Goal: Information Seeking & Learning: Learn about a topic

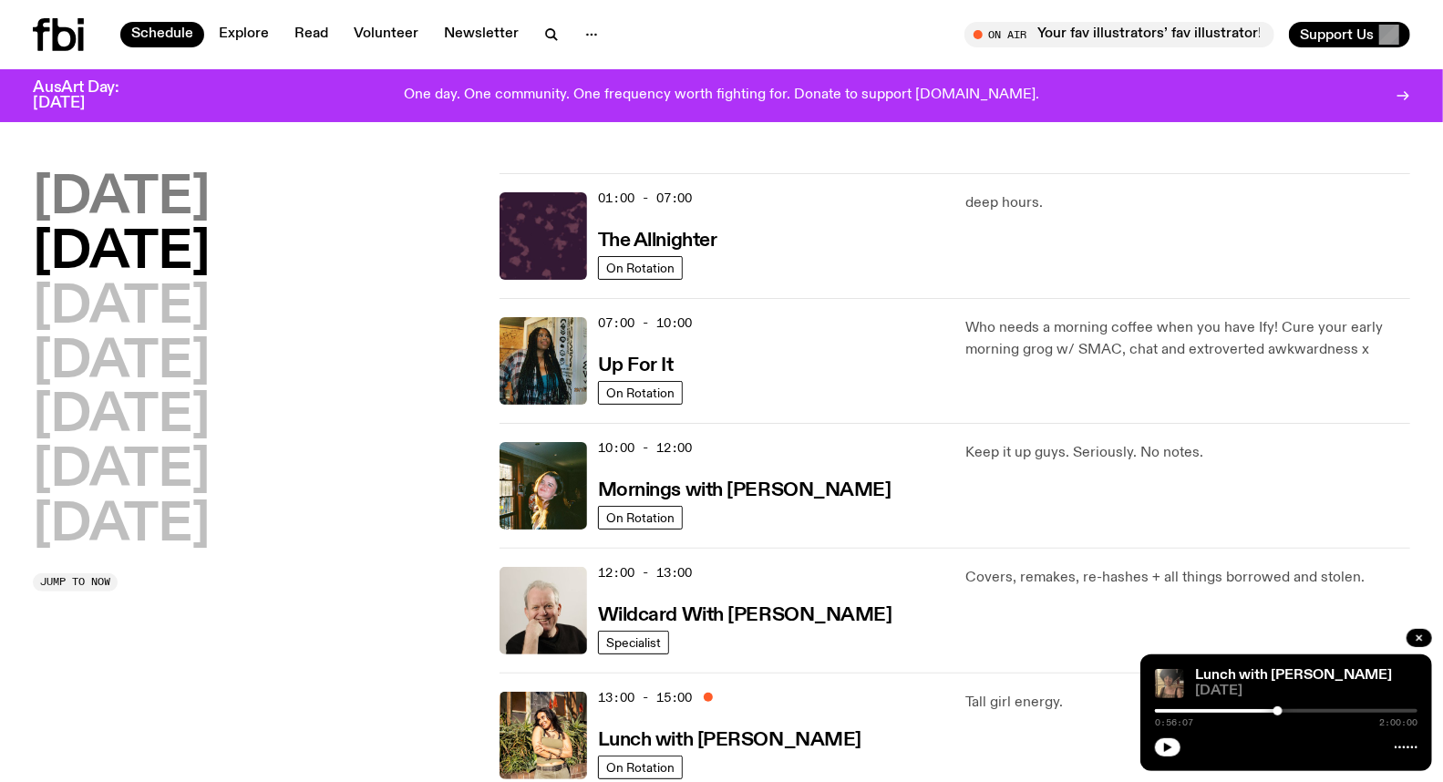
click at [169, 205] on h2 "[DATE]" at bounding box center [121, 198] width 177 height 51
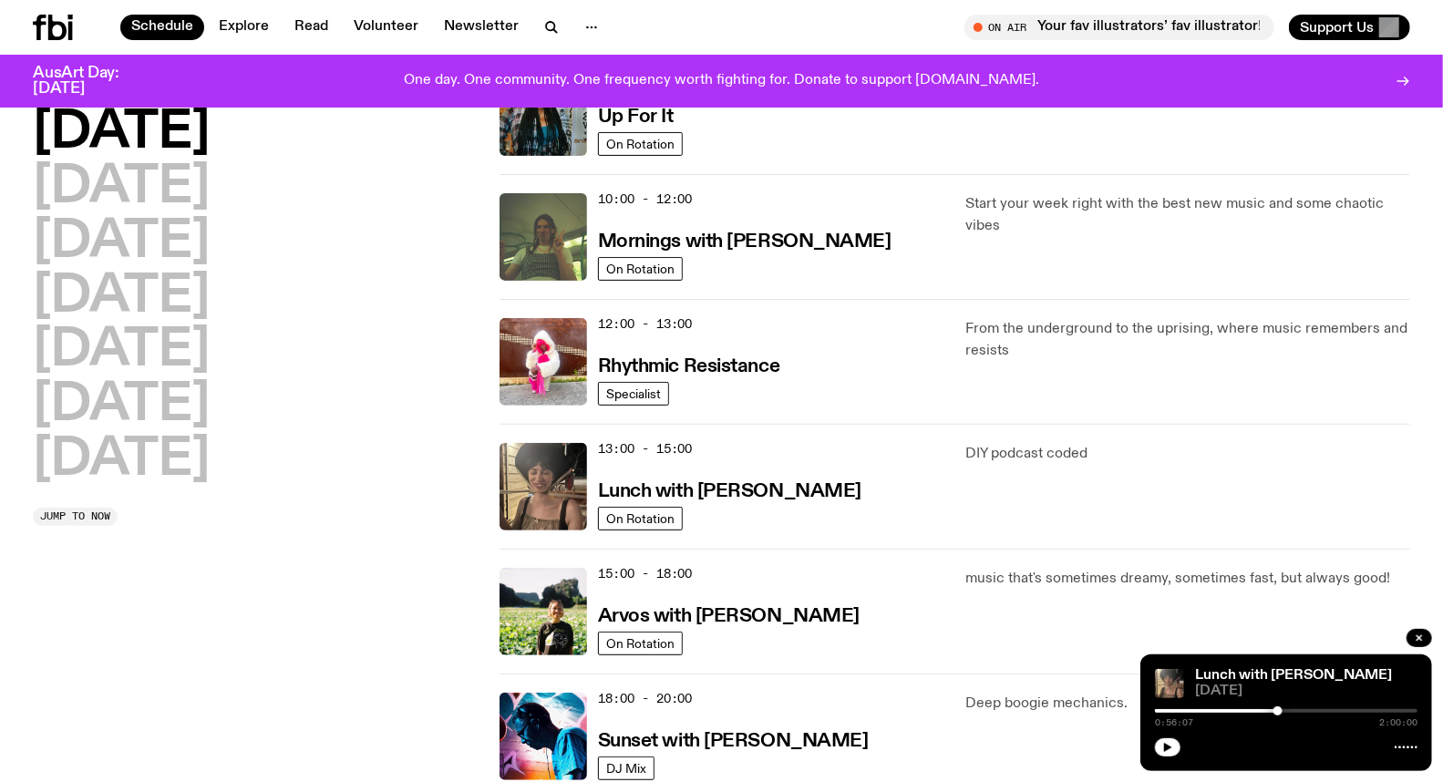
scroll to position [252, 0]
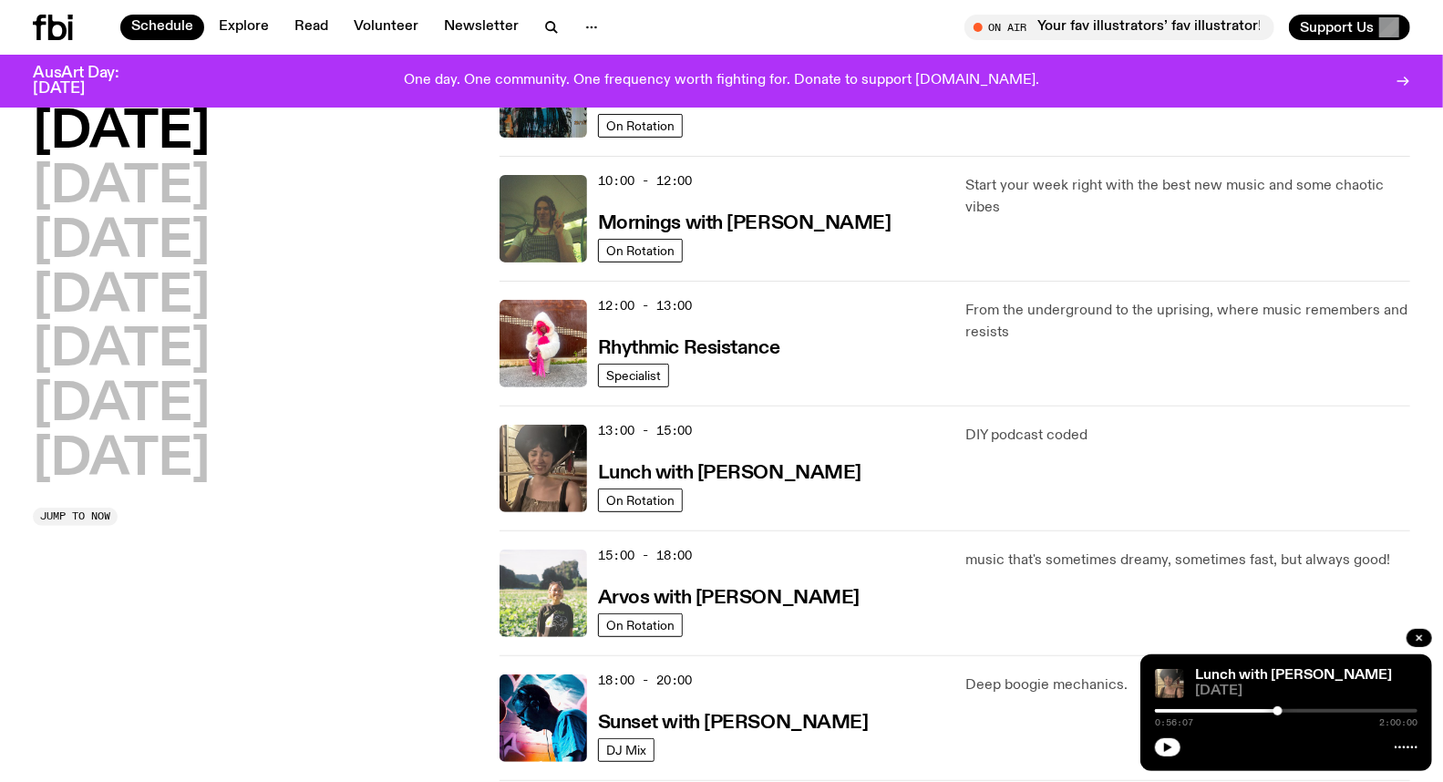
click at [571, 557] on img at bounding box center [542, 593] width 87 height 87
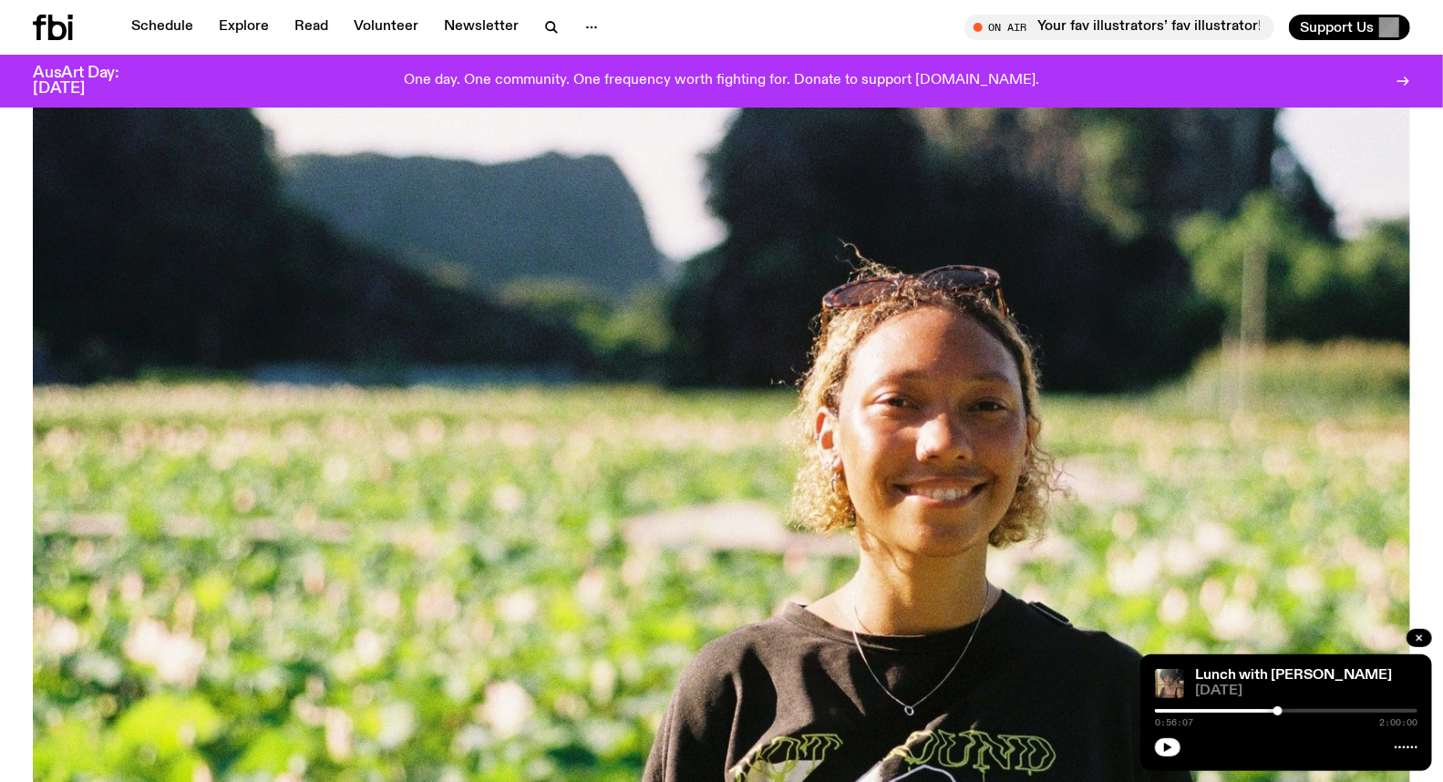
scroll to position [597, 0]
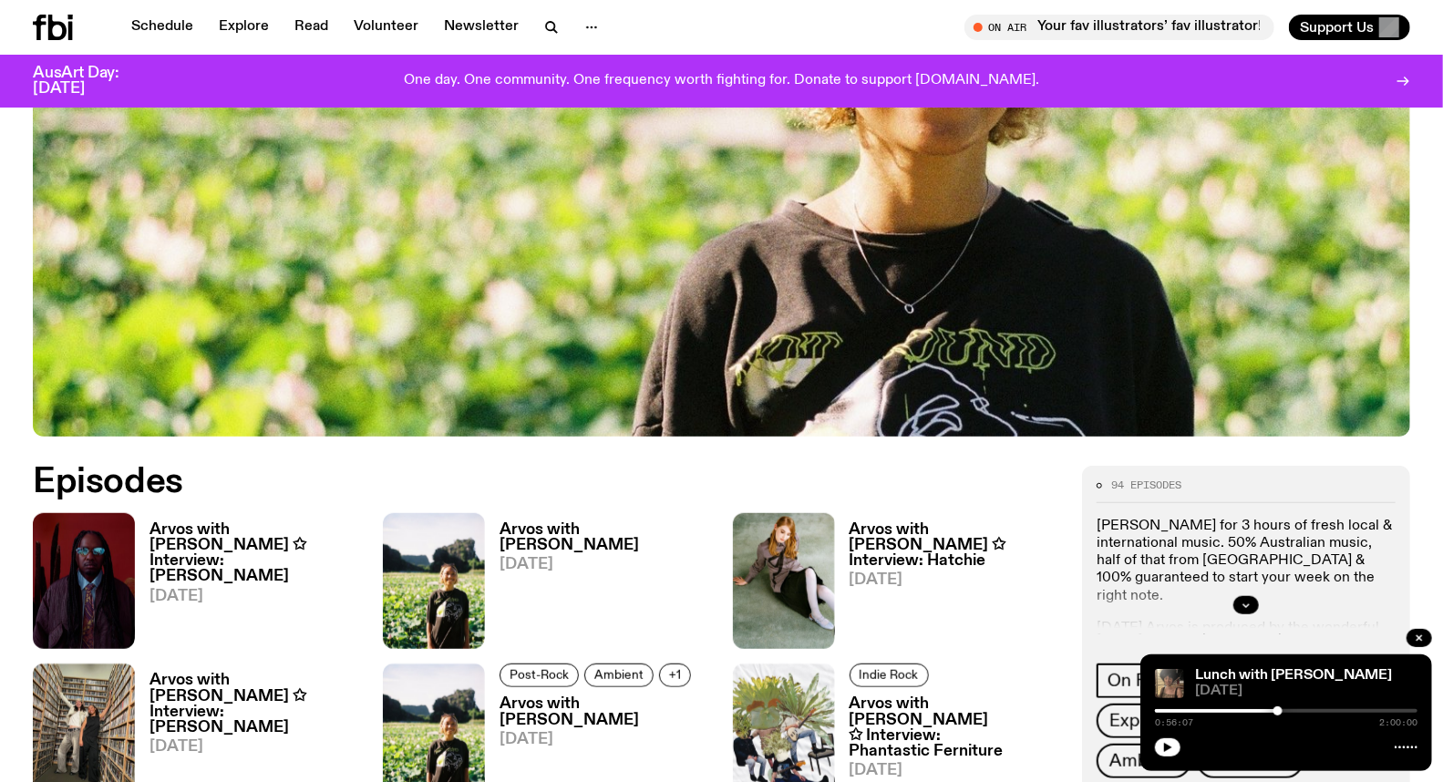
click at [244, 522] on h3 "Arvos with [PERSON_NAME] ✩ Interview: [PERSON_NAME]" at bounding box center [254, 553] width 211 height 62
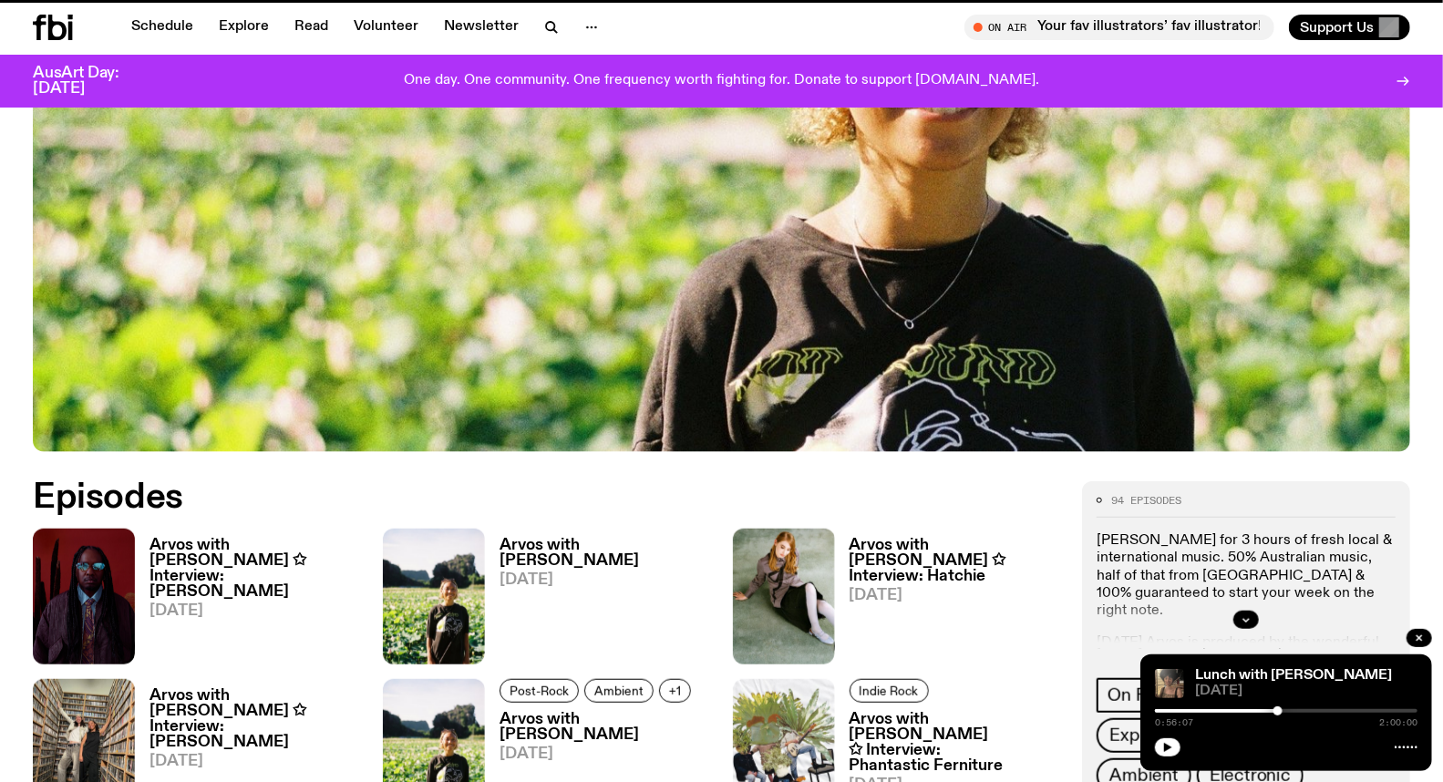
scroll to position [583, 0]
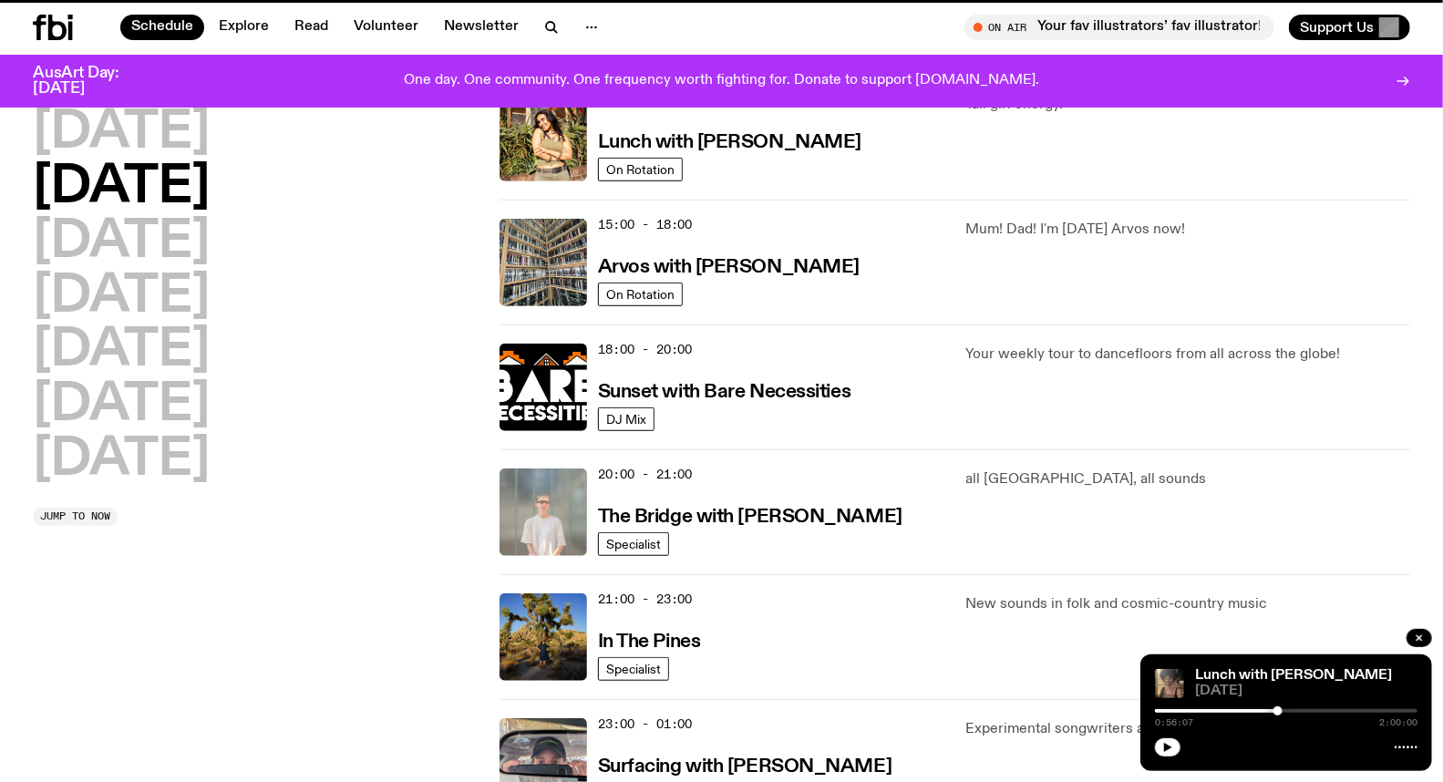
scroll to position [252, 0]
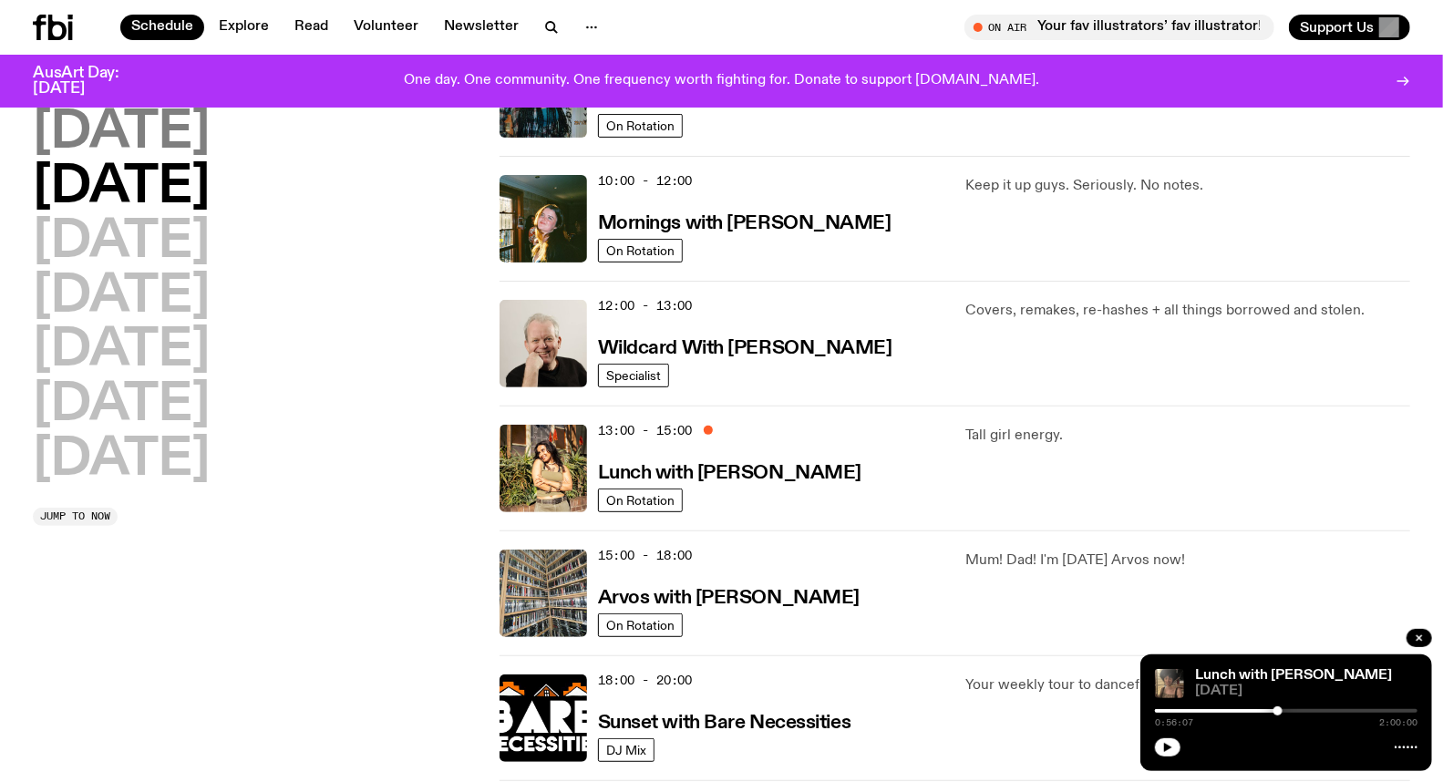
click at [198, 138] on h2 "[DATE]" at bounding box center [121, 133] width 177 height 51
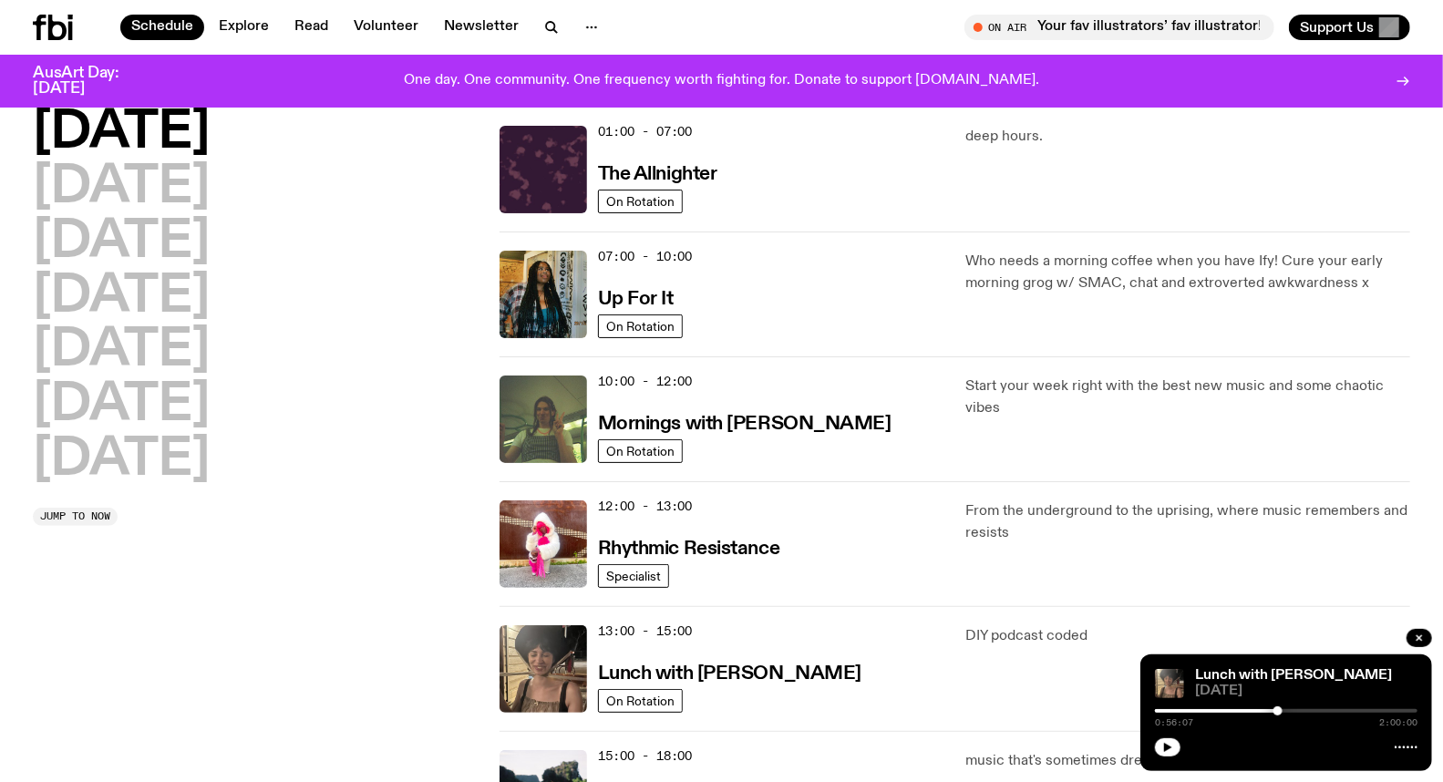
scroll to position [50, 0]
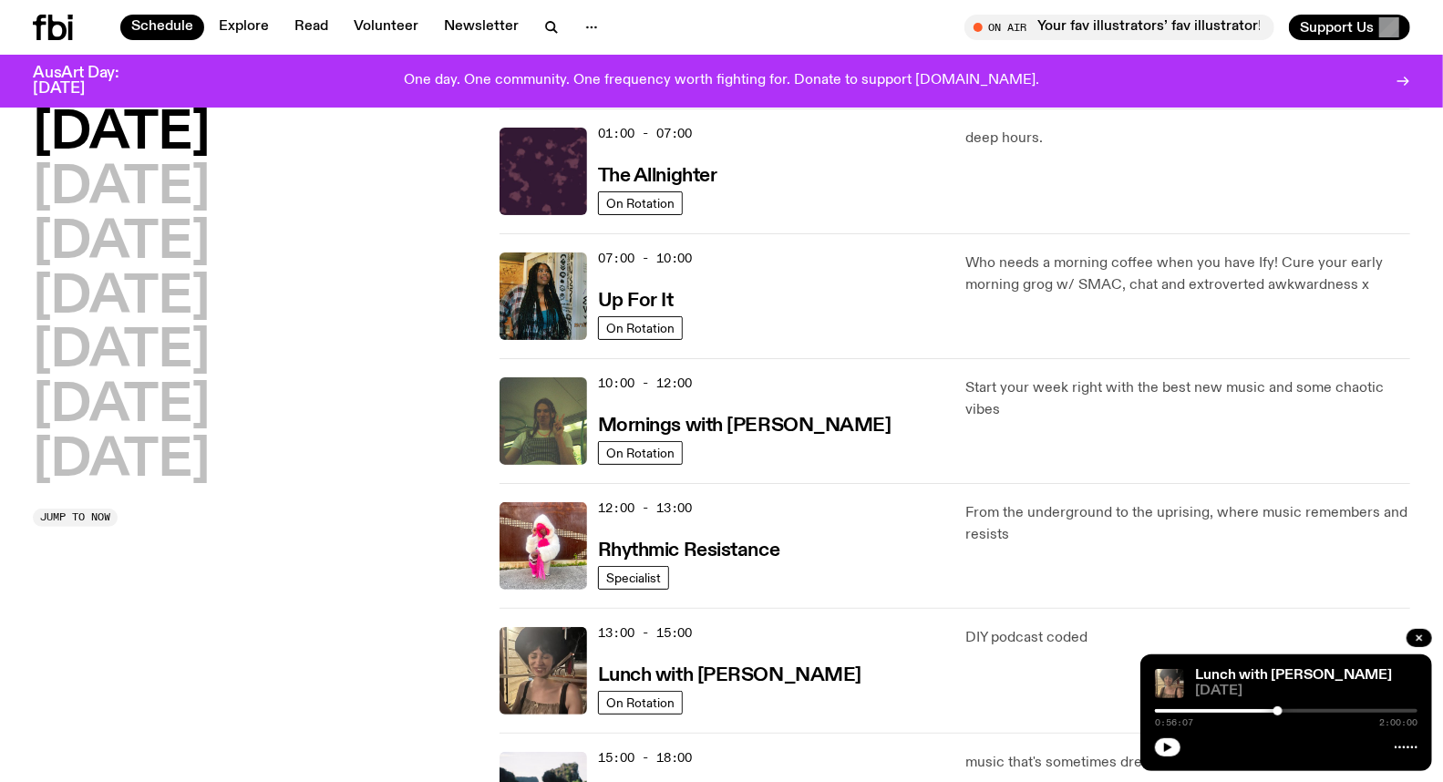
click at [633, 388] on span "10:00 - 12:00" at bounding box center [645, 383] width 95 height 17
click at [545, 388] on img at bounding box center [542, 420] width 87 height 87
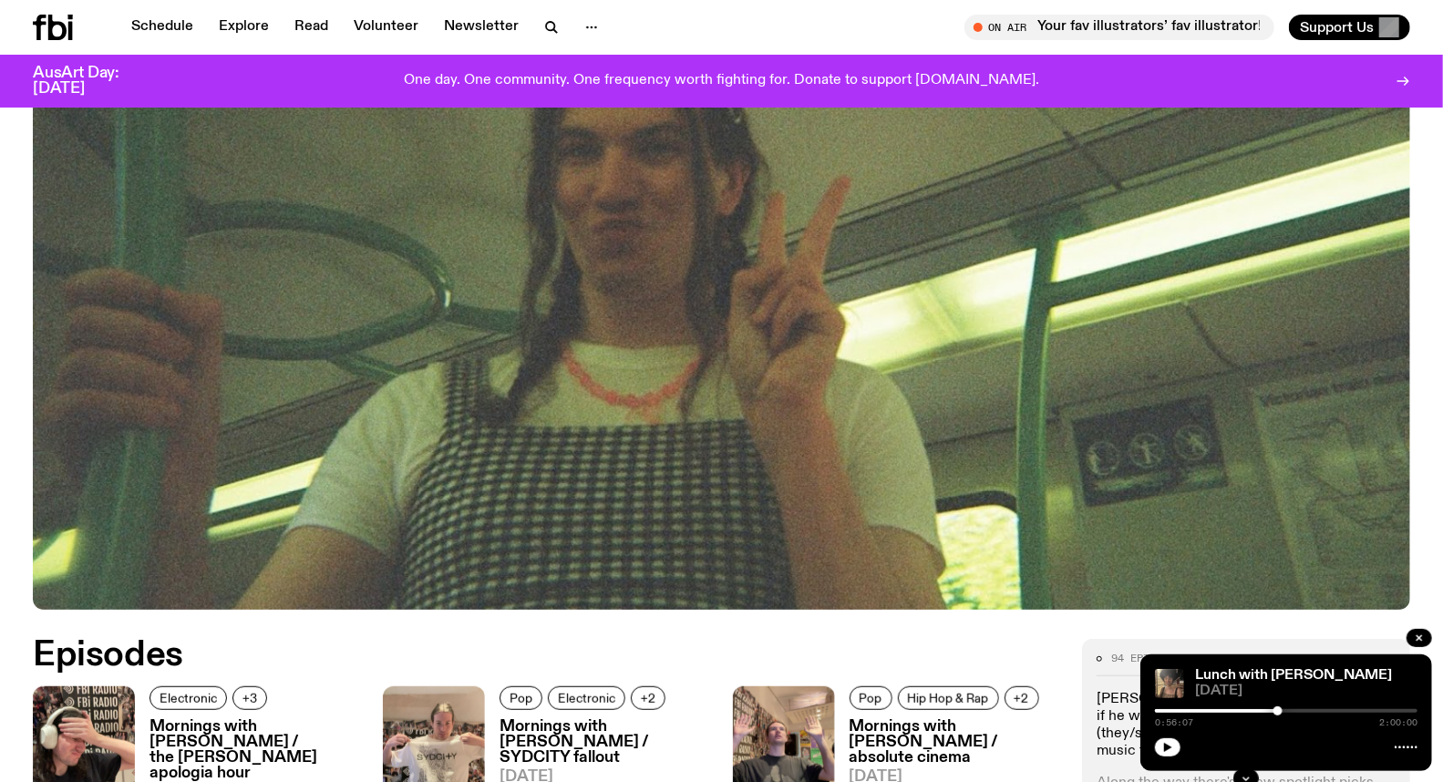
scroll to position [698, 0]
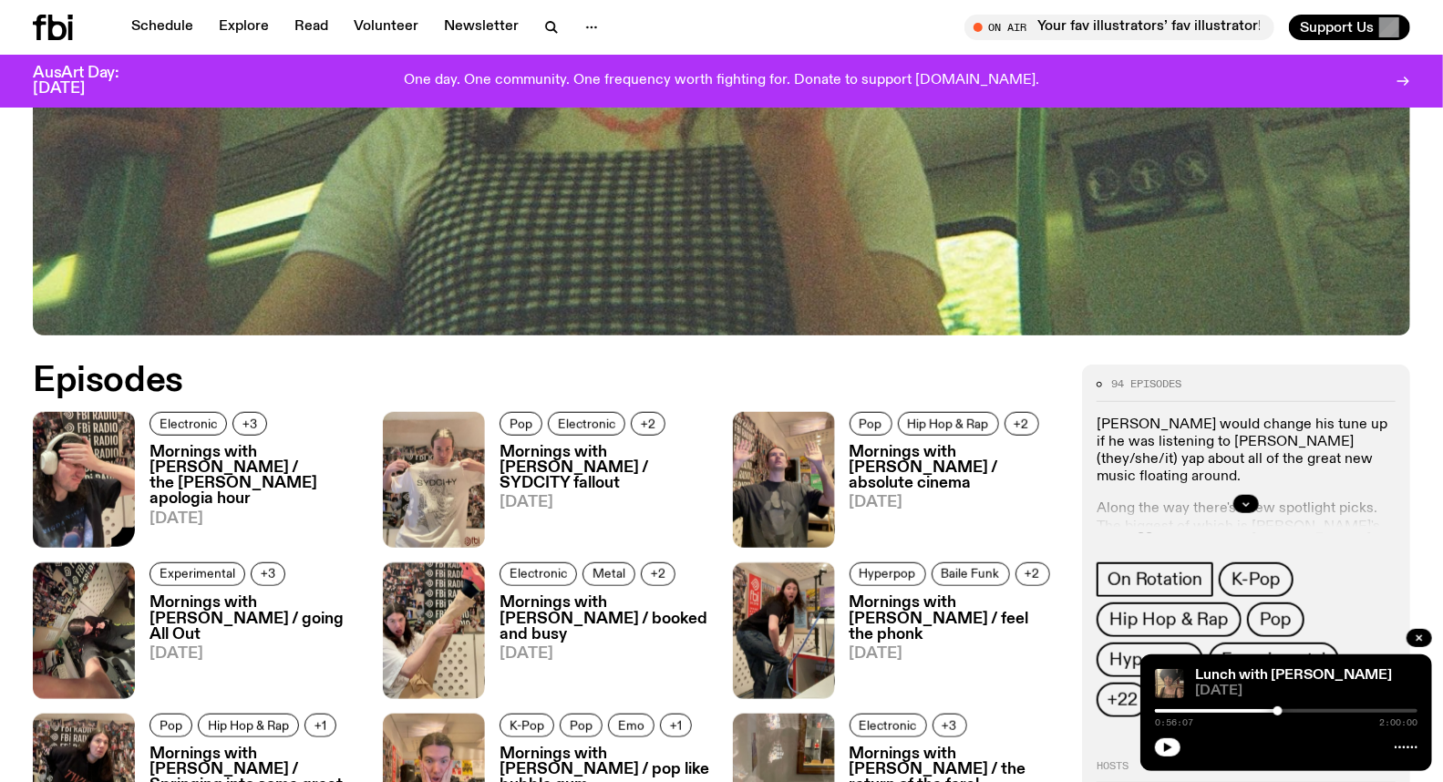
click at [106, 415] on img at bounding box center [84, 480] width 102 height 136
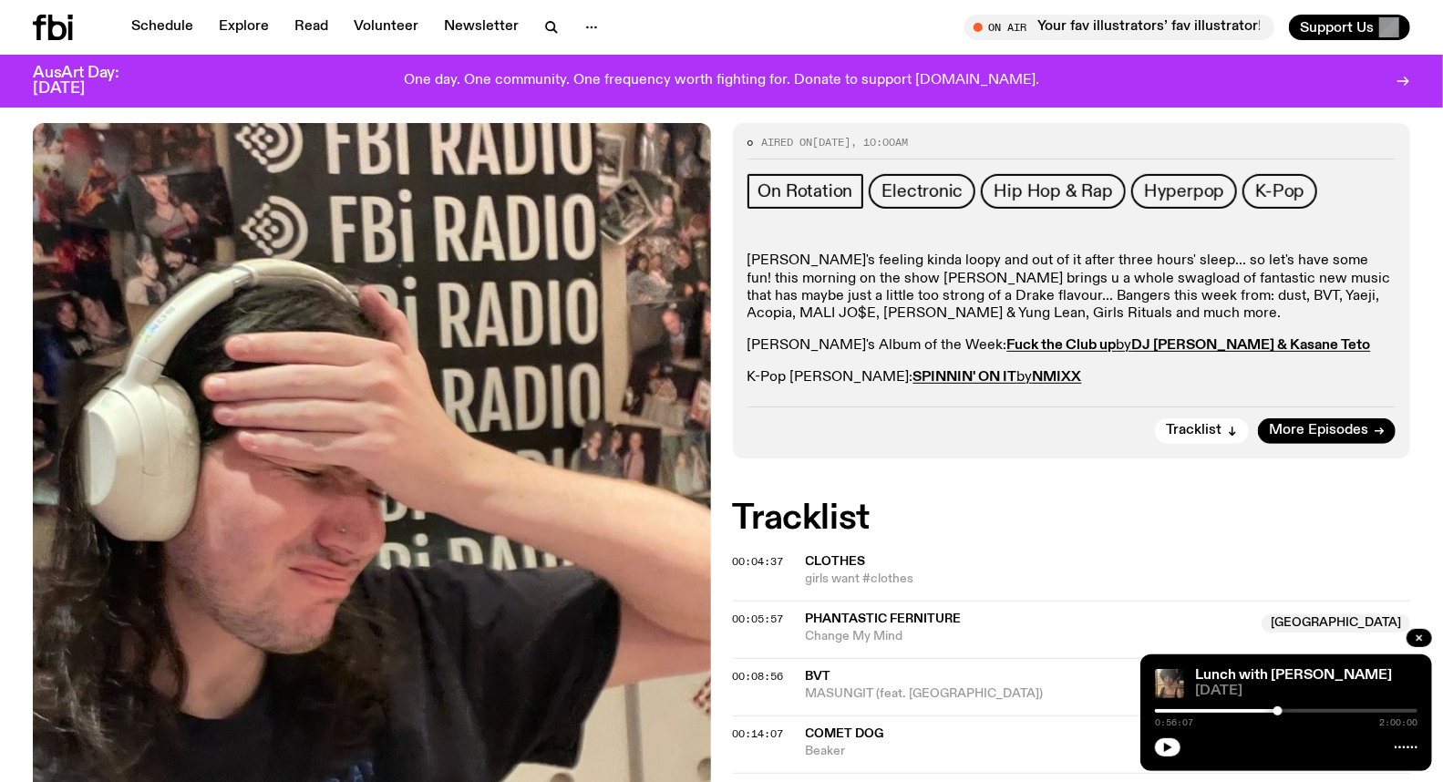
scroll to position [393, 0]
click at [138, 25] on link "Schedule" at bounding box center [162, 28] width 84 height 26
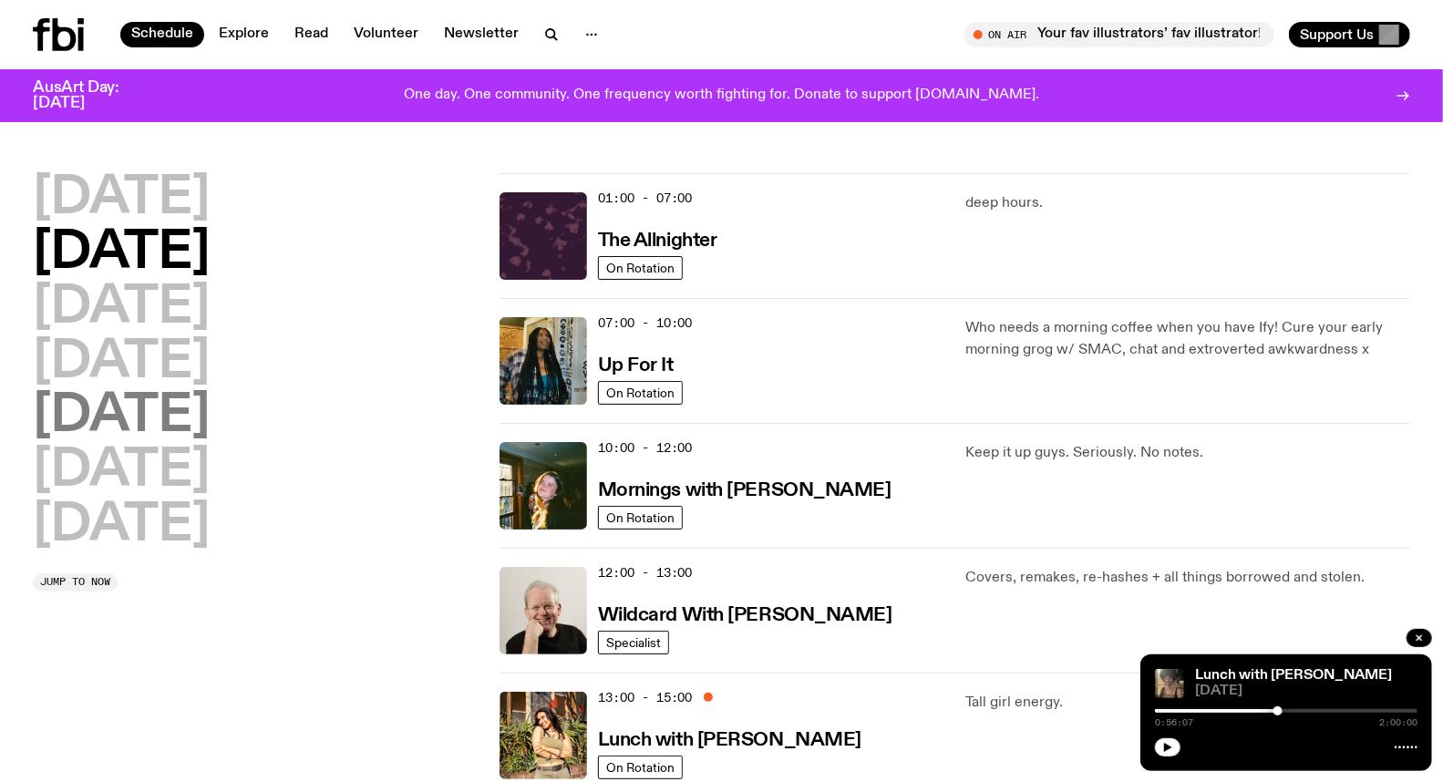
click at [126, 426] on h2 "[DATE]" at bounding box center [121, 416] width 177 height 51
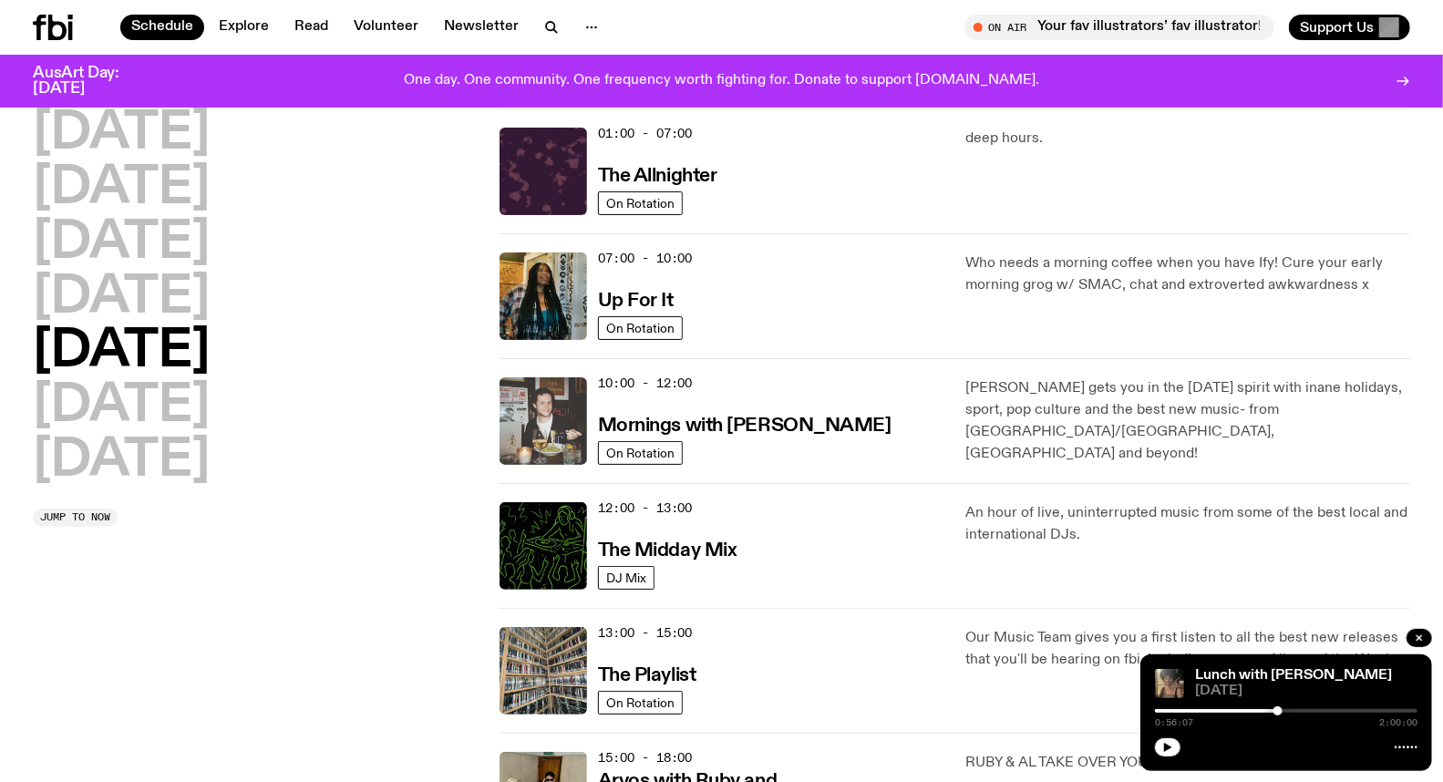
scroll to position [252, 0]
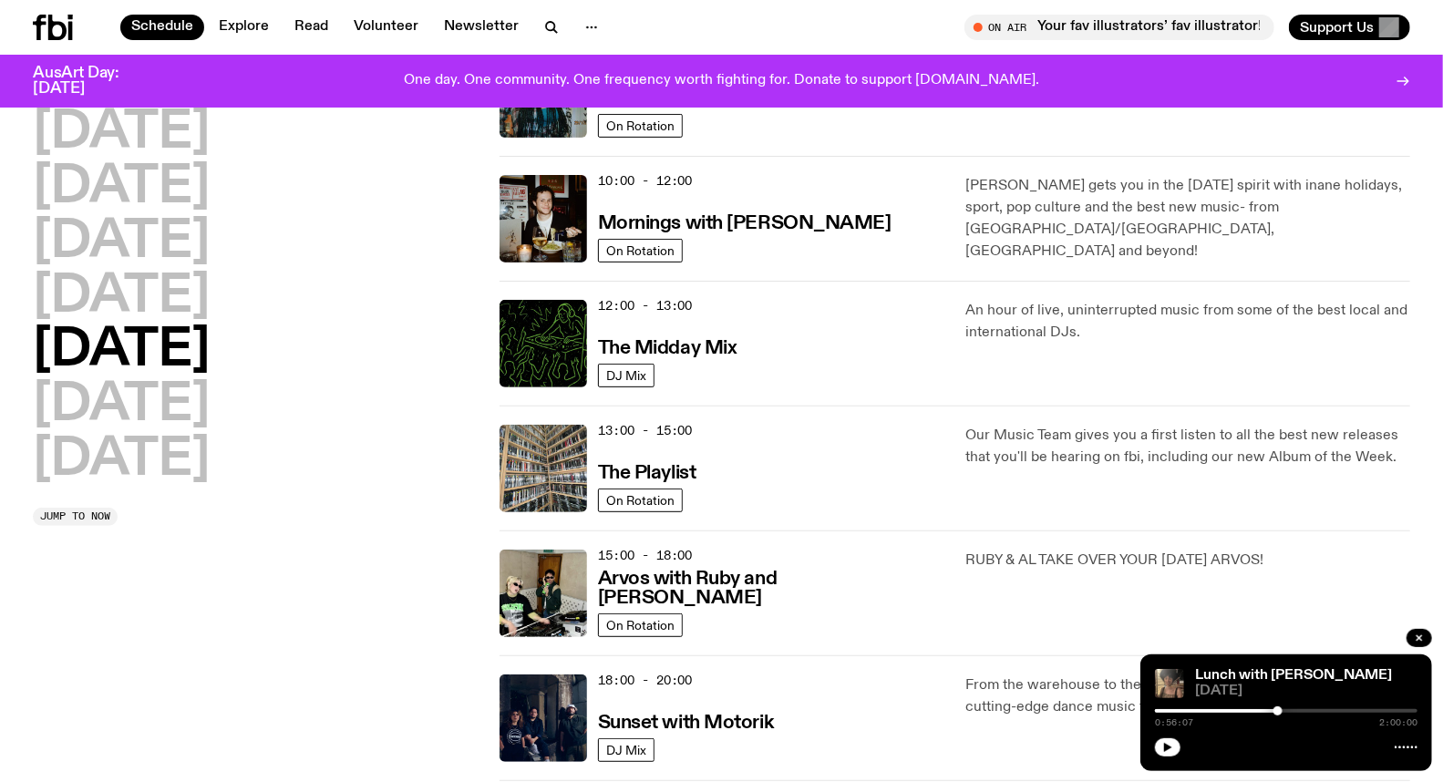
click at [545, 542] on div "15:00 - 18:00 Arvos with [PERSON_NAME] and Al On Rotation RUBY & AL TAKE OVER Y…" at bounding box center [954, 592] width 911 height 125
click at [550, 557] on img at bounding box center [542, 593] width 87 height 87
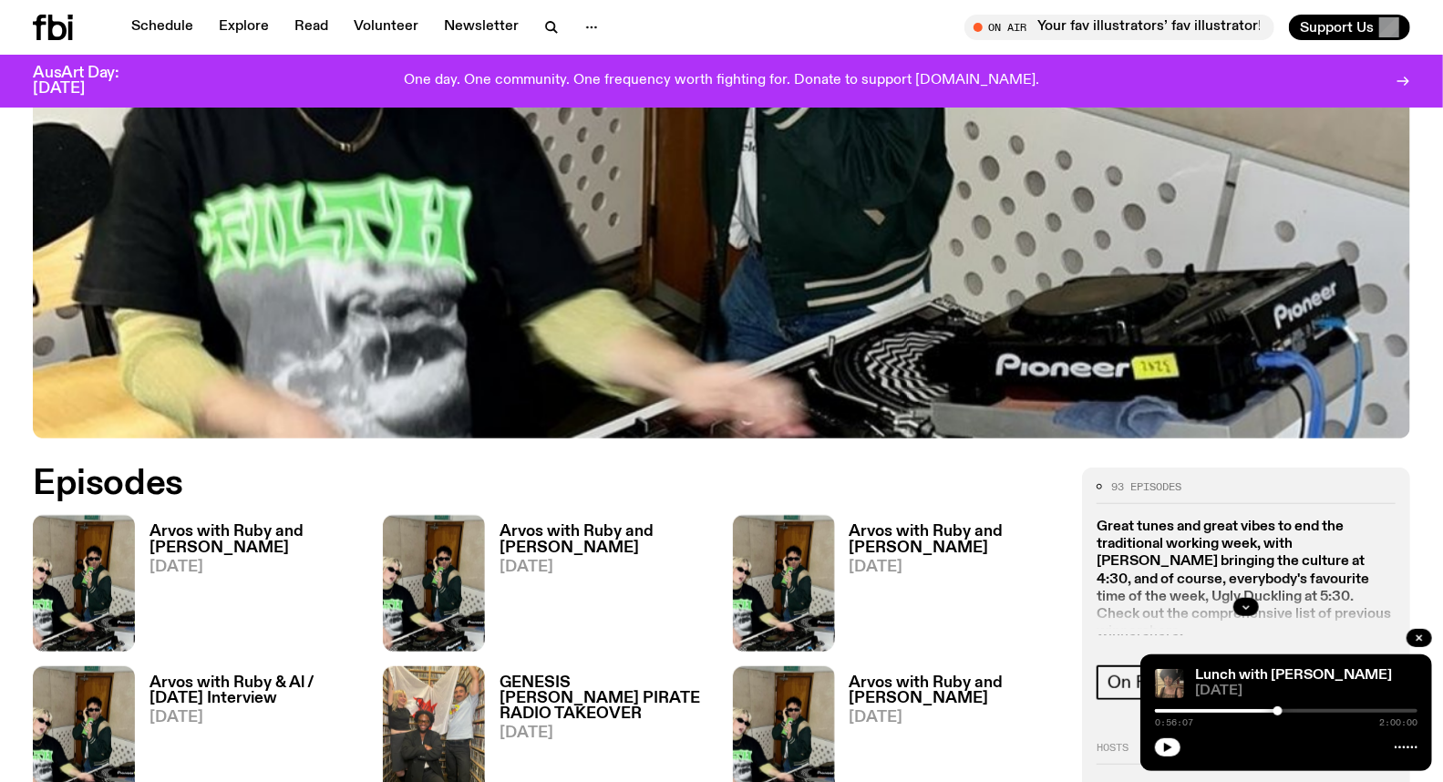
scroll to position [704, 0]
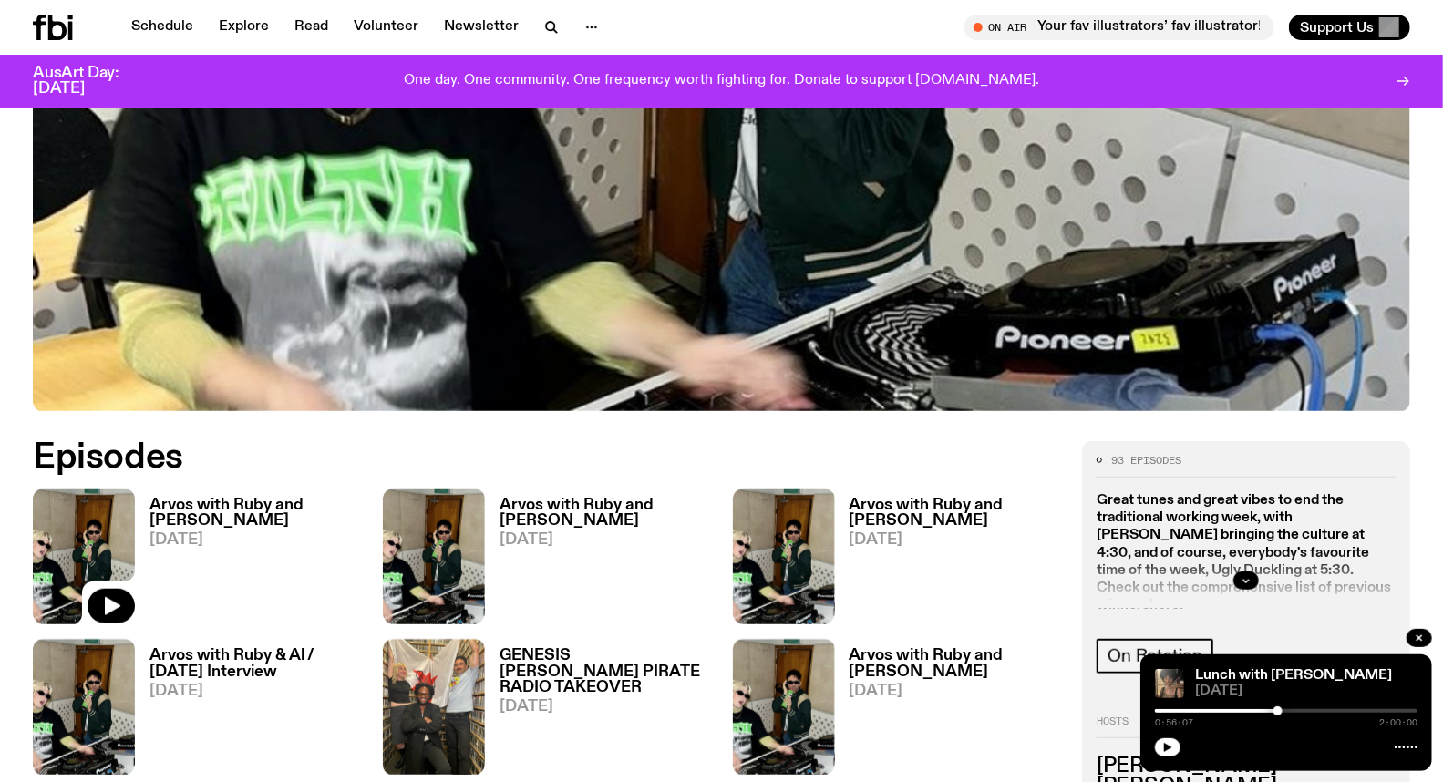
click at [66, 489] on img at bounding box center [84, 557] width 102 height 136
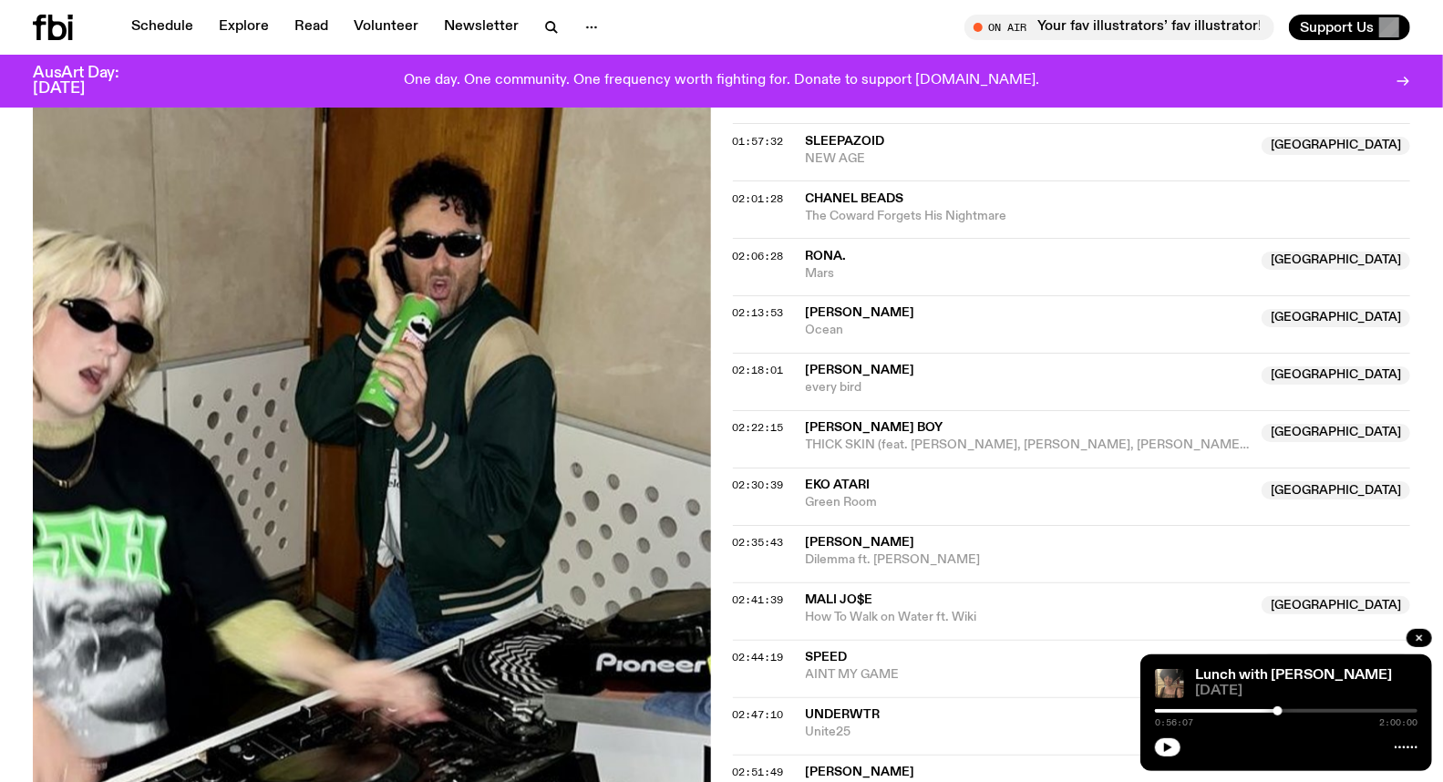
scroll to position [1911, 0]
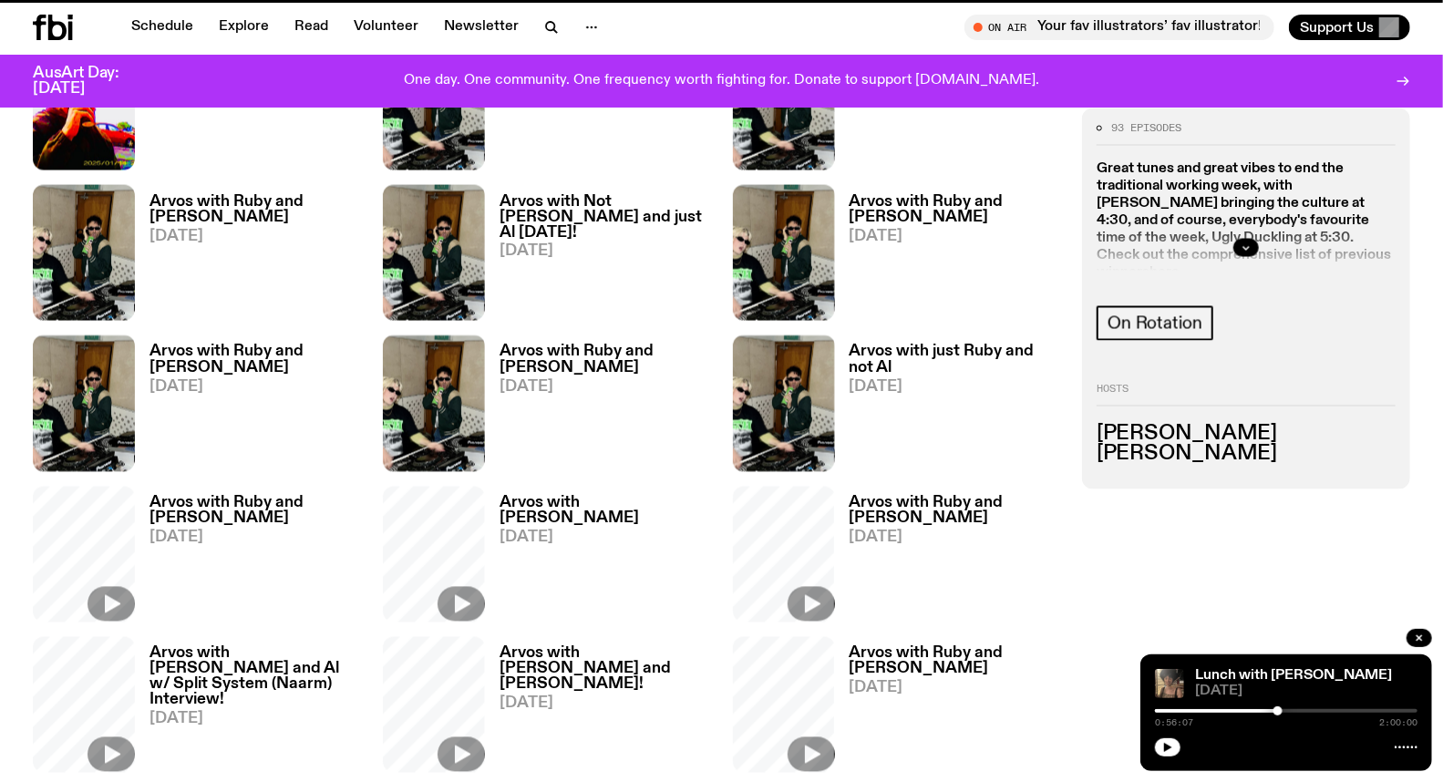
scroll to position [704, 0]
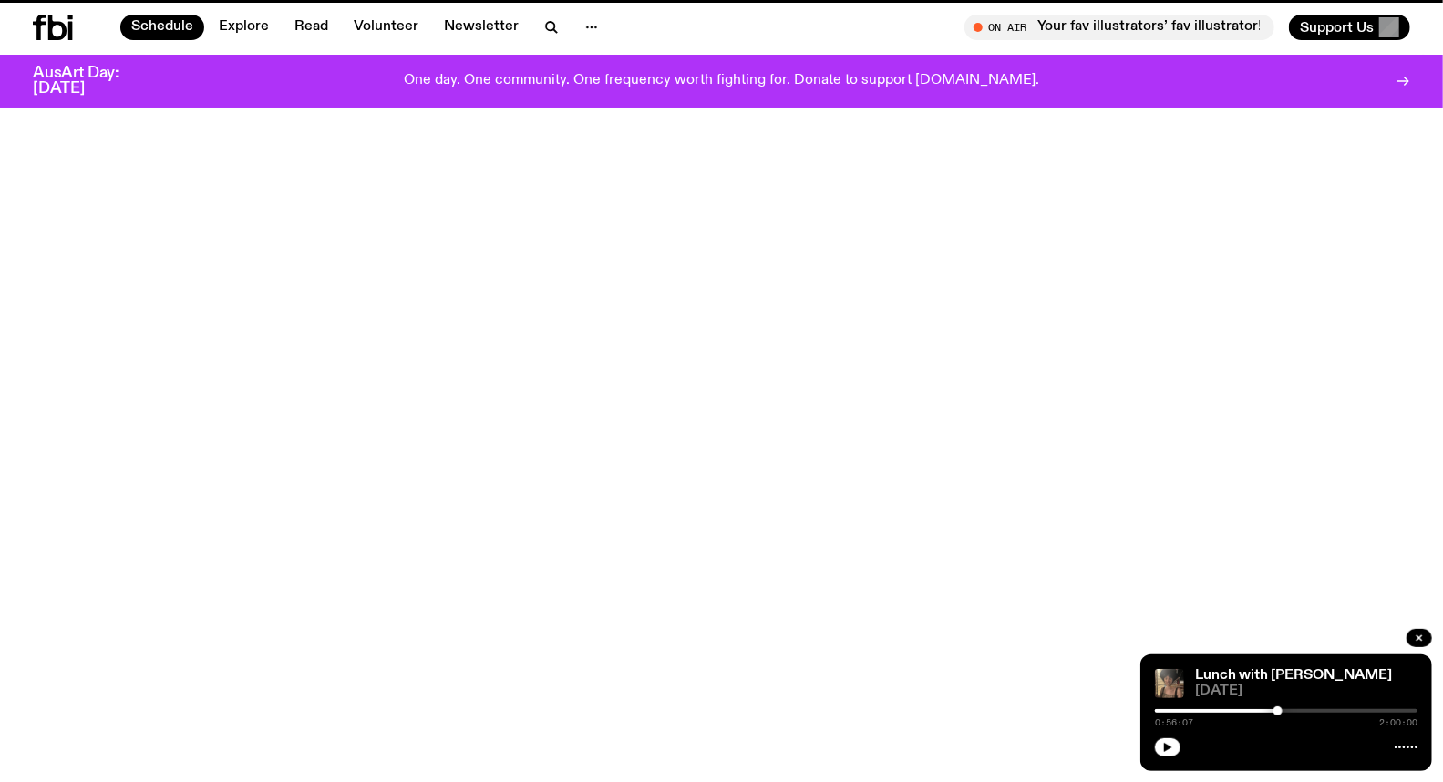
scroll to position [252, 0]
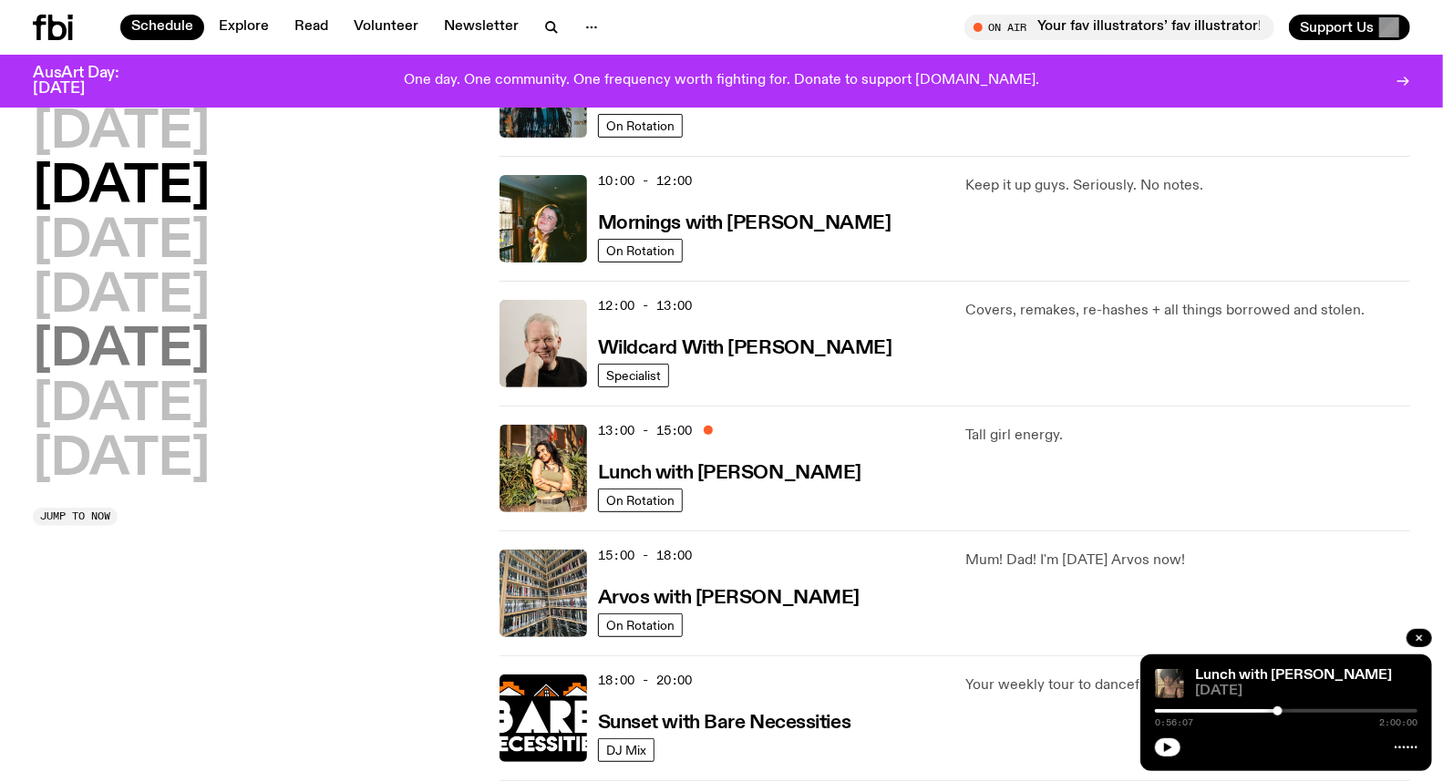
click at [129, 357] on h2 "[DATE]" at bounding box center [121, 350] width 177 height 51
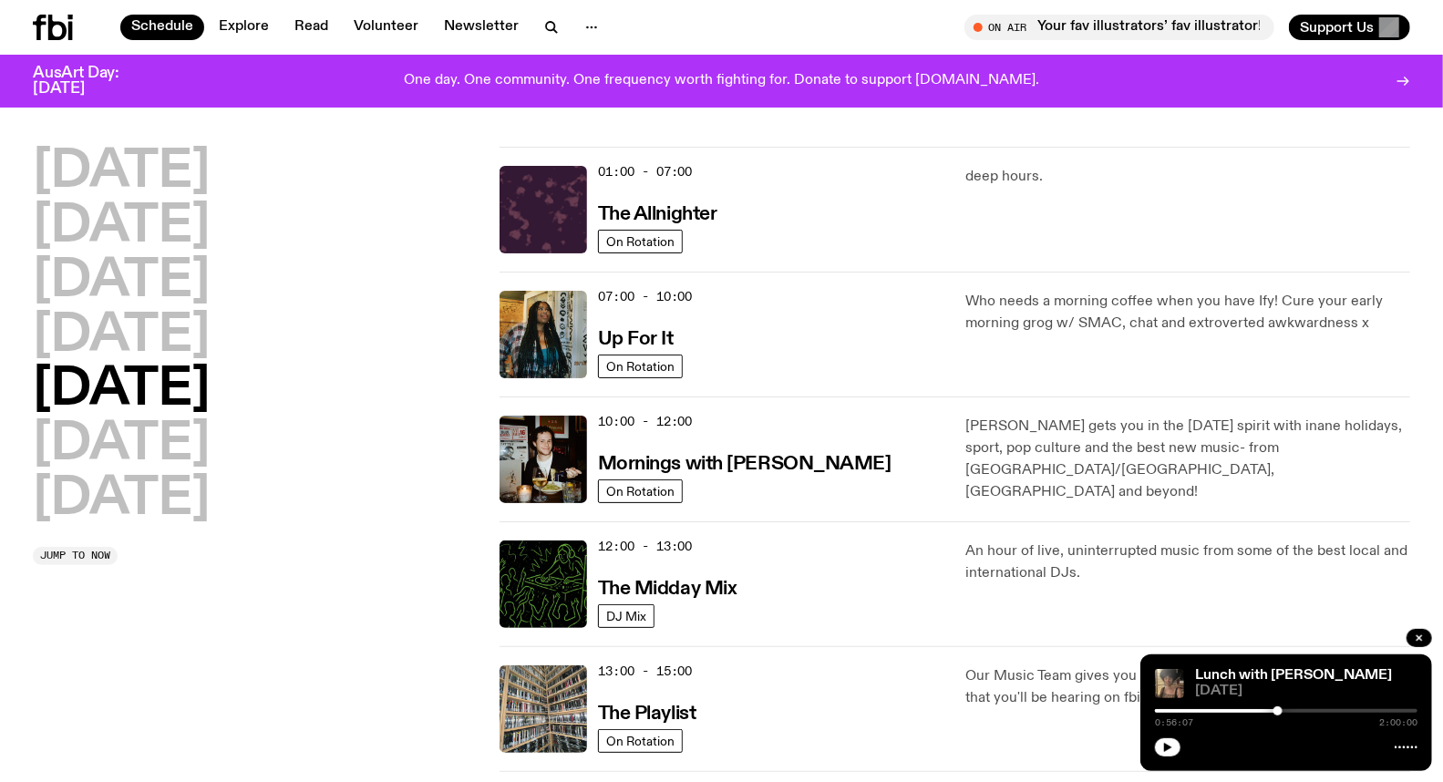
scroll to position [0, 0]
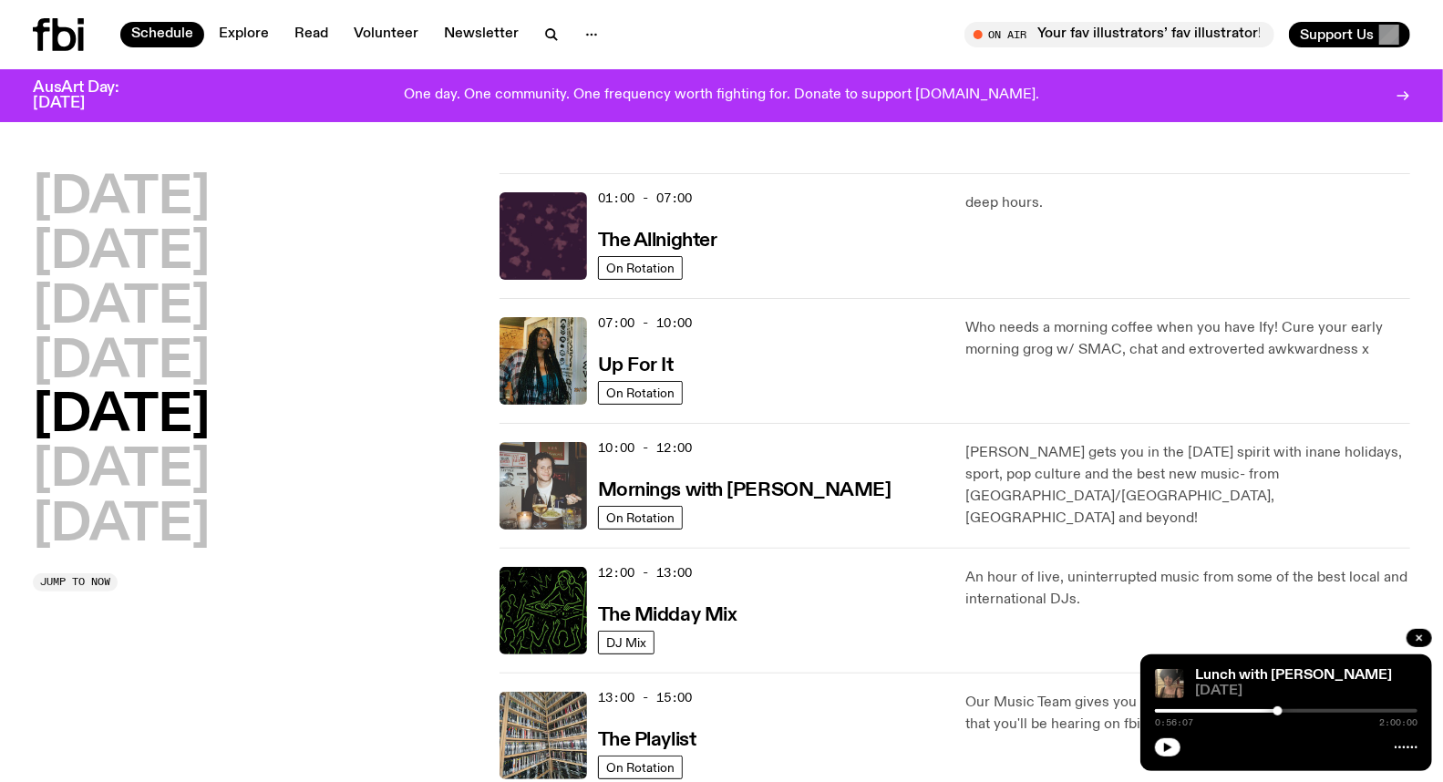
click at [530, 447] on img at bounding box center [542, 485] width 87 height 87
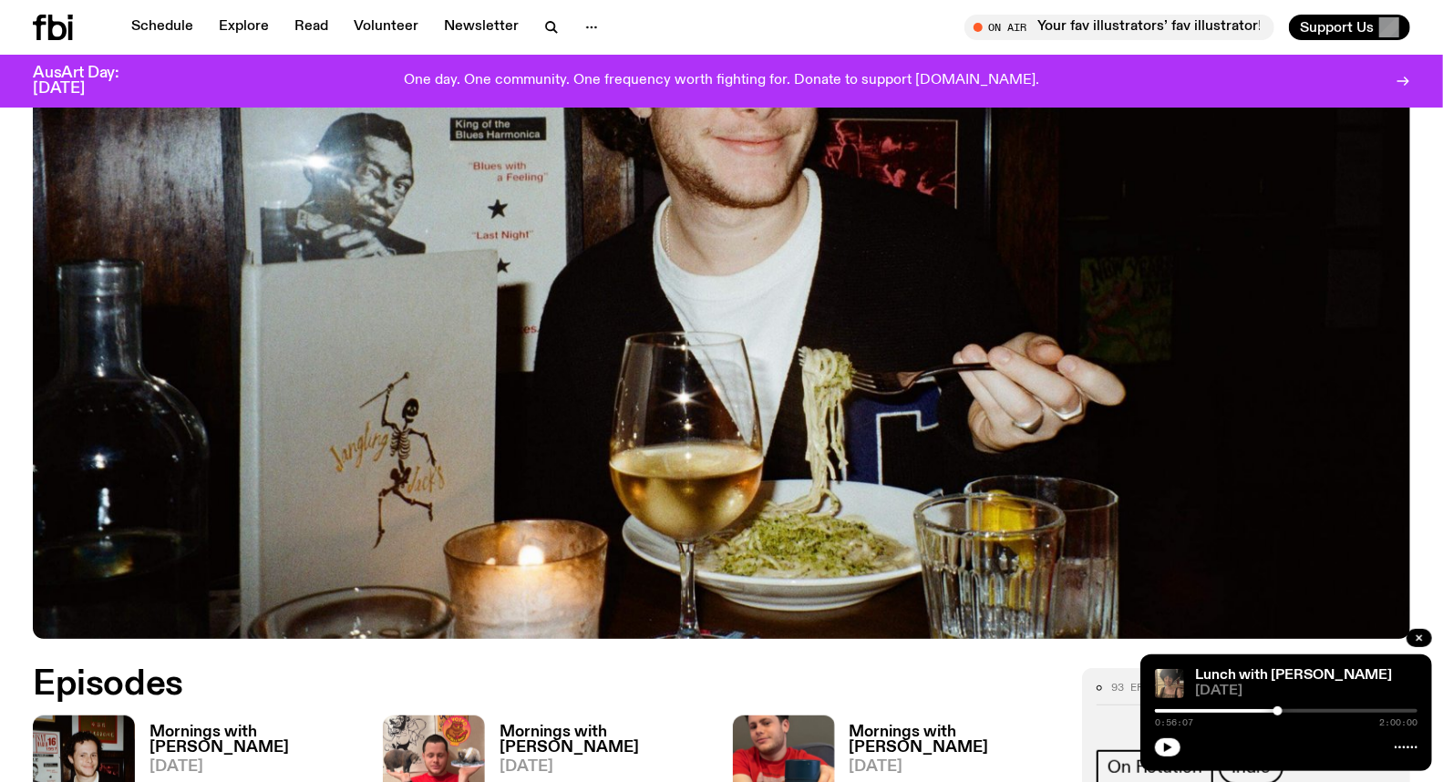
scroll to position [799, 0]
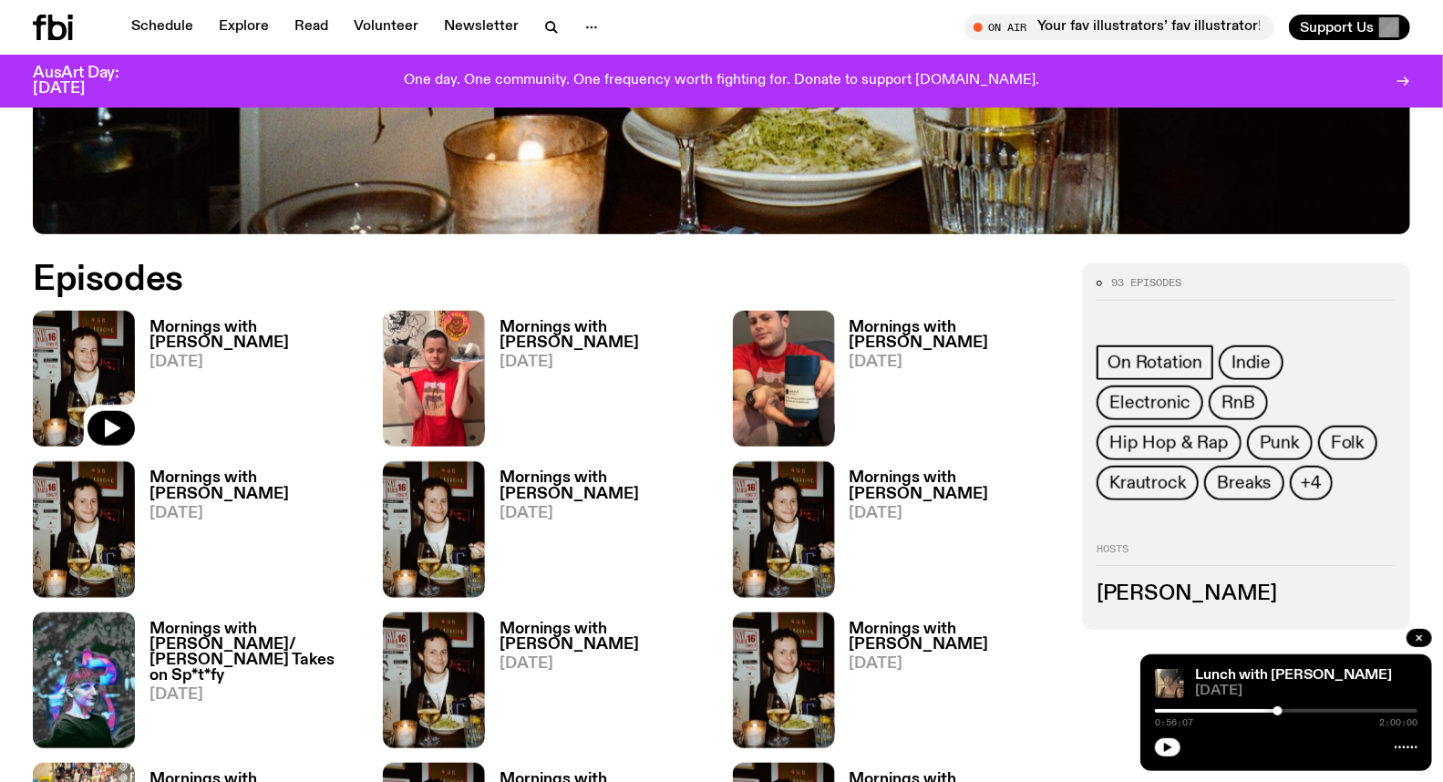
click at [77, 358] on img at bounding box center [84, 379] width 102 height 136
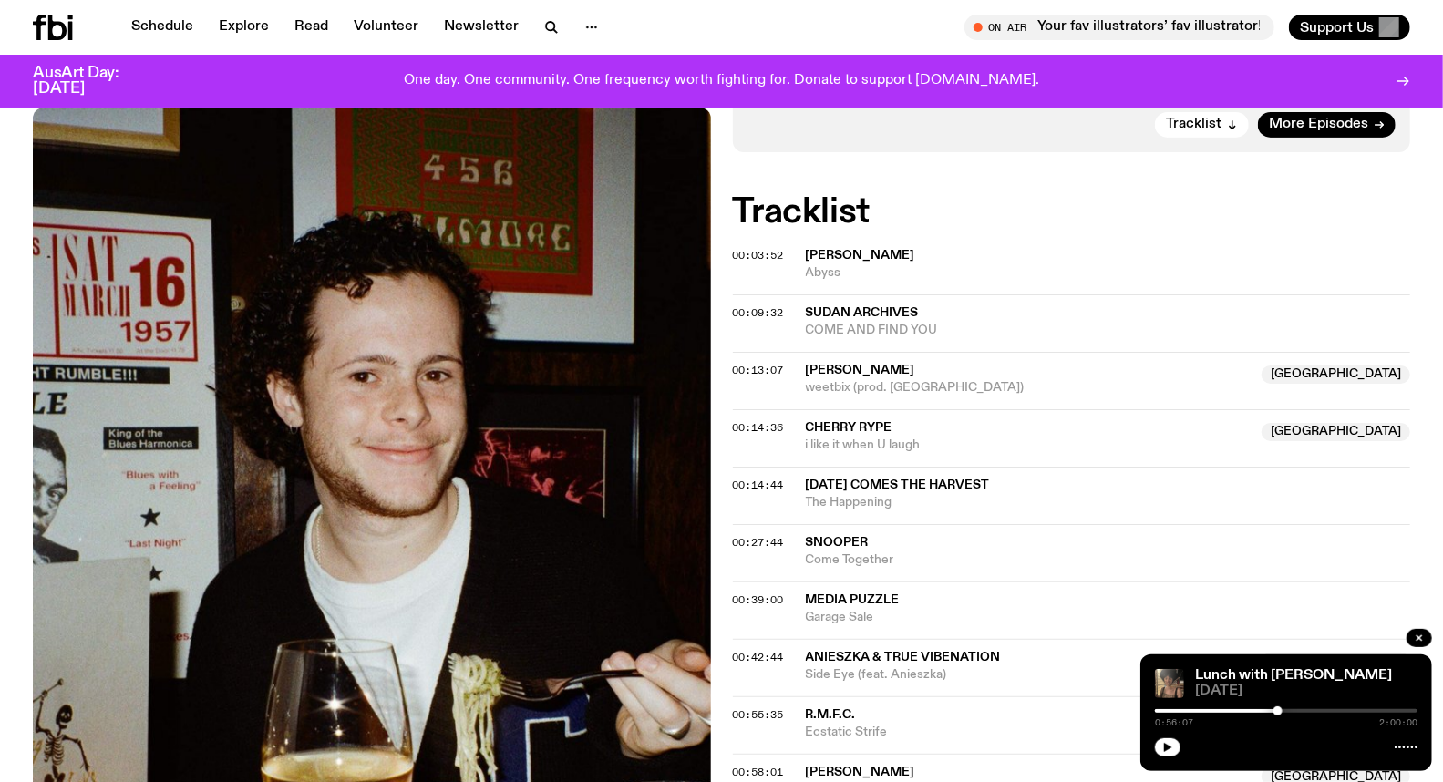
scroll to position [496, 0]
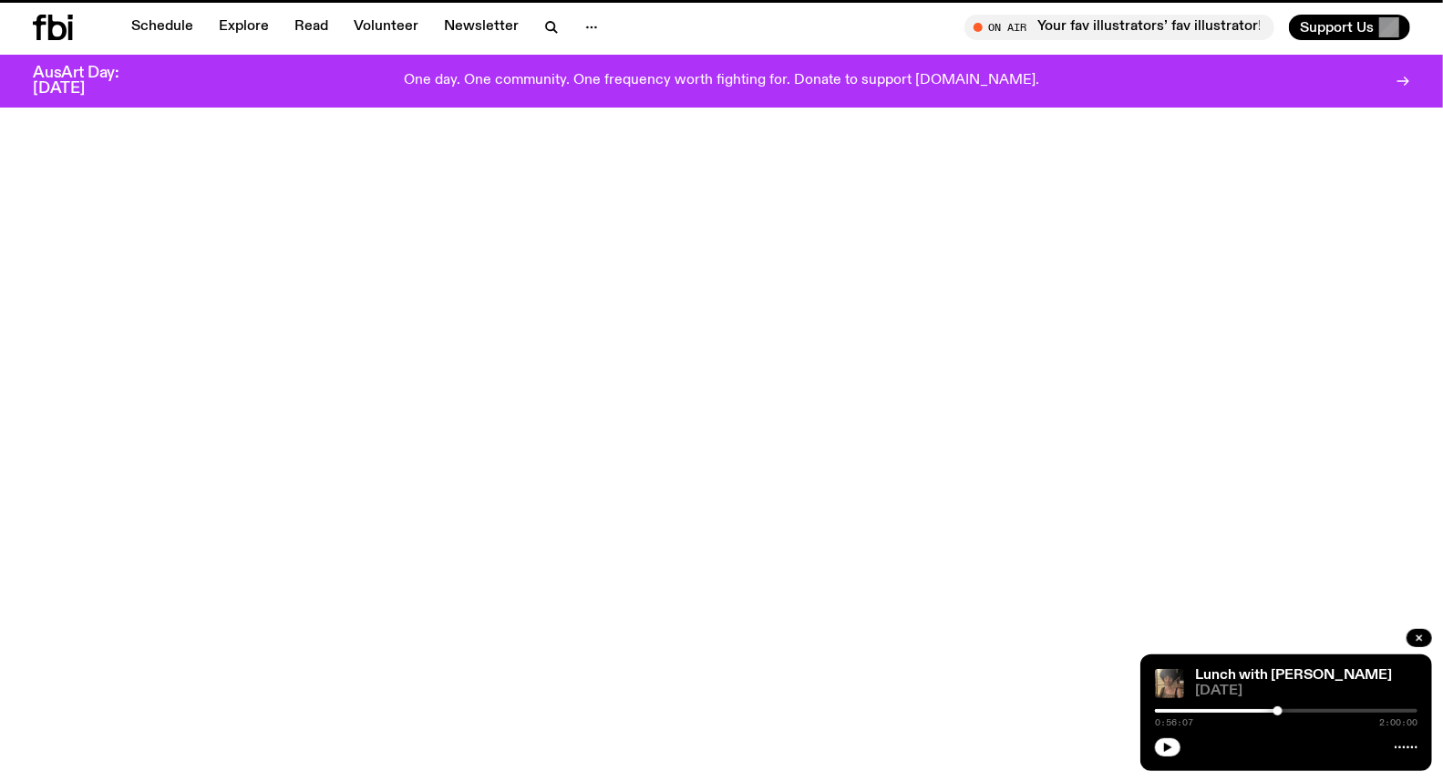
scroll to position [799, 0]
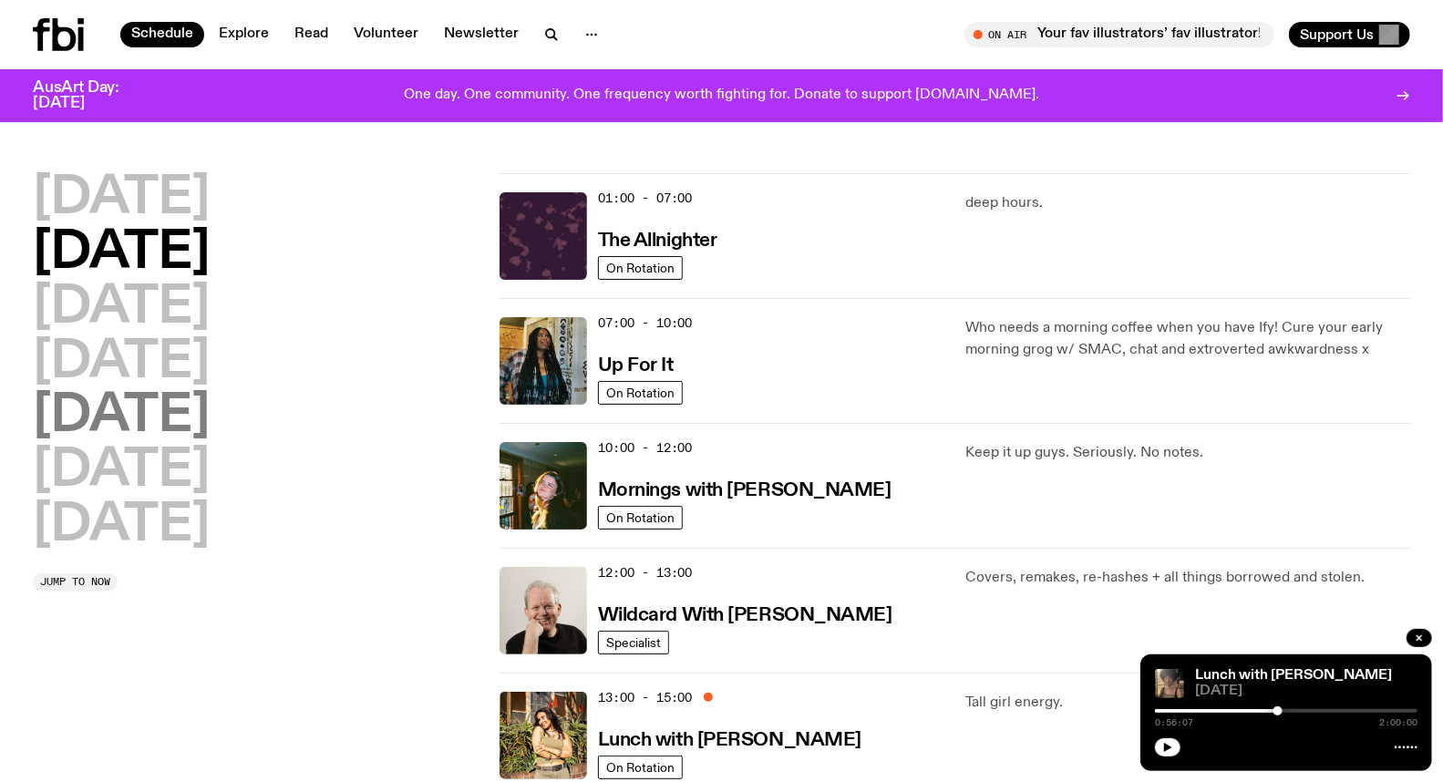
click at [129, 431] on h2 "[DATE]" at bounding box center [121, 416] width 177 height 51
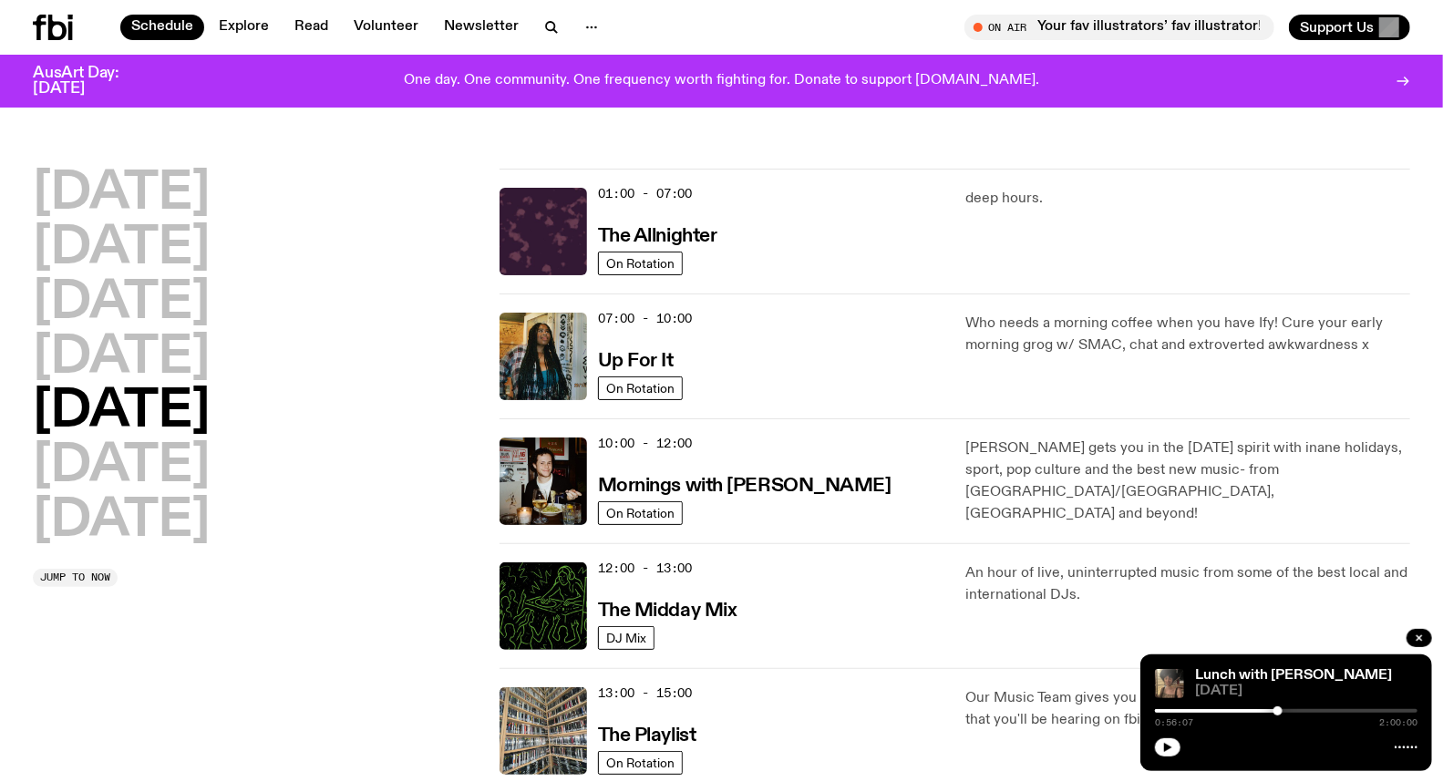
scroll to position [50, 0]
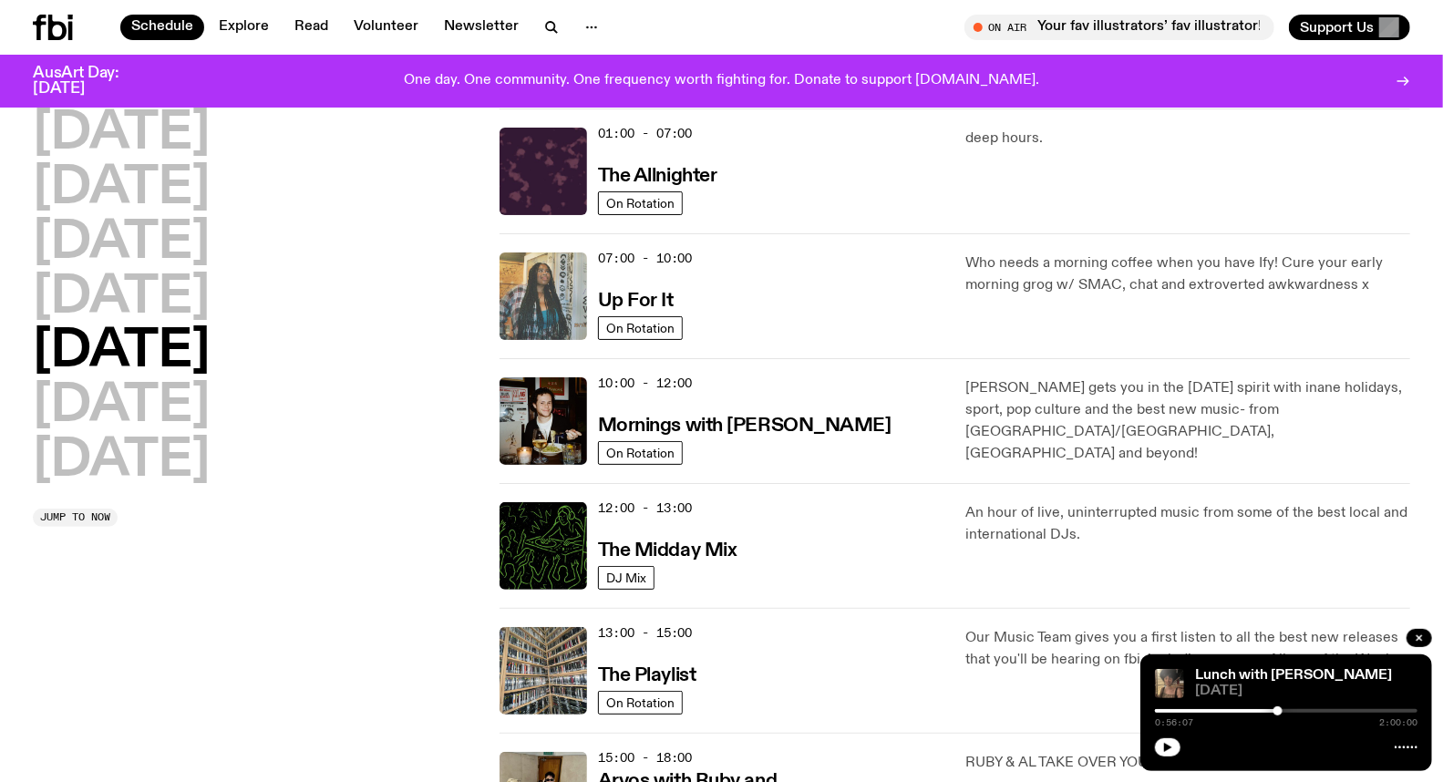
click at [554, 276] on img at bounding box center [542, 295] width 87 height 87
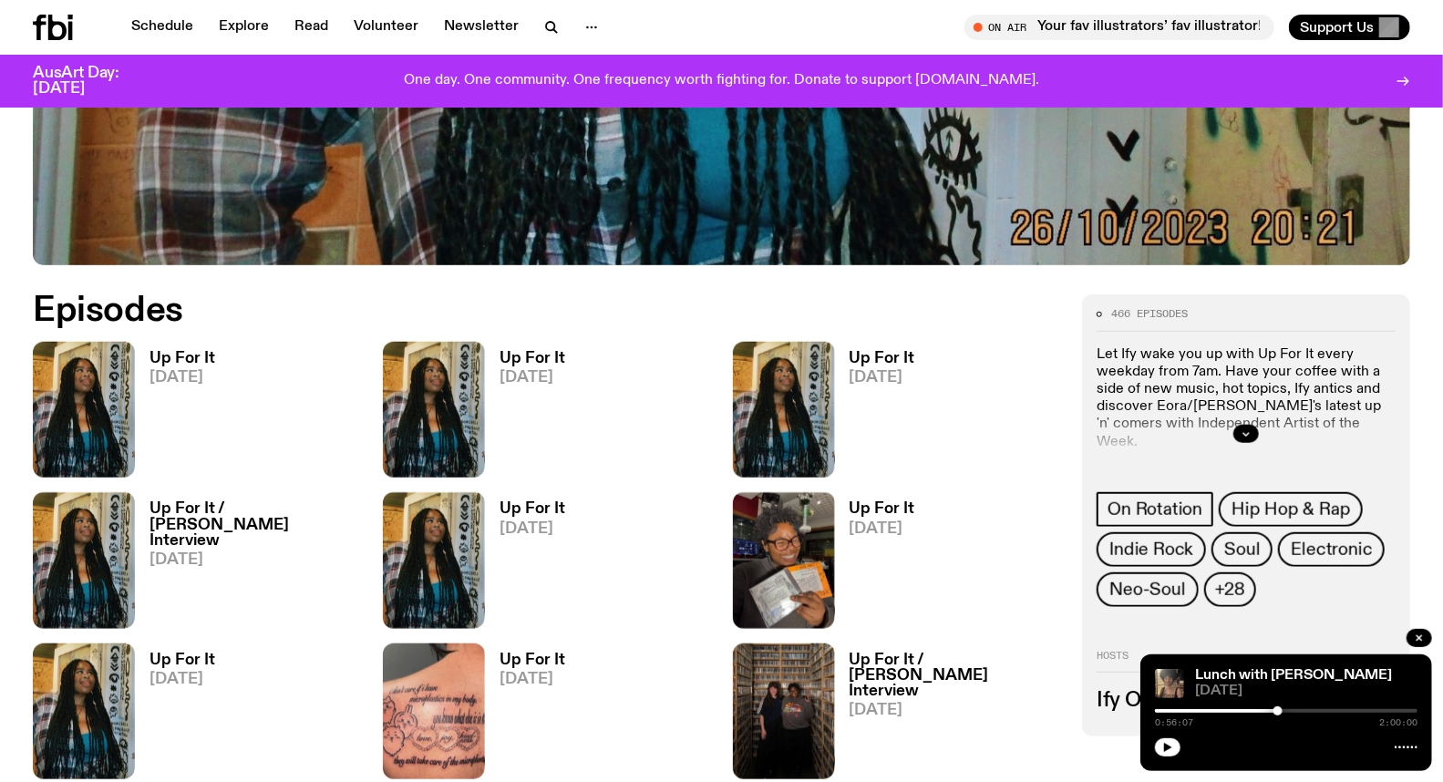
scroll to position [797, 0]
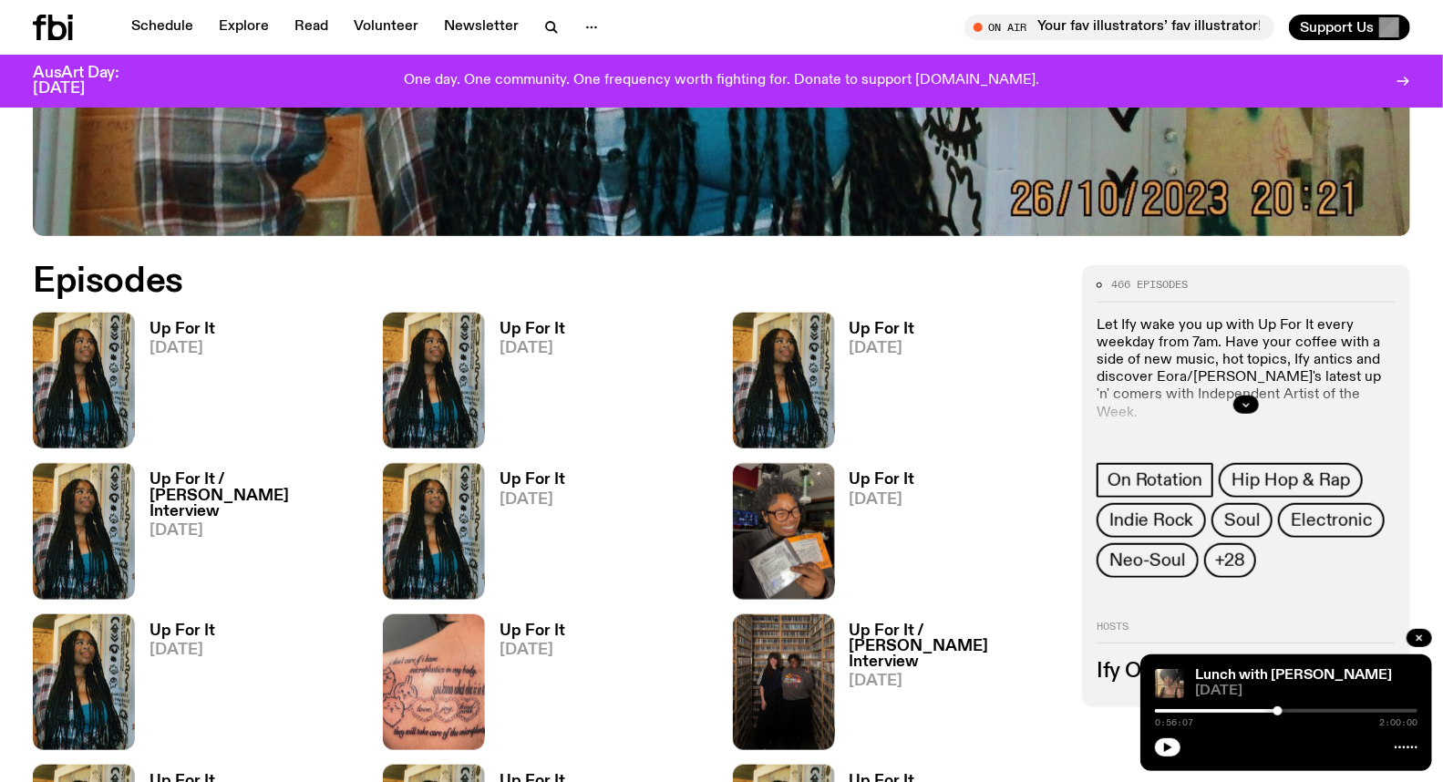
click at [126, 338] on img at bounding box center [84, 381] width 102 height 136
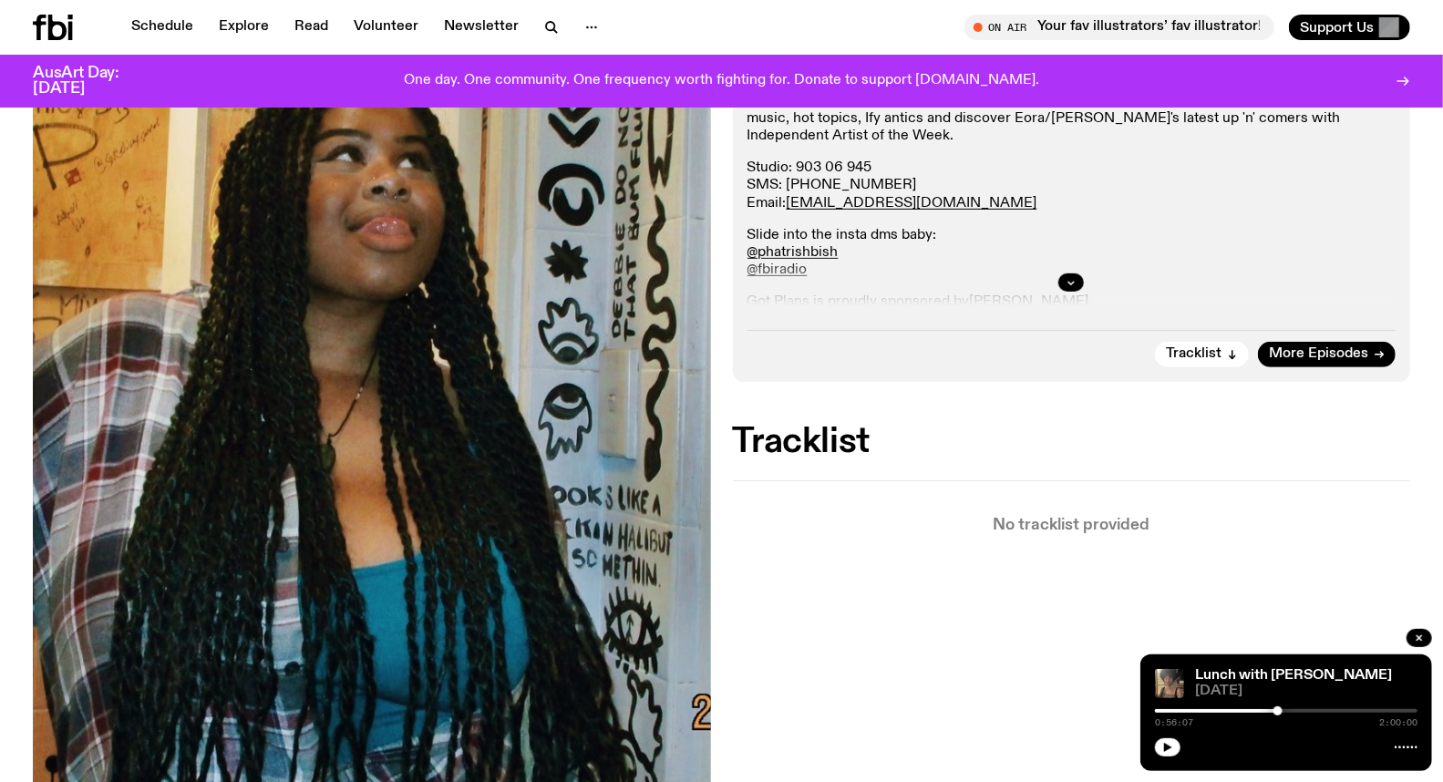
scroll to position [292, 0]
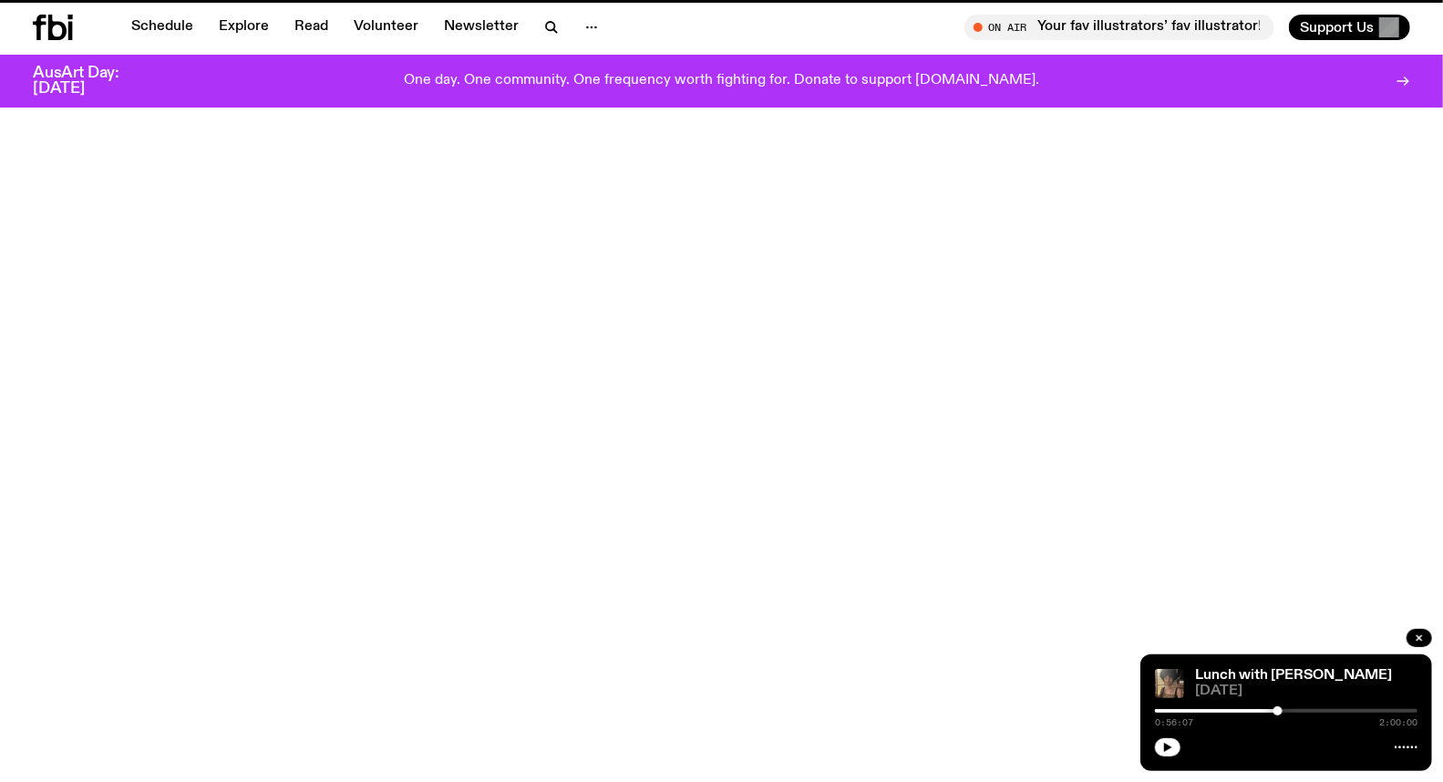
scroll to position [797, 0]
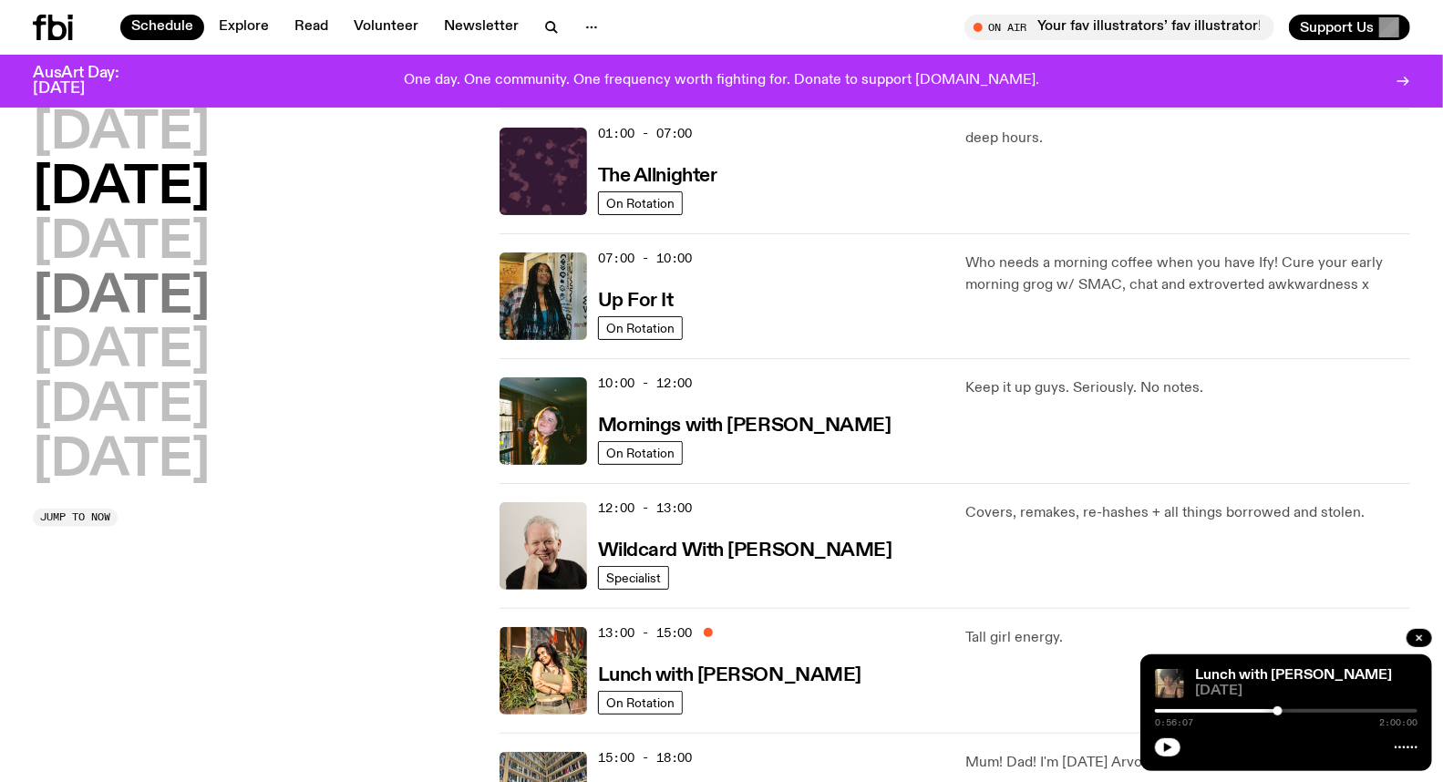
click at [162, 274] on h2 "[DATE]" at bounding box center [121, 298] width 177 height 51
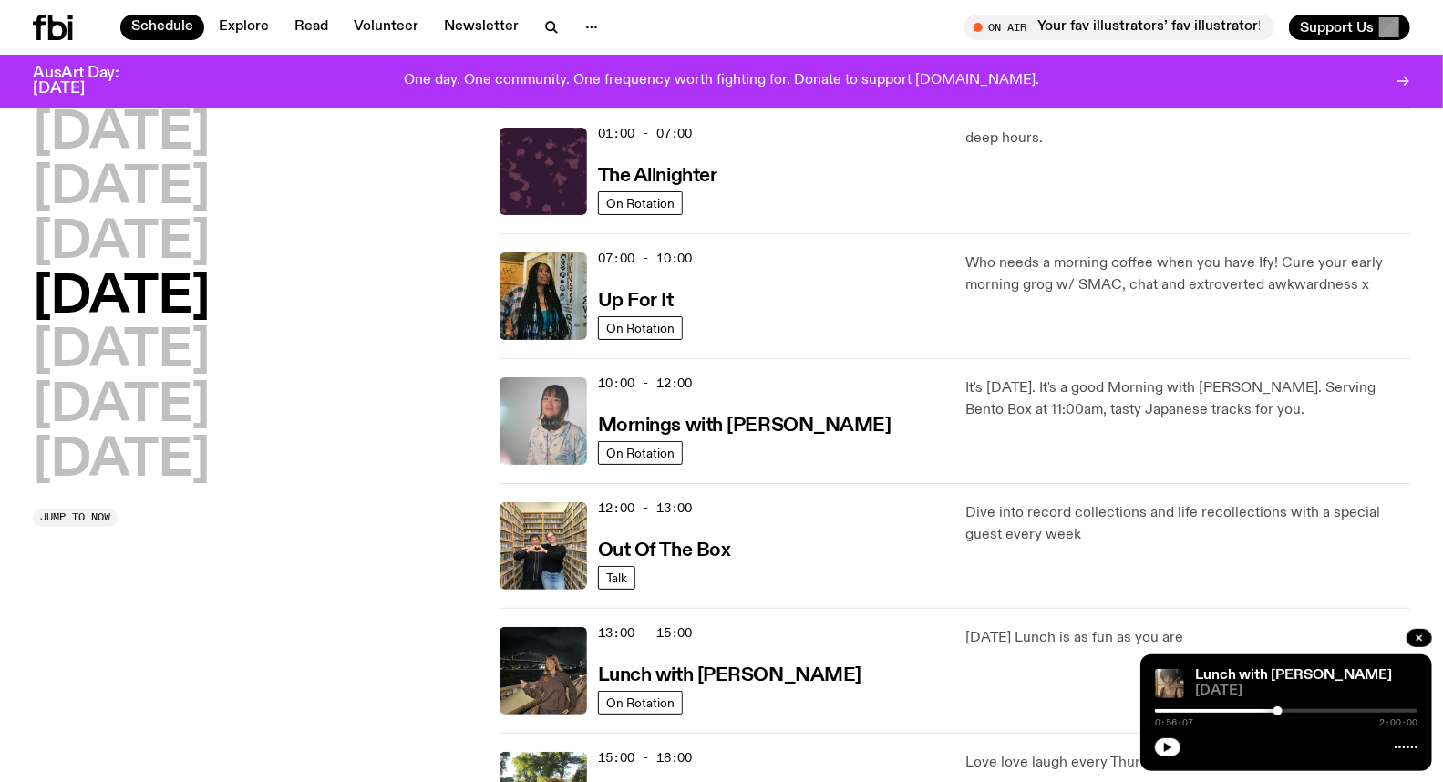
click at [586, 416] on img at bounding box center [542, 420] width 87 height 87
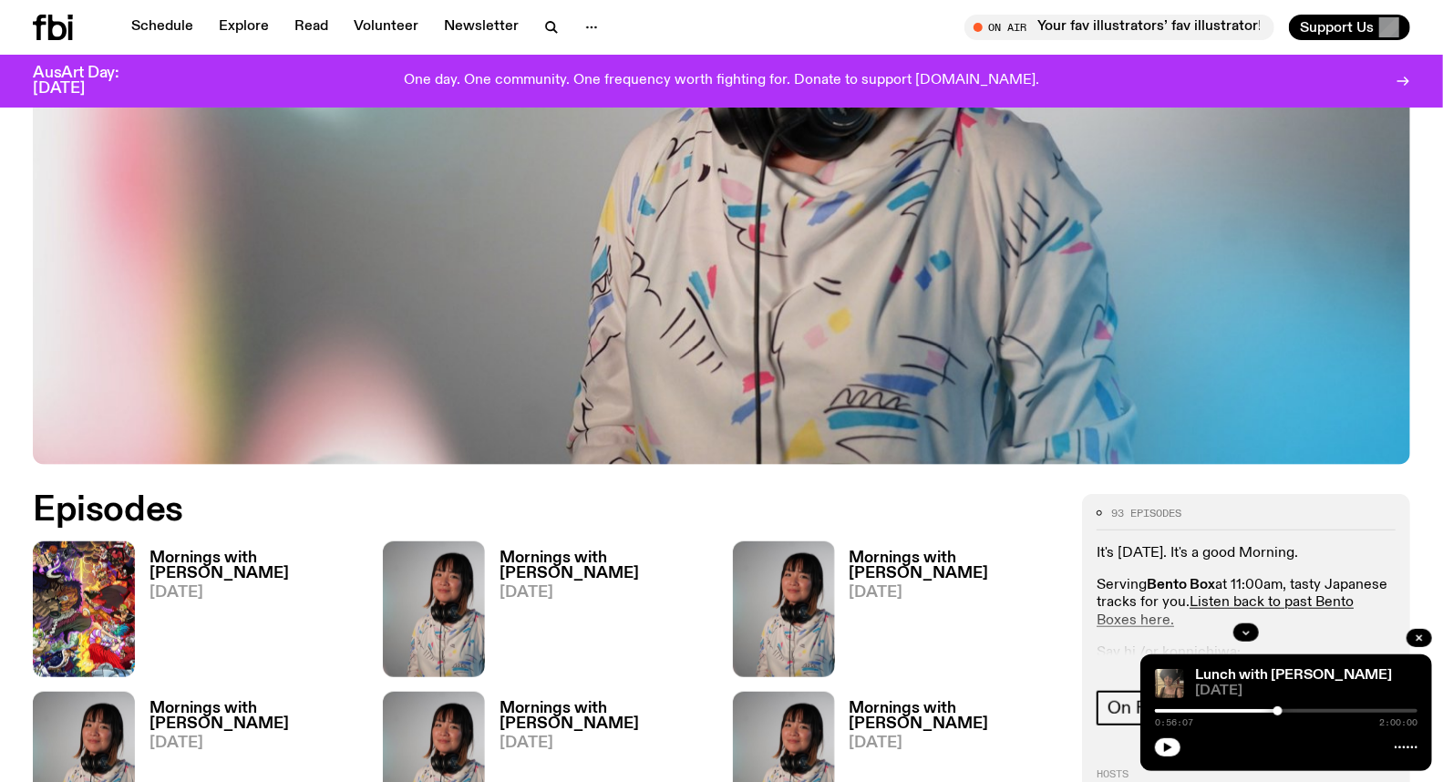
scroll to position [595, 0]
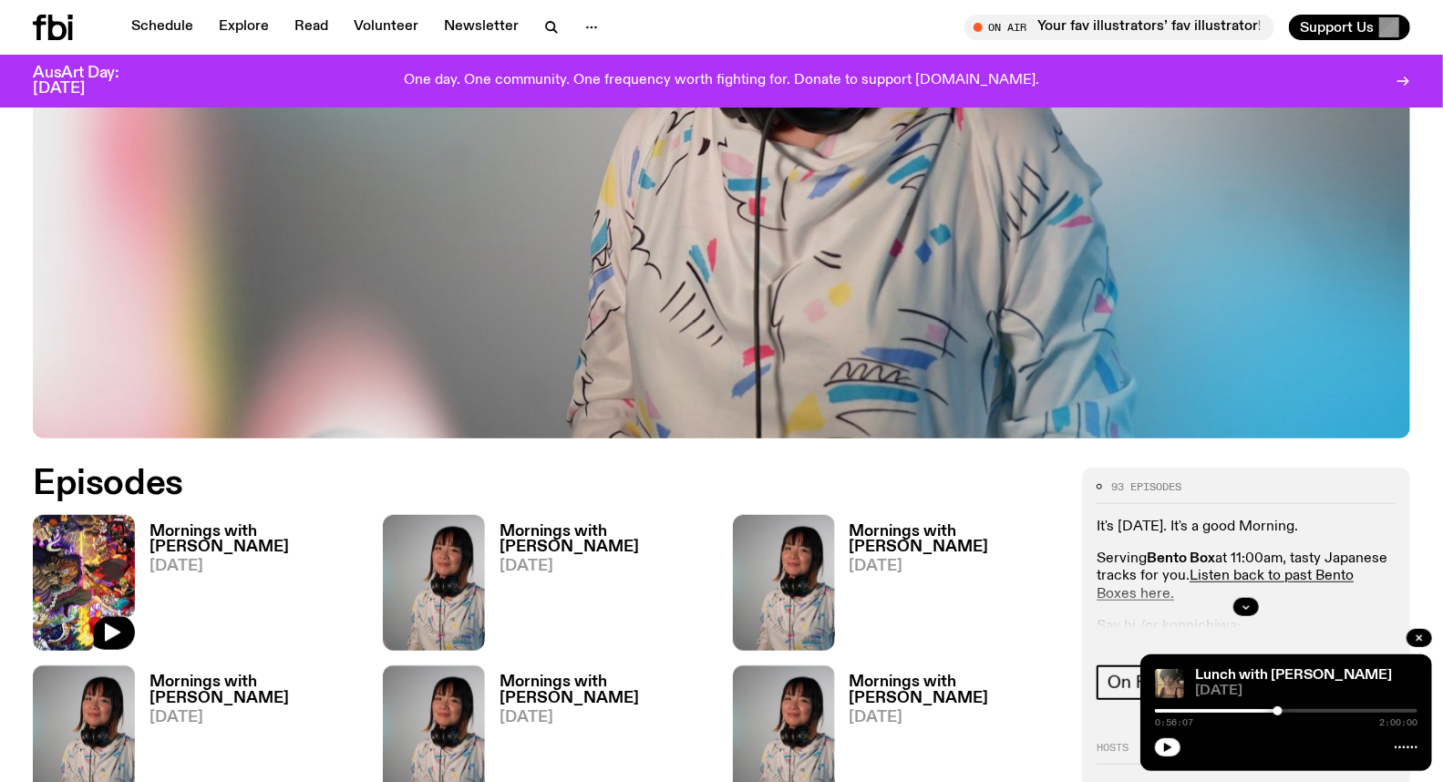
click at [114, 529] on img at bounding box center [84, 583] width 102 height 136
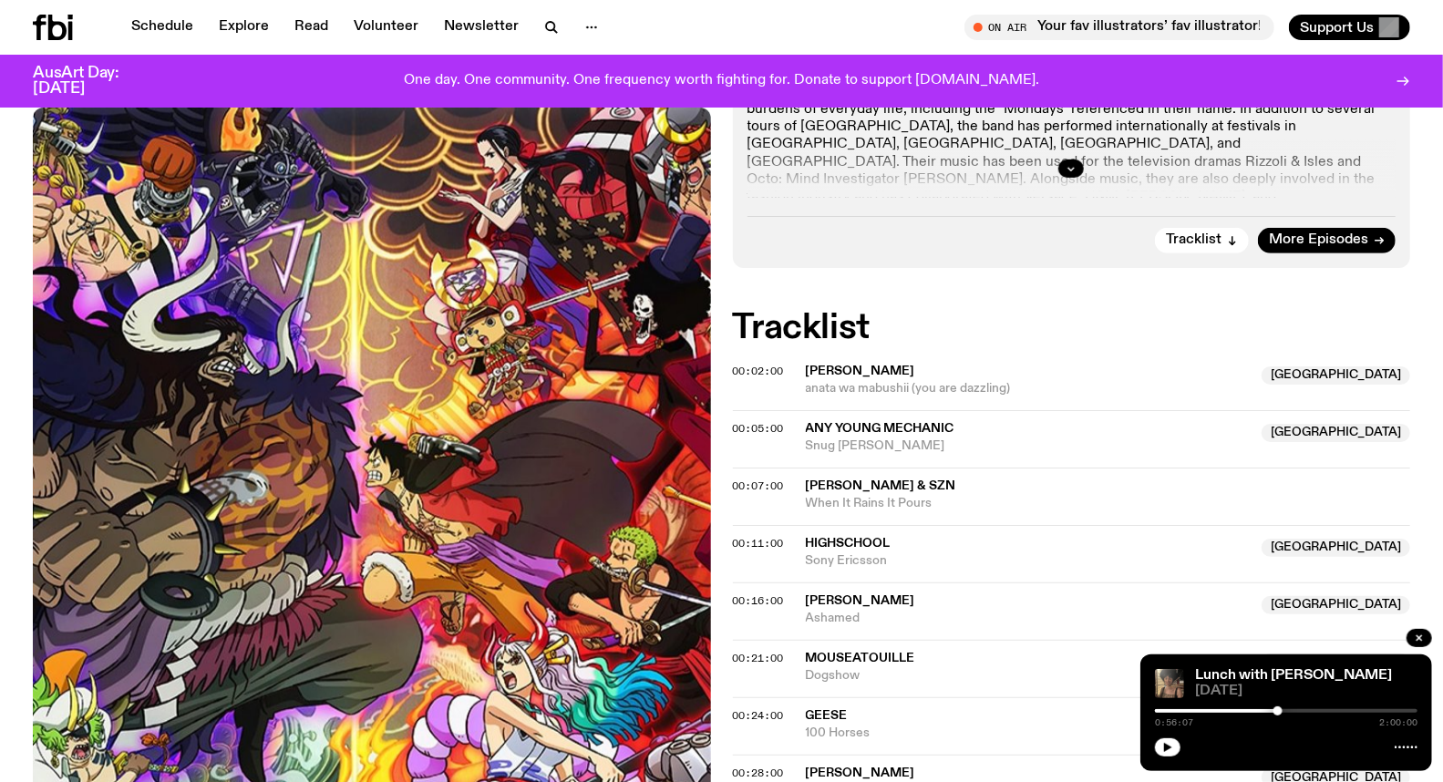
scroll to position [496, 0]
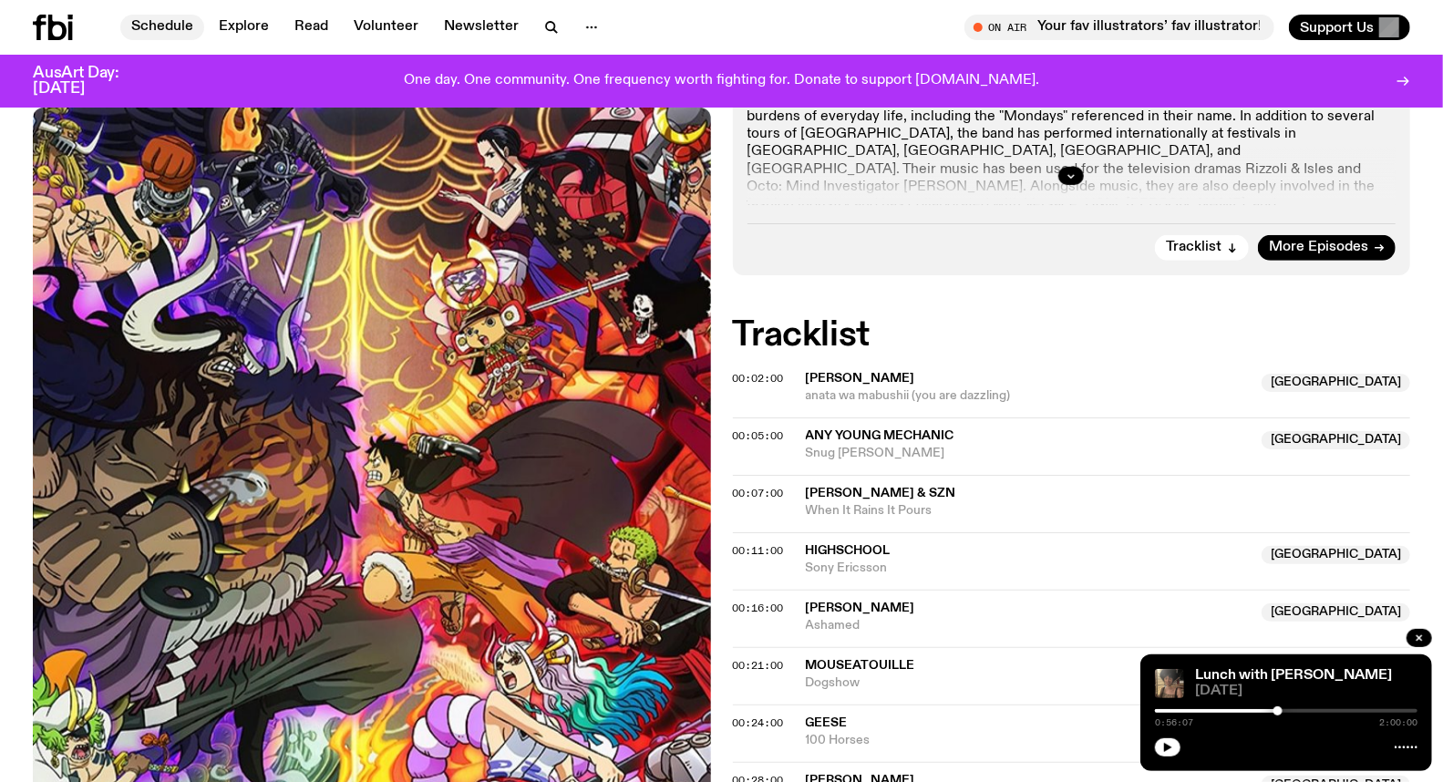
click at [150, 22] on link "Schedule" at bounding box center [162, 28] width 84 height 26
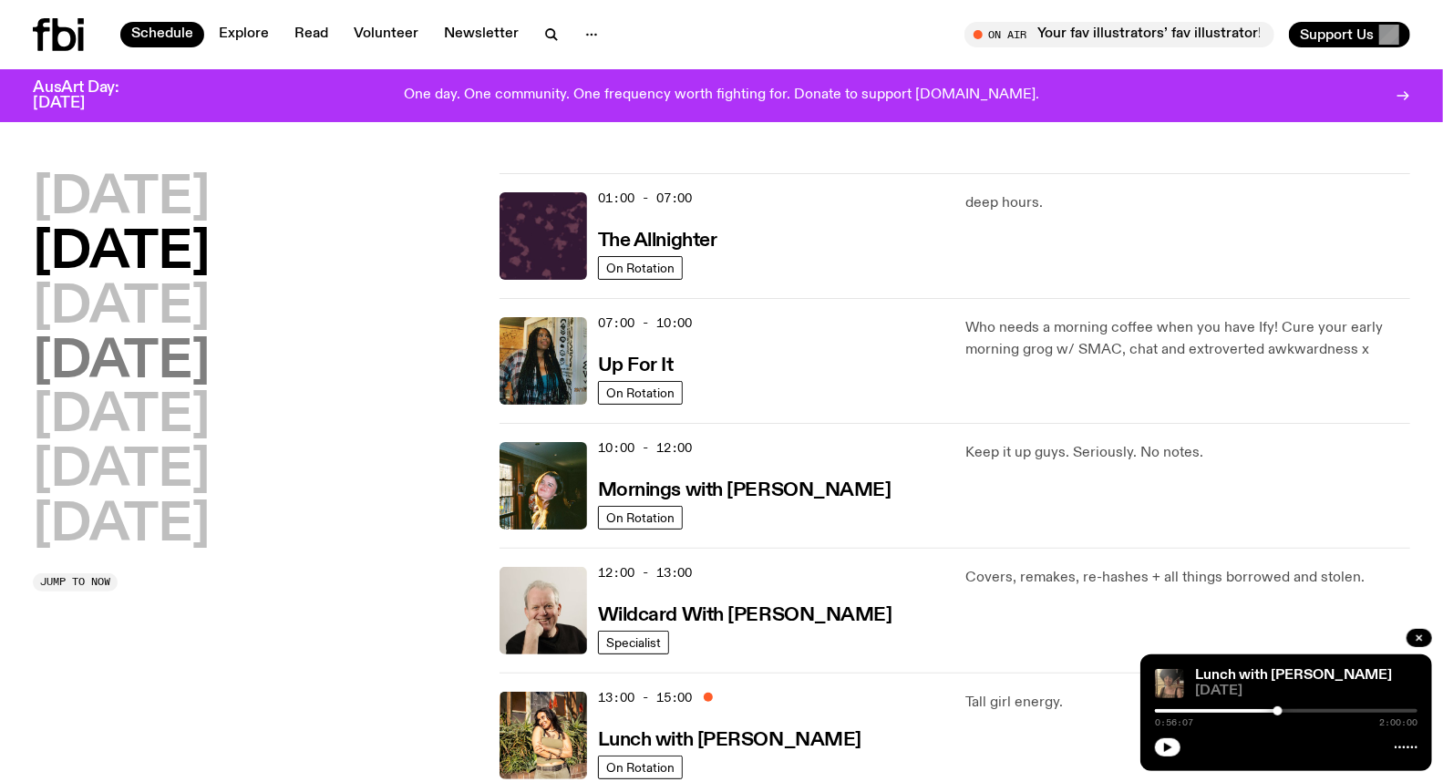
click at [84, 365] on h2 "[DATE]" at bounding box center [121, 362] width 177 height 51
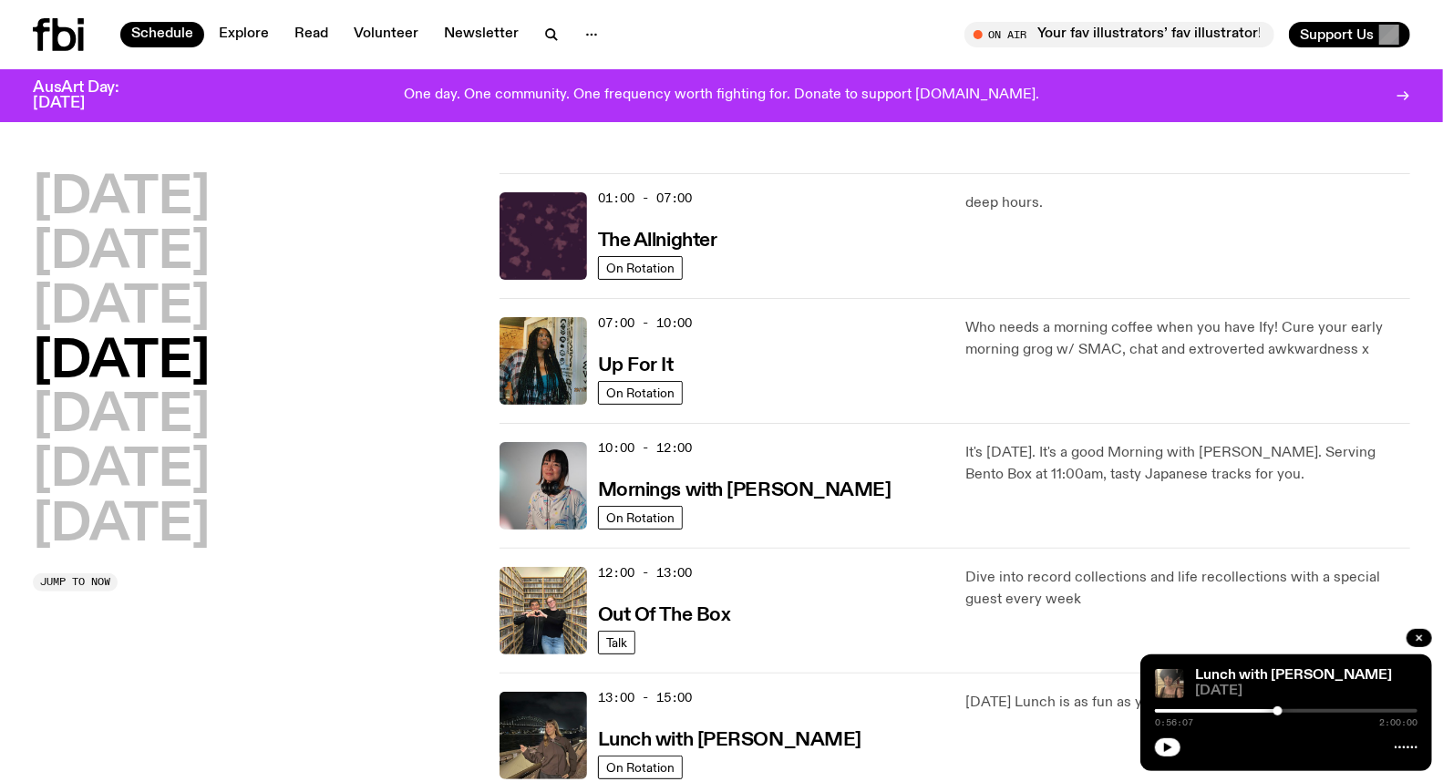
scroll to position [50, 0]
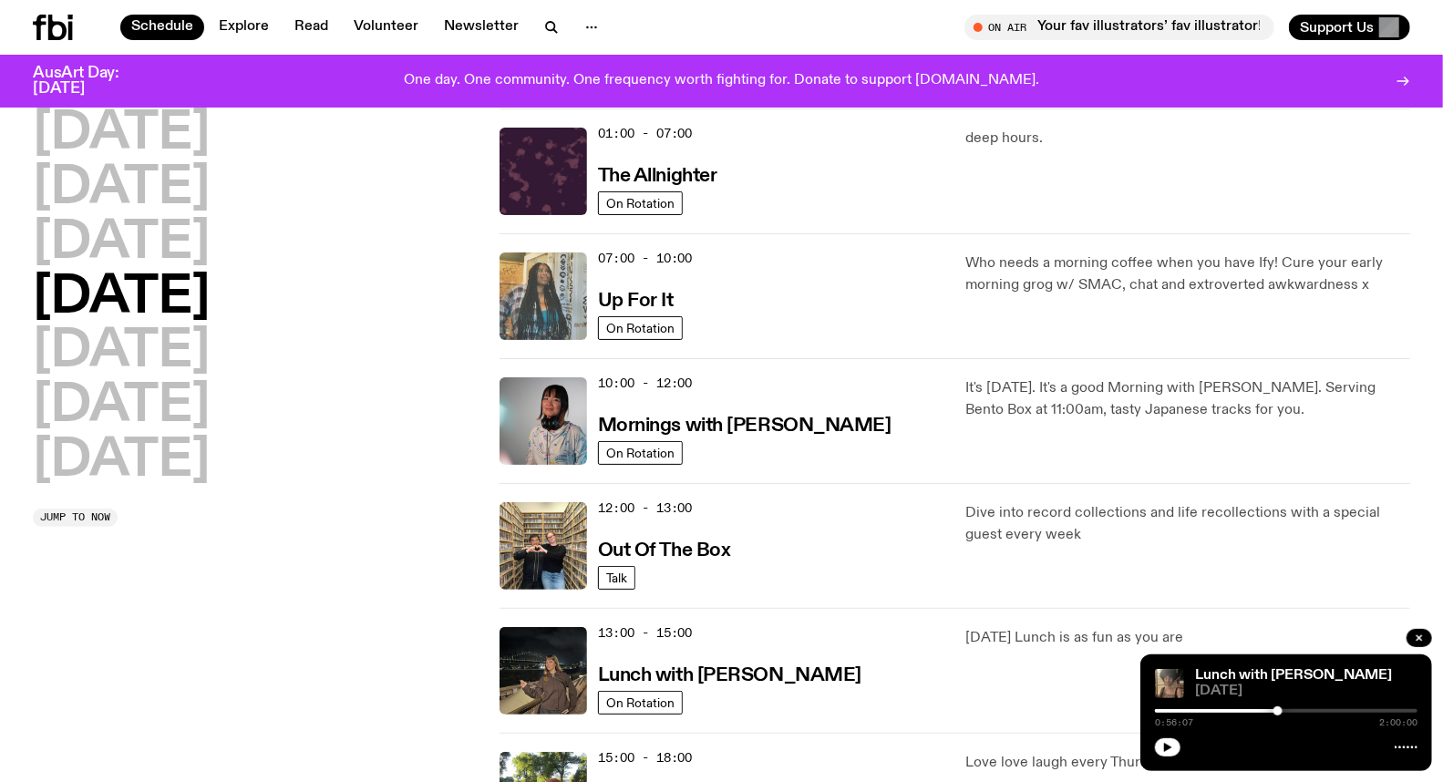
click at [571, 301] on img at bounding box center [542, 295] width 87 height 87
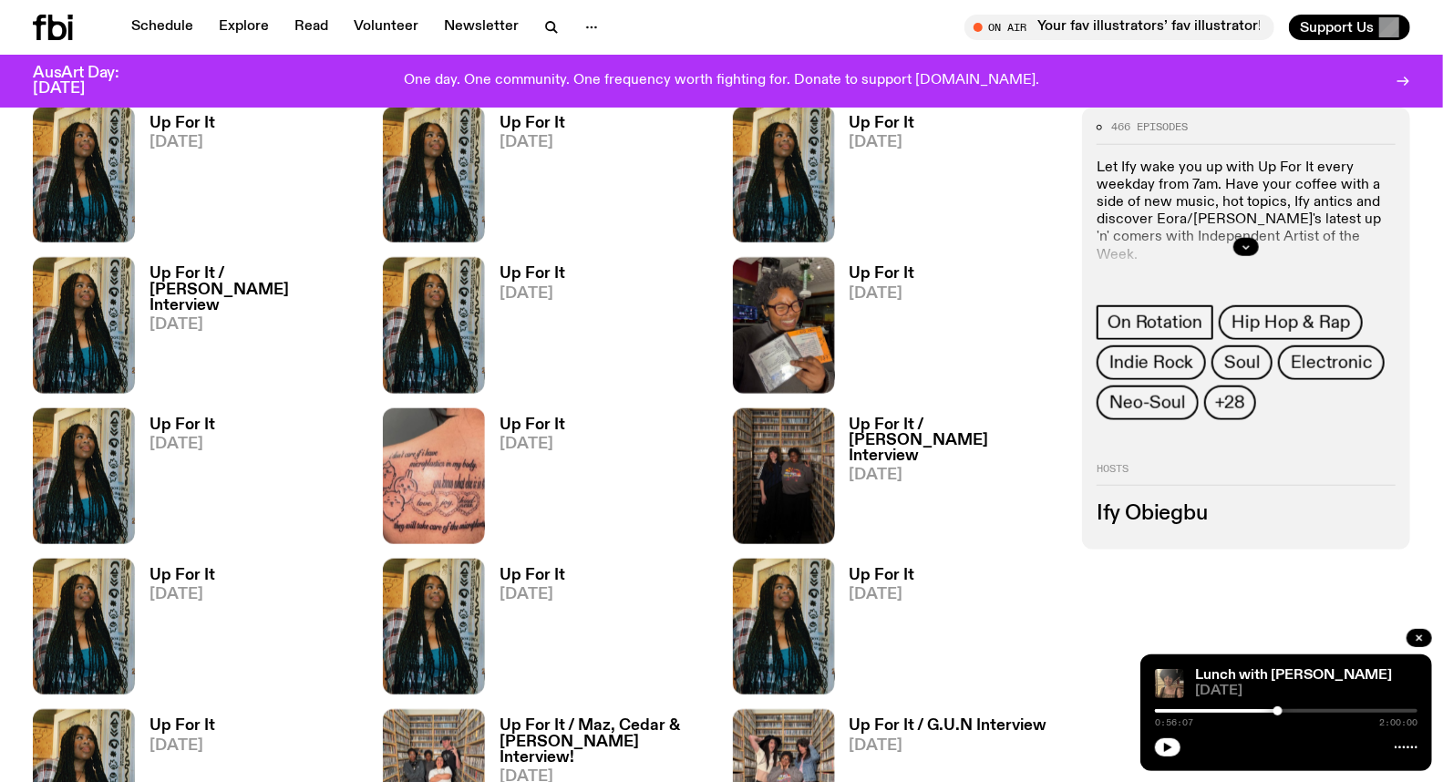
scroll to position [1004, 0]
click at [102, 280] on img at bounding box center [84, 324] width 102 height 136
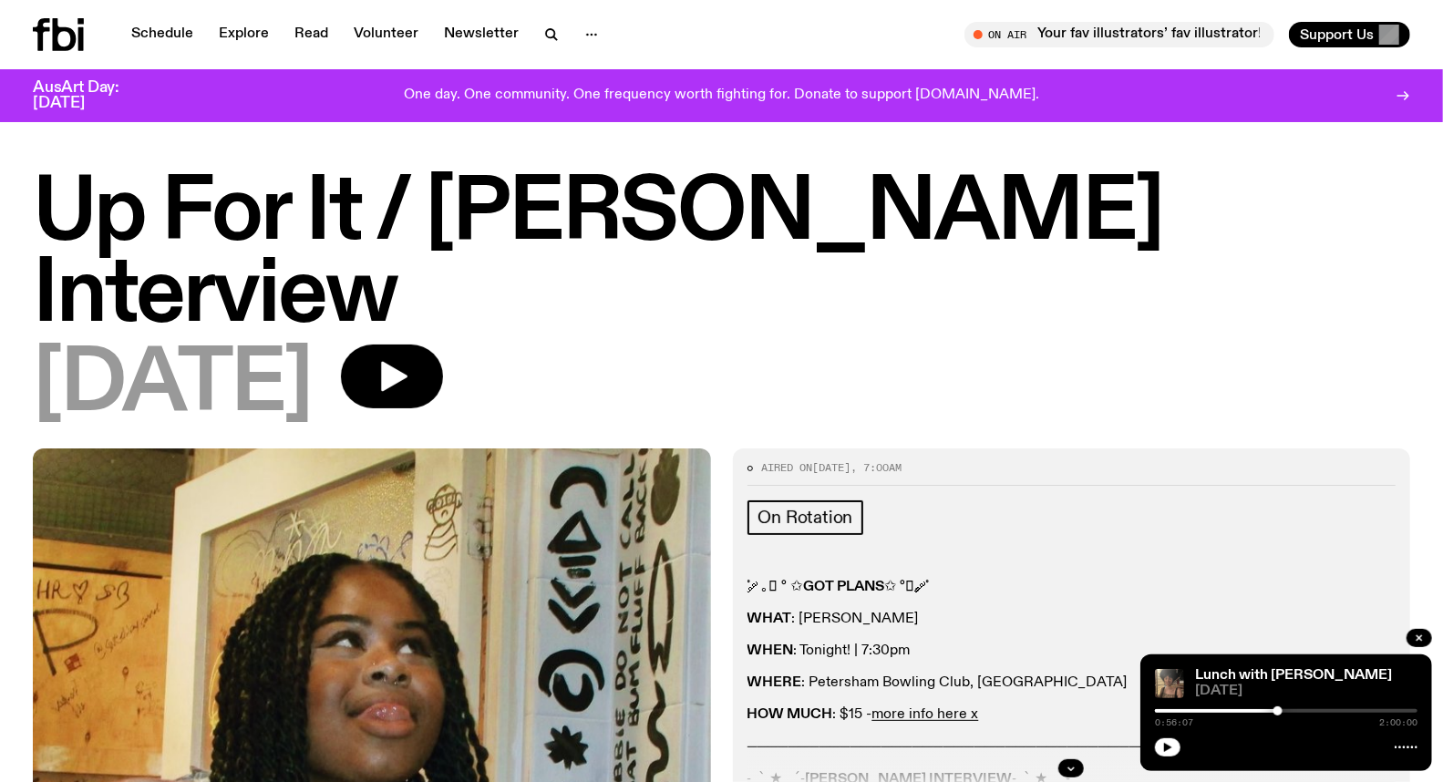
click at [64, 34] on icon at bounding box center [58, 34] width 51 height 33
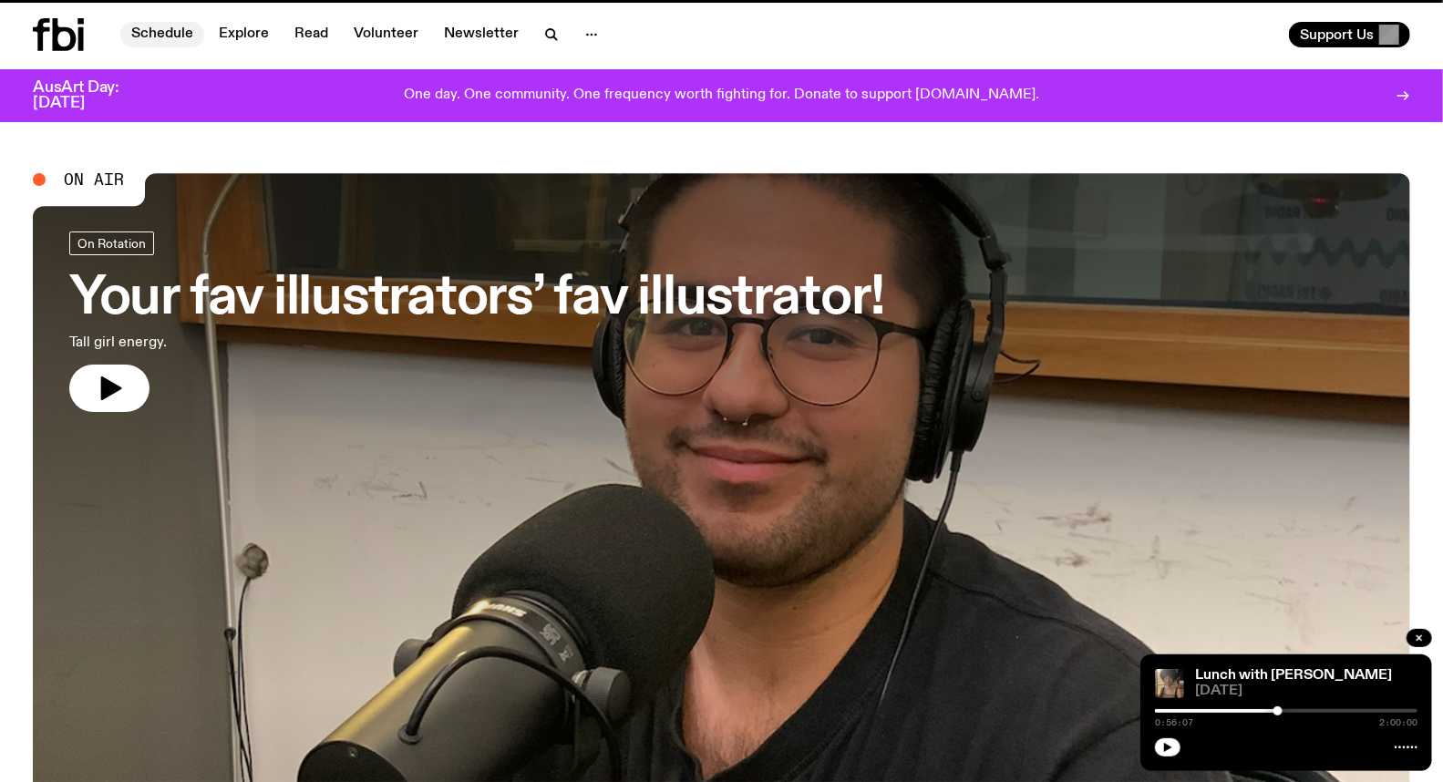
click at [159, 33] on link "Schedule" at bounding box center [162, 35] width 84 height 26
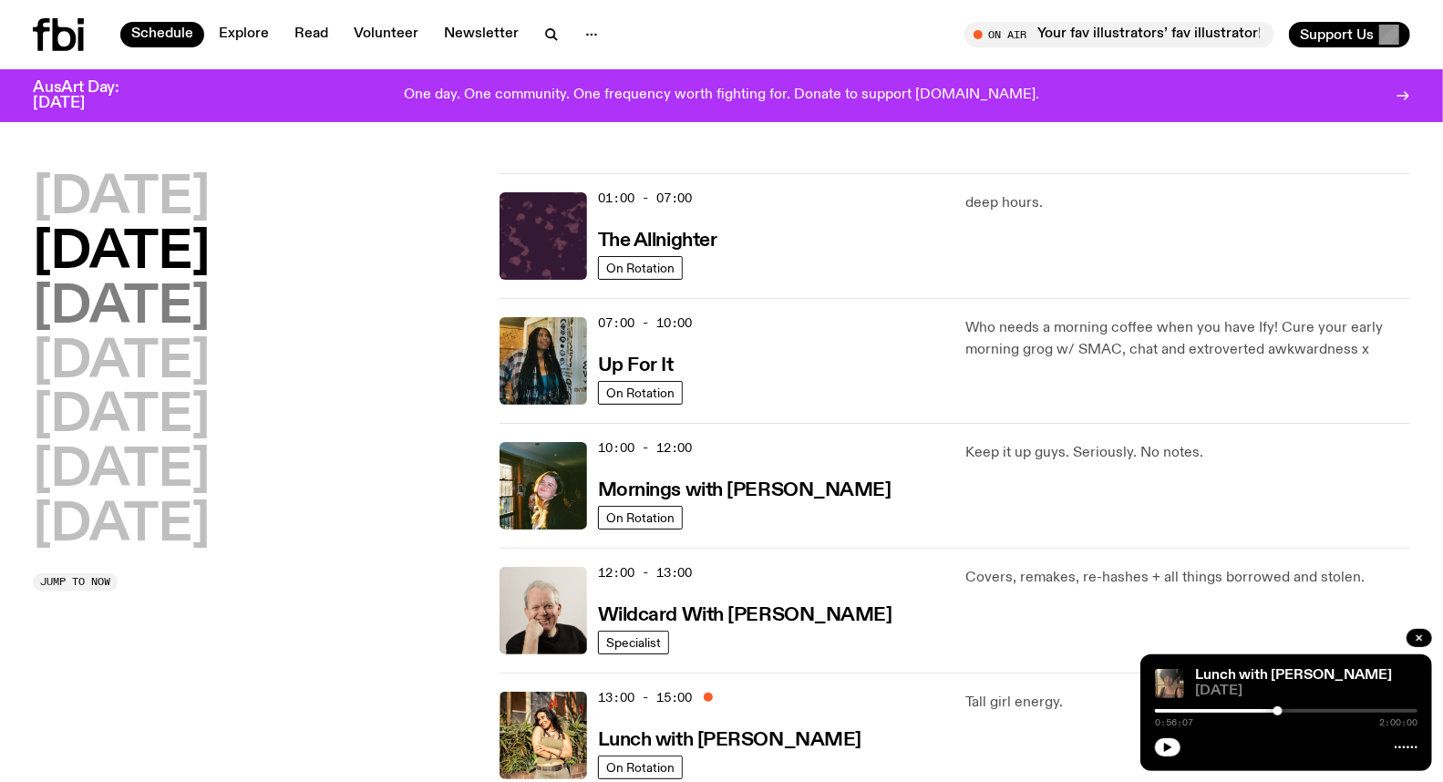
click at [190, 293] on h2 "[DATE]" at bounding box center [121, 308] width 177 height 51
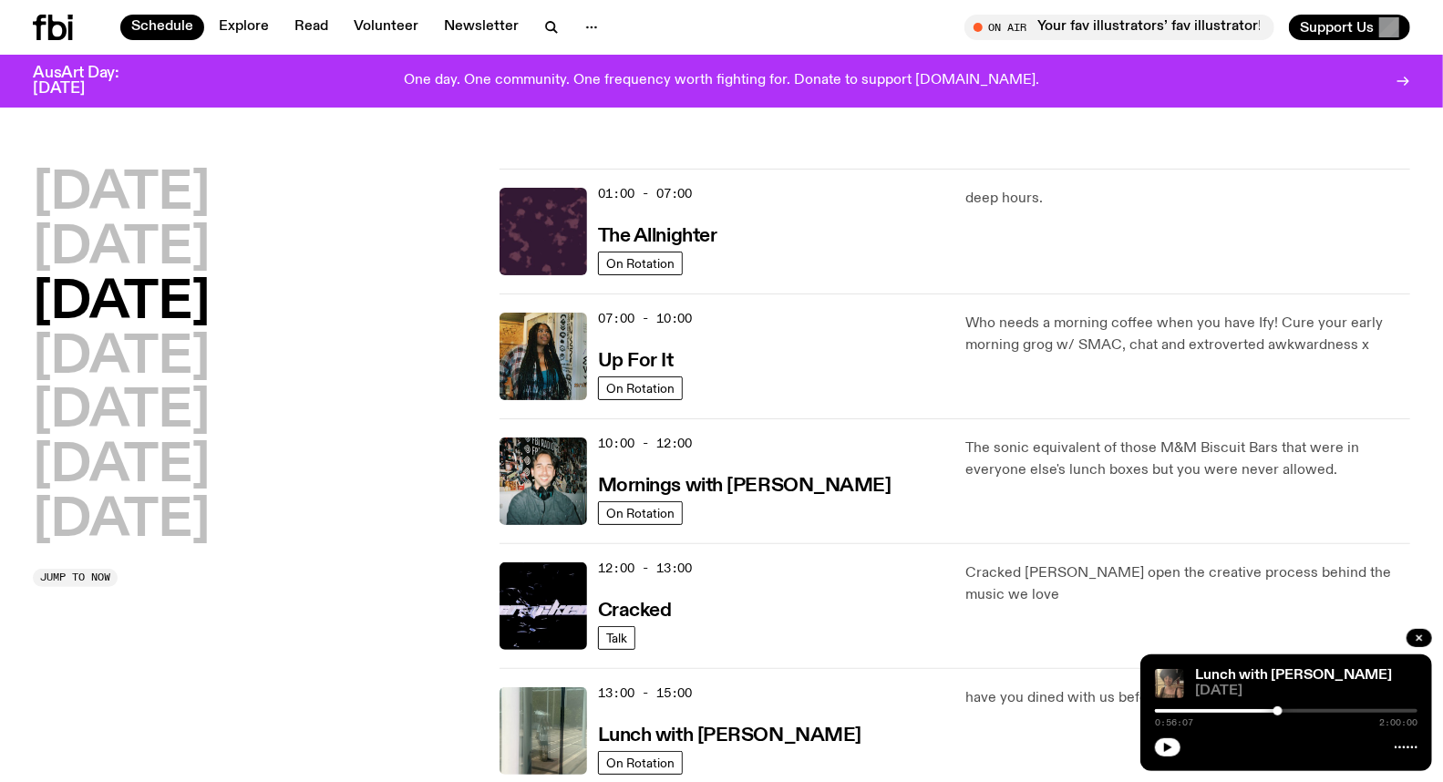
scroll to position [50, 0]
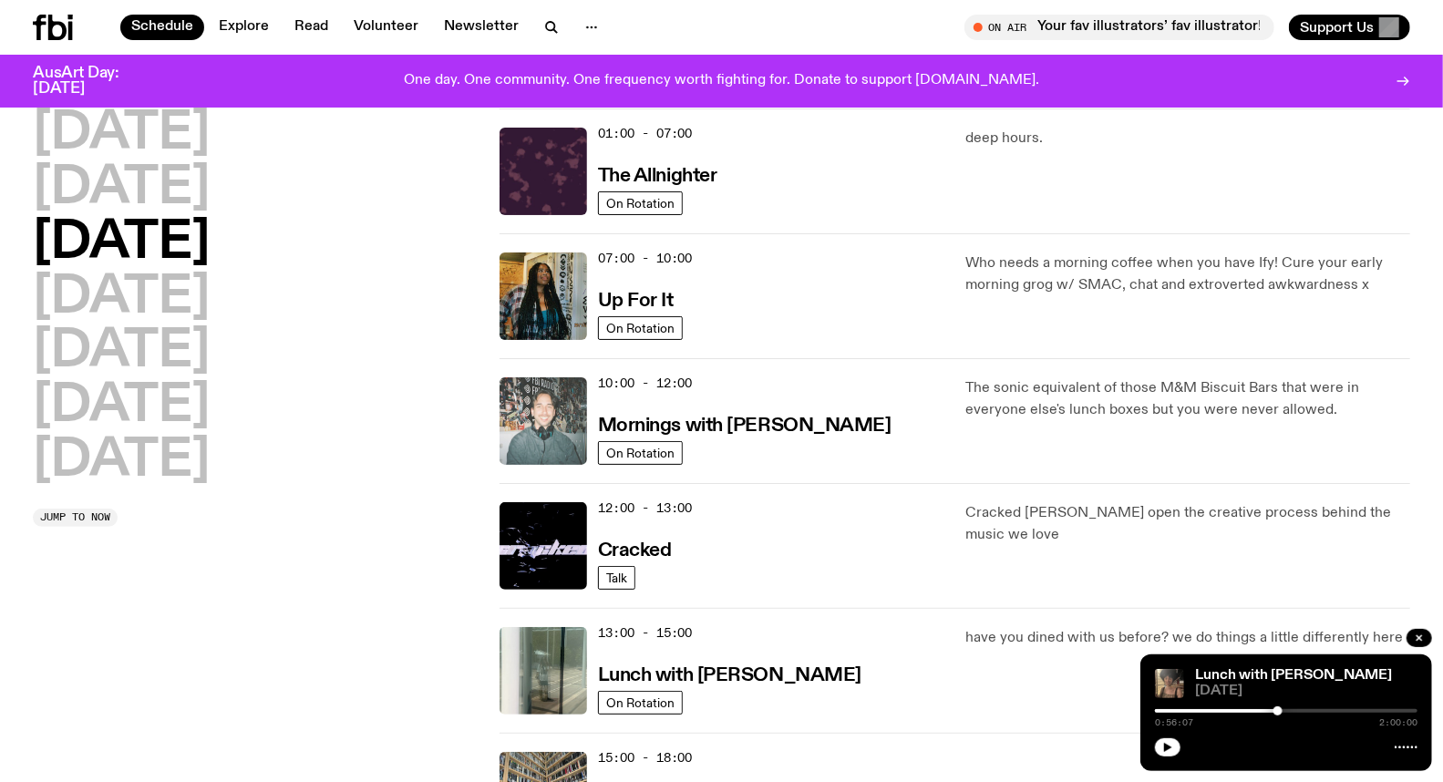
click at [558, 392] on img at bounding box center [542, 420] width 87 height 87
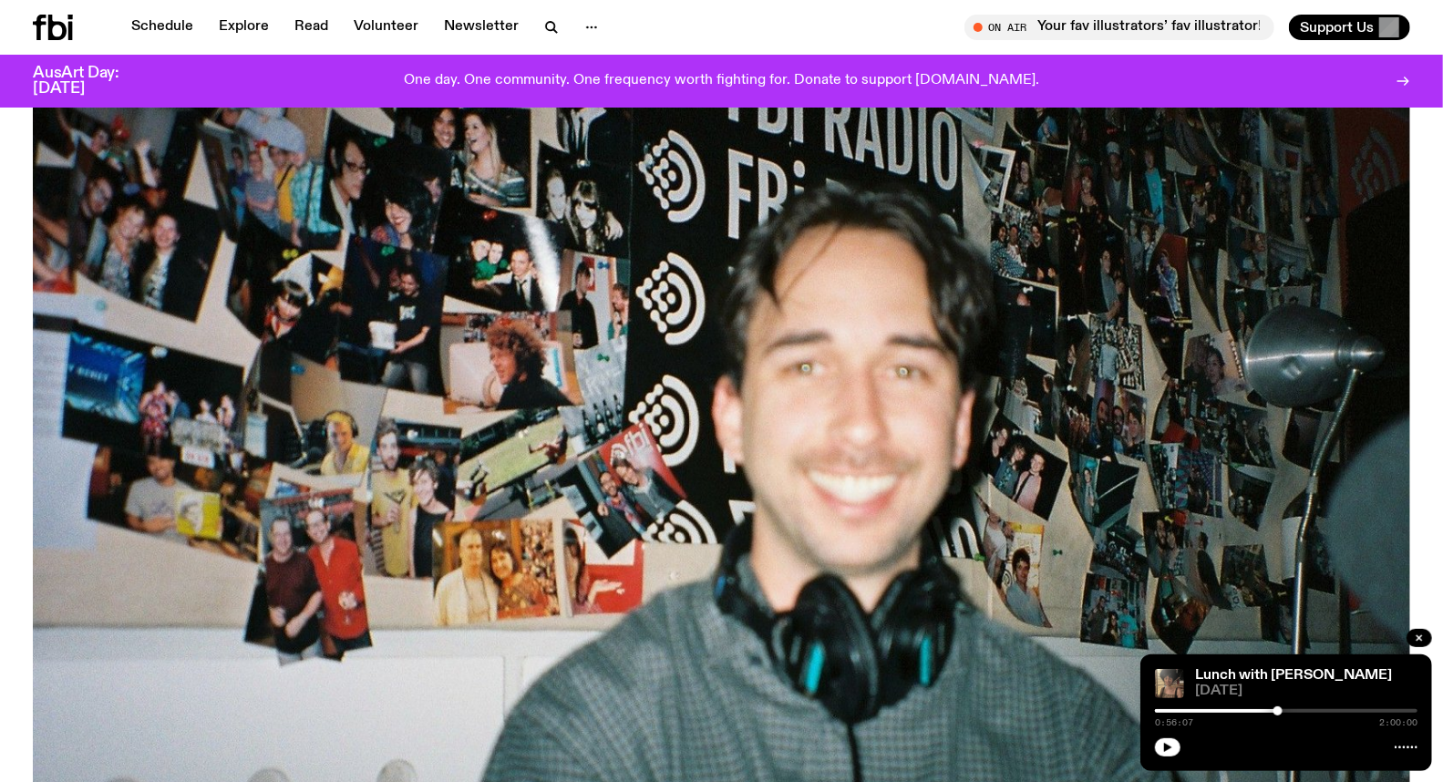
scroll to position [298, 0]
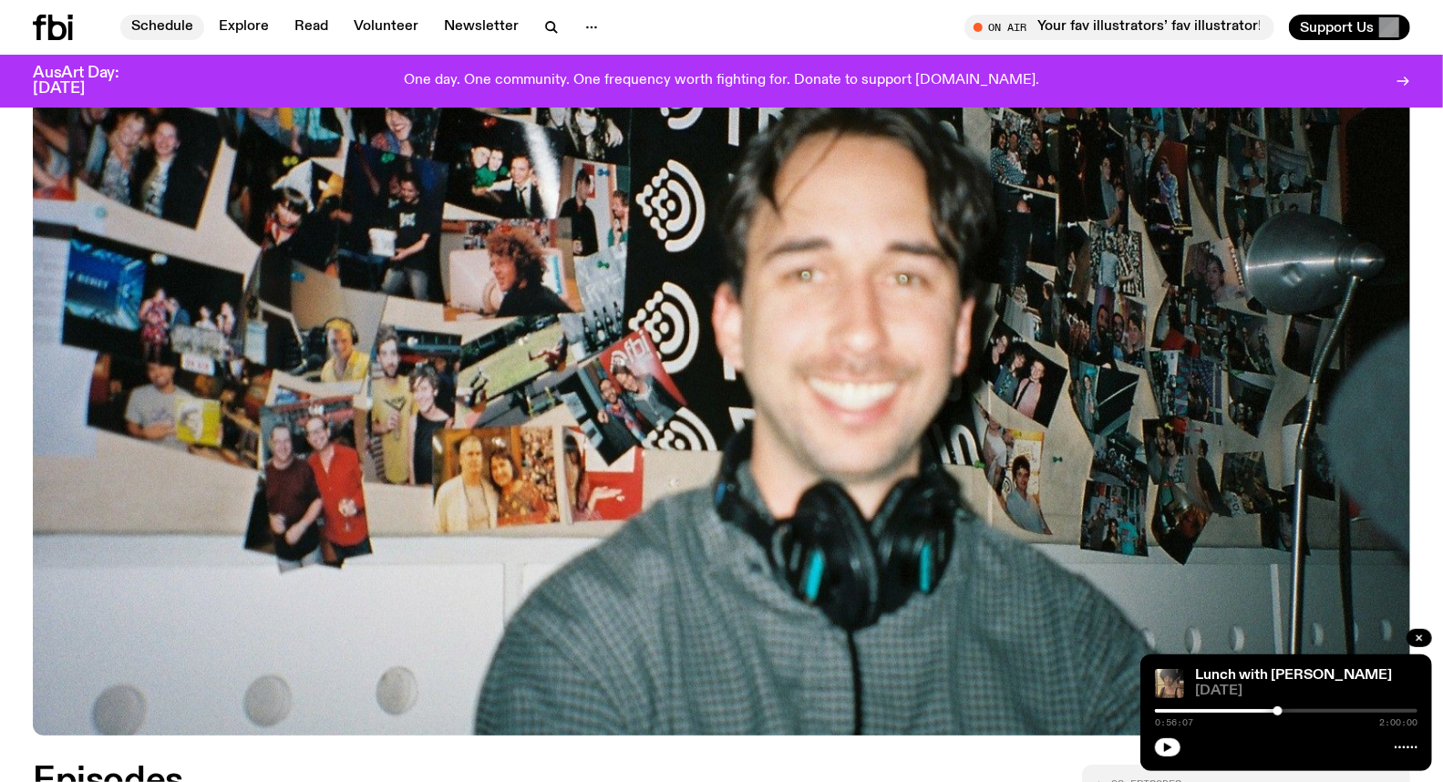
click at [155, 20] on link "Schedule" at bounding box center [162, 28] width 84 height 26
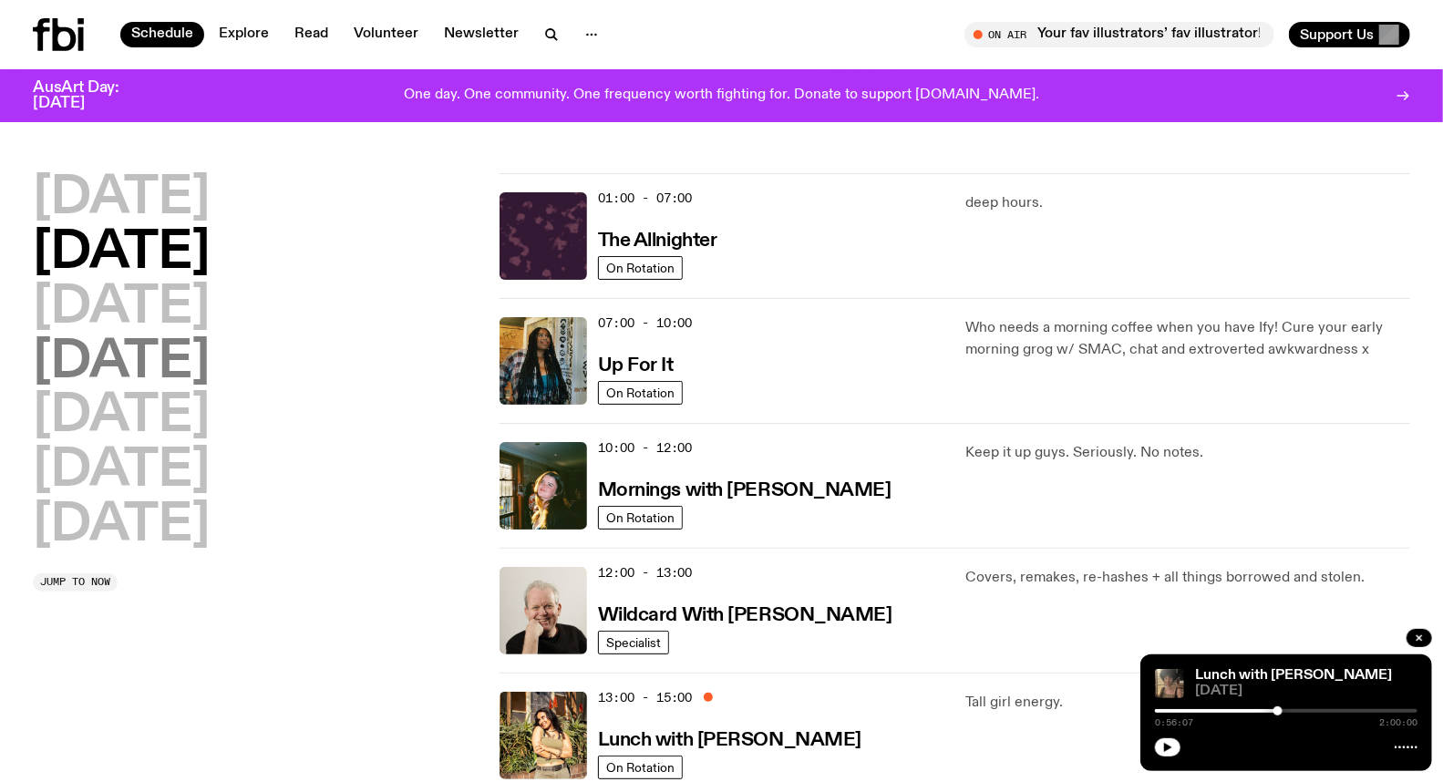
click at [193, 346] on h2 "[DATE]" at bounding box center [121, 362] width 177 height 51
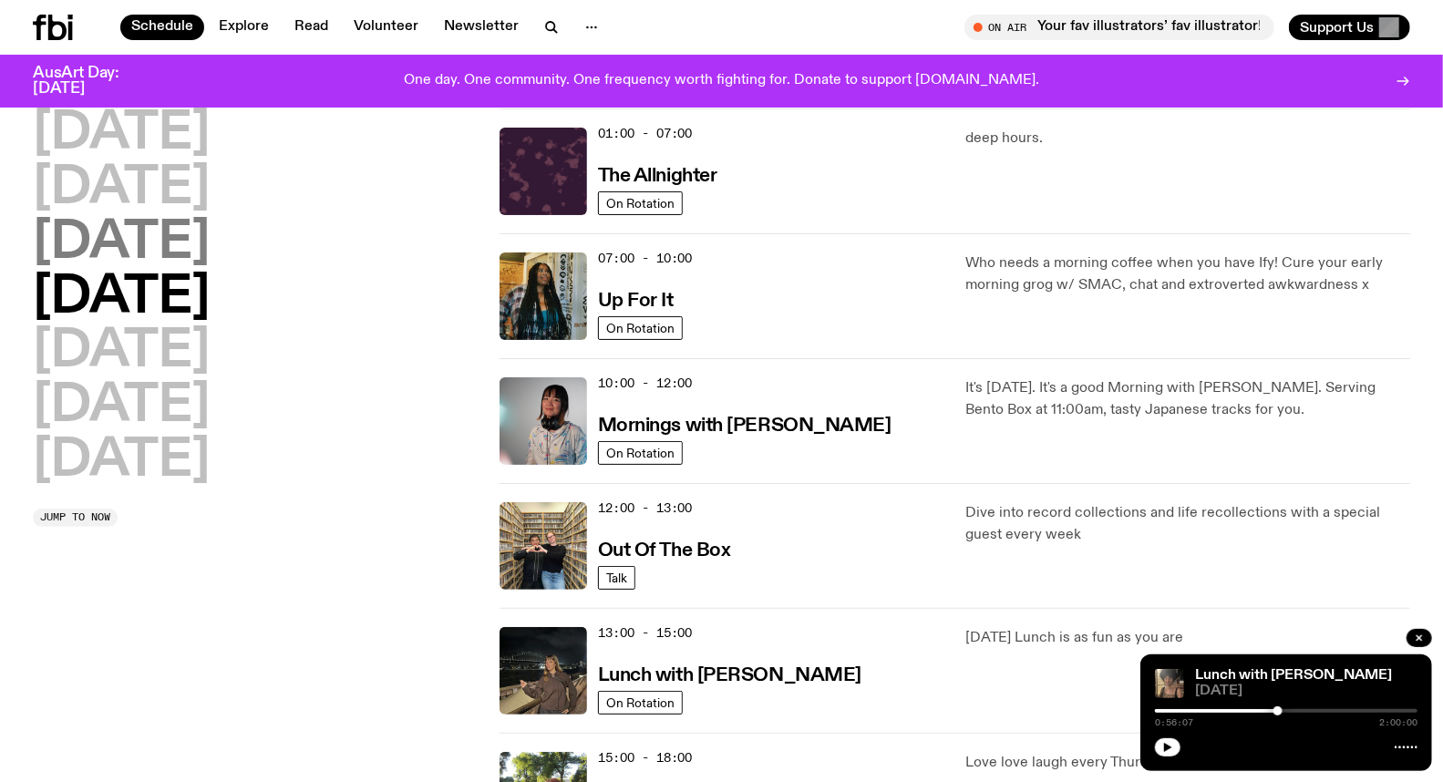
click at [210, 247] on h2 "[DATE]" at bounding box center [121, 243] width 177 height 51
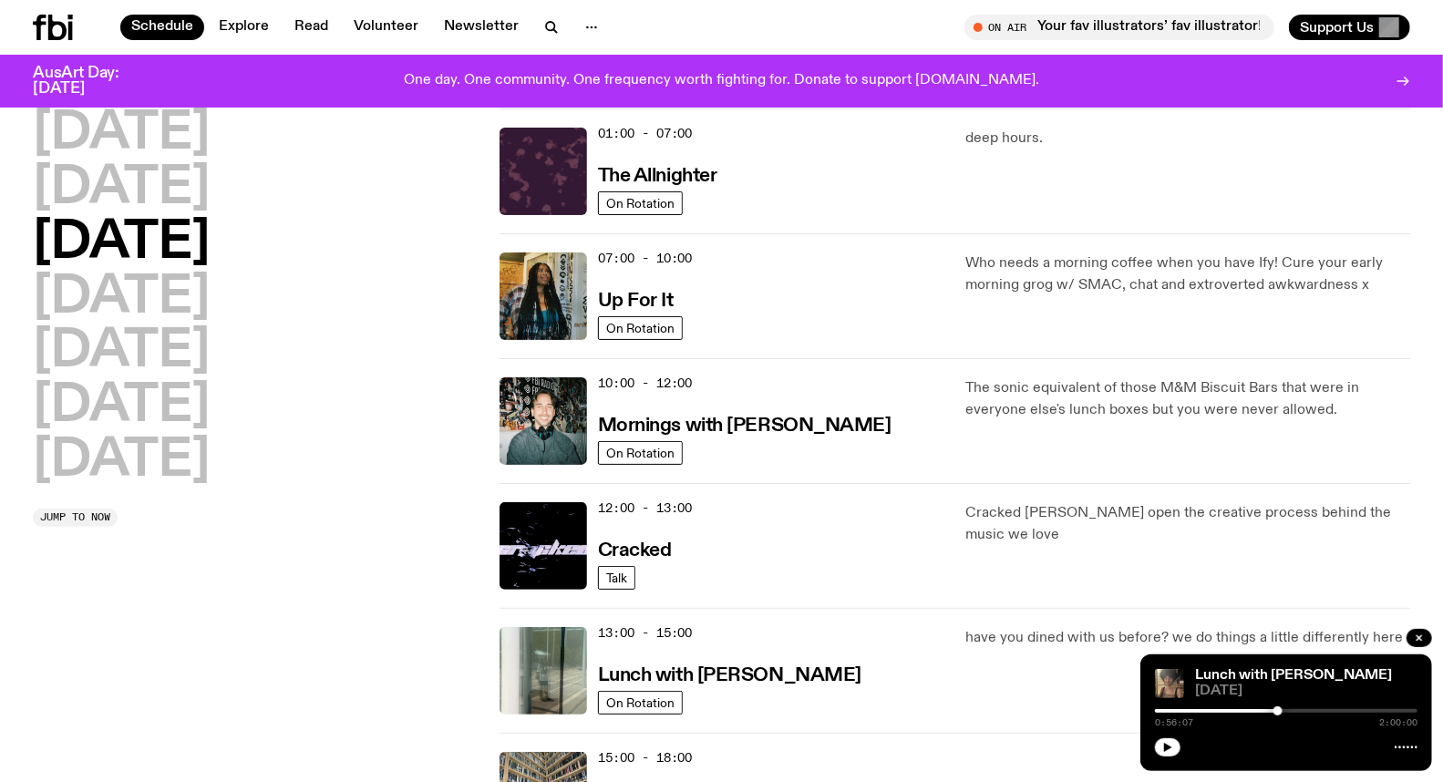
click at [596, 379] on div "10:00 - 12:00 Mornings with [PERSON_NAME] On Rotation" at bounding box center [721, 420] width 445 height 87
click at [576, 385] on img at bounding box center [542, 420] width 87 height 87
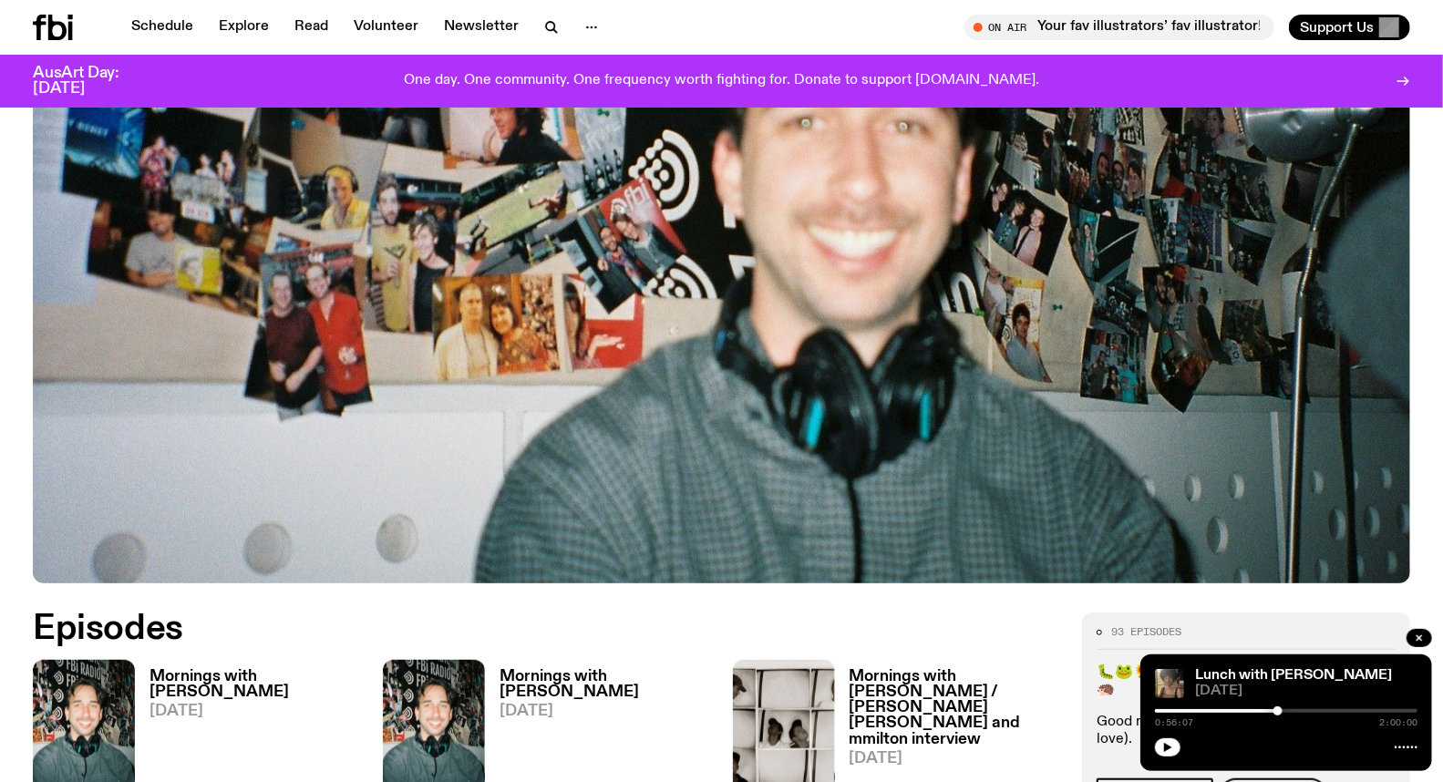
scroll to position [602, 0]
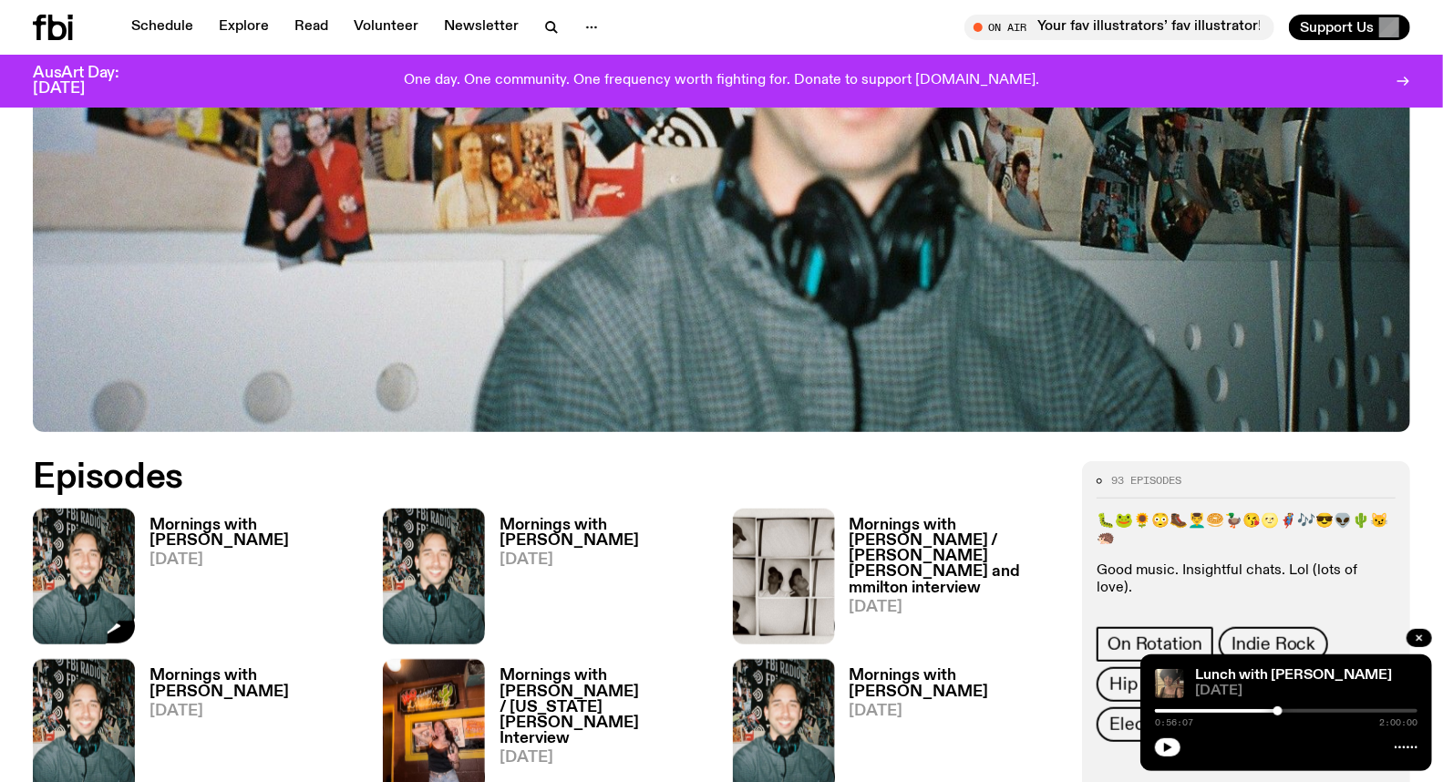
click at [88, 540] on img at bounding box center [84, 577] width 102 height 136
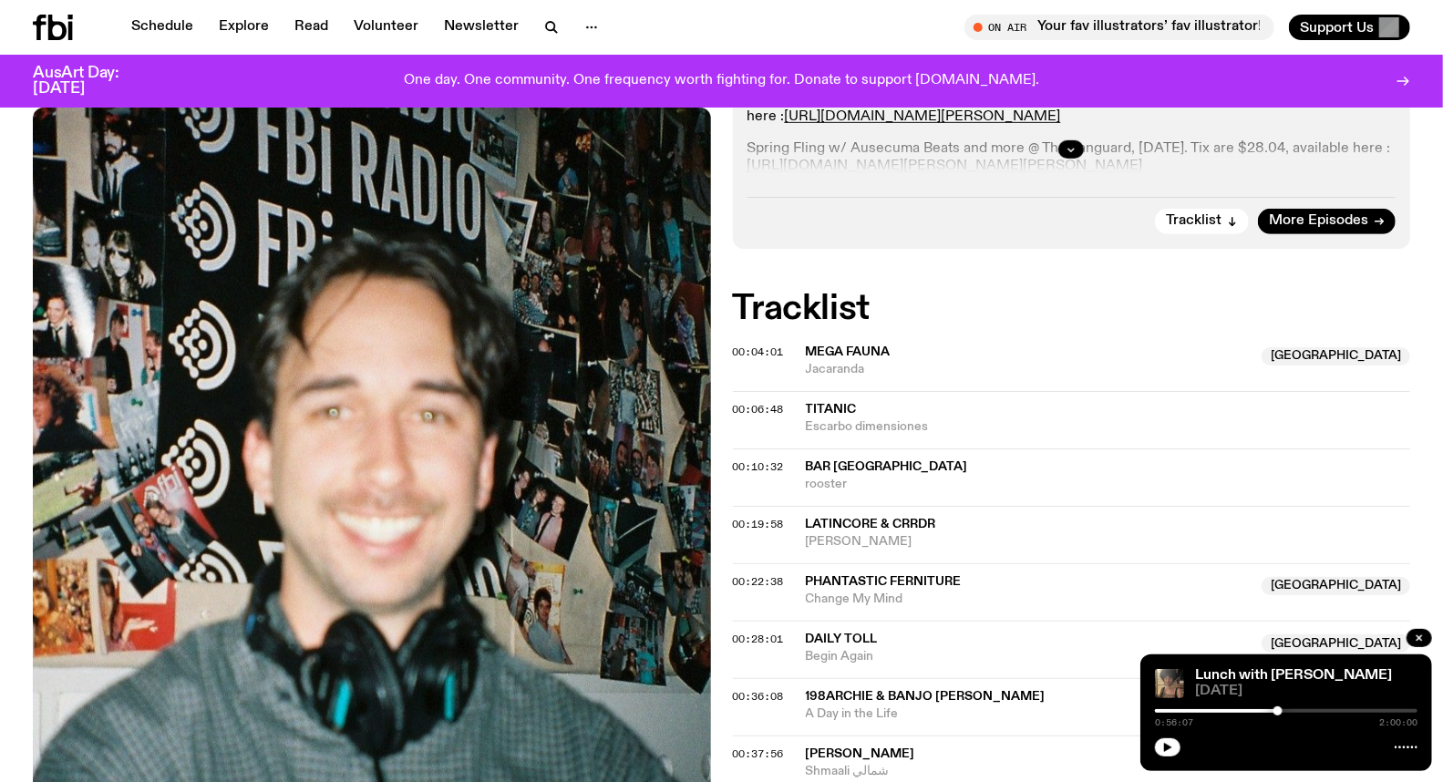
scroll to position [496, 0]
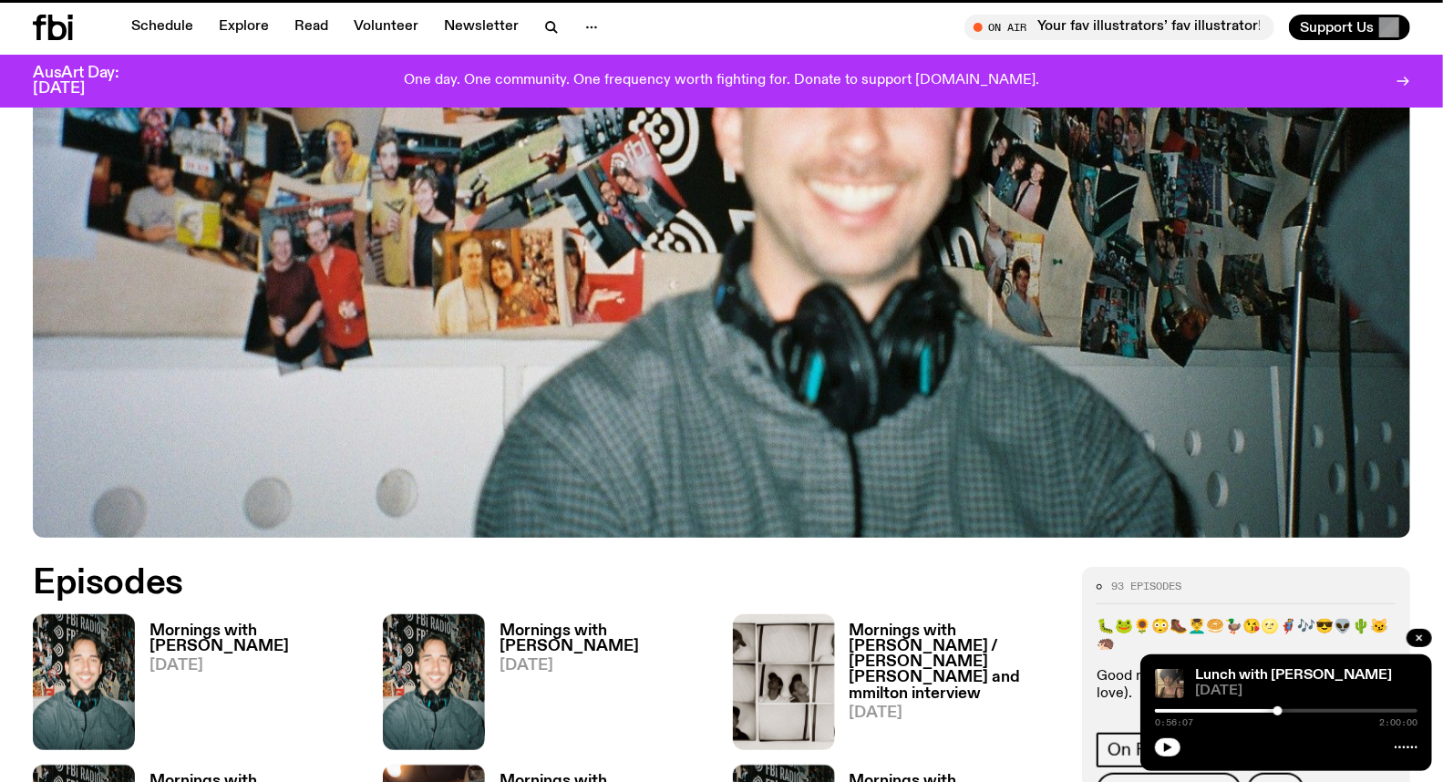
scroll to position [602, 0]
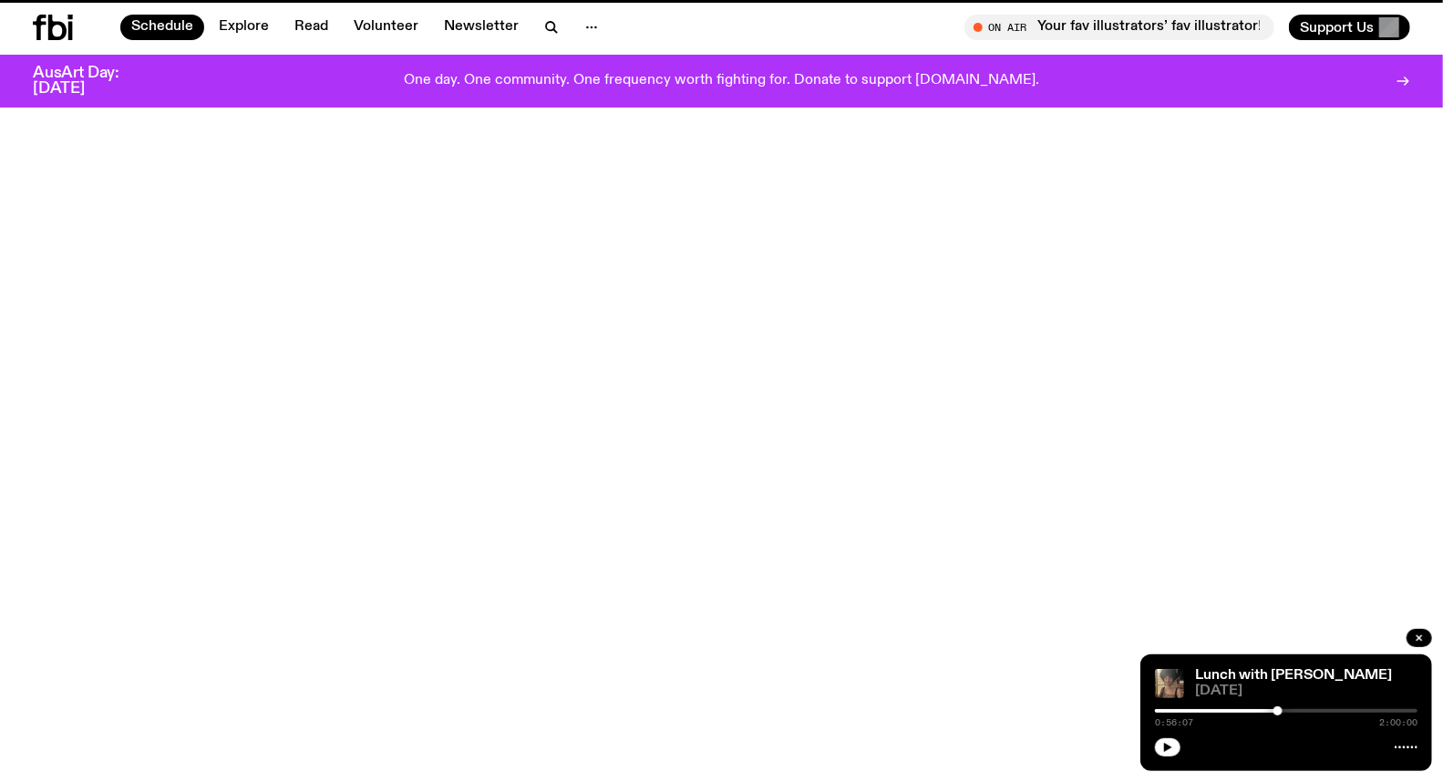
scroll to position [50, 0]
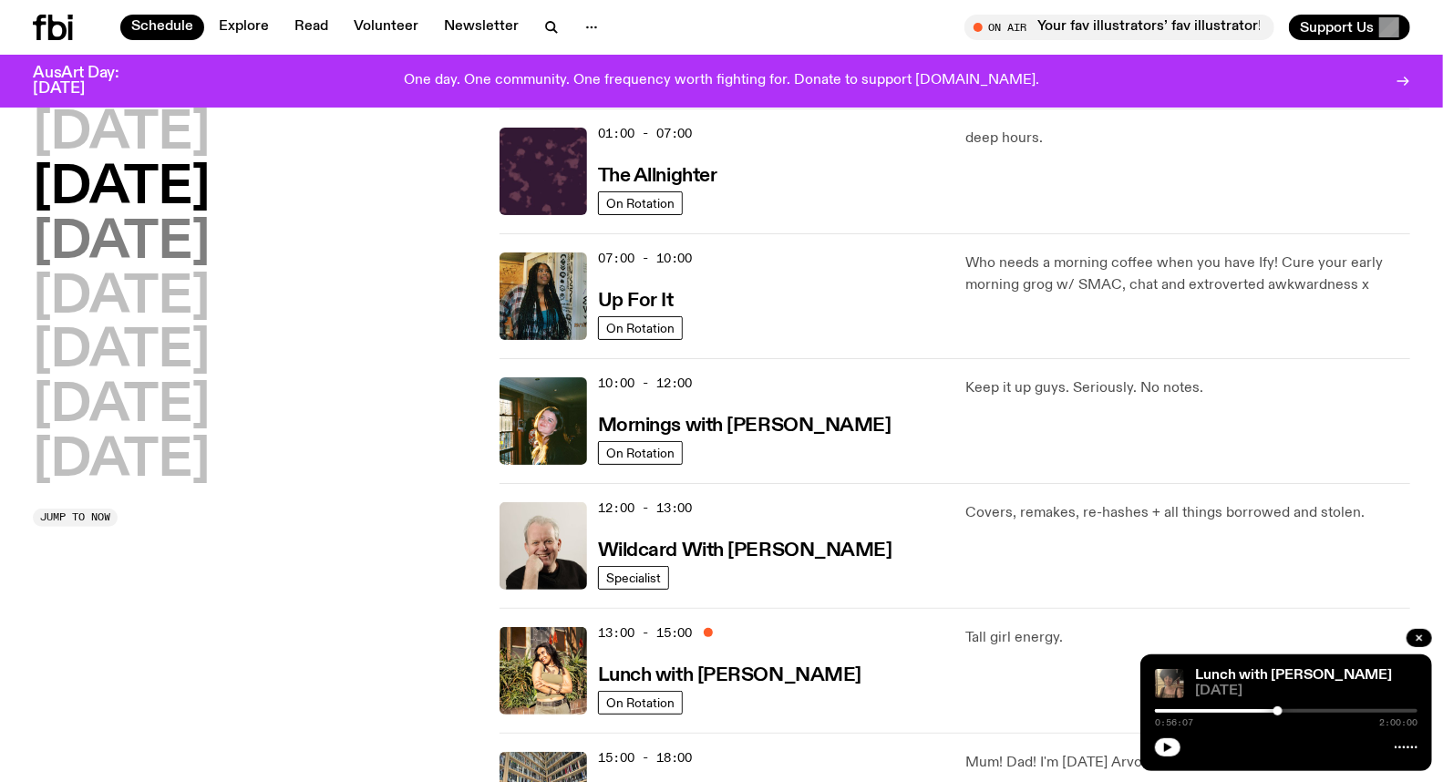
click at [180, 220] on h2 "[DATE]" at bounding box center [121, 243] width 177 height 51
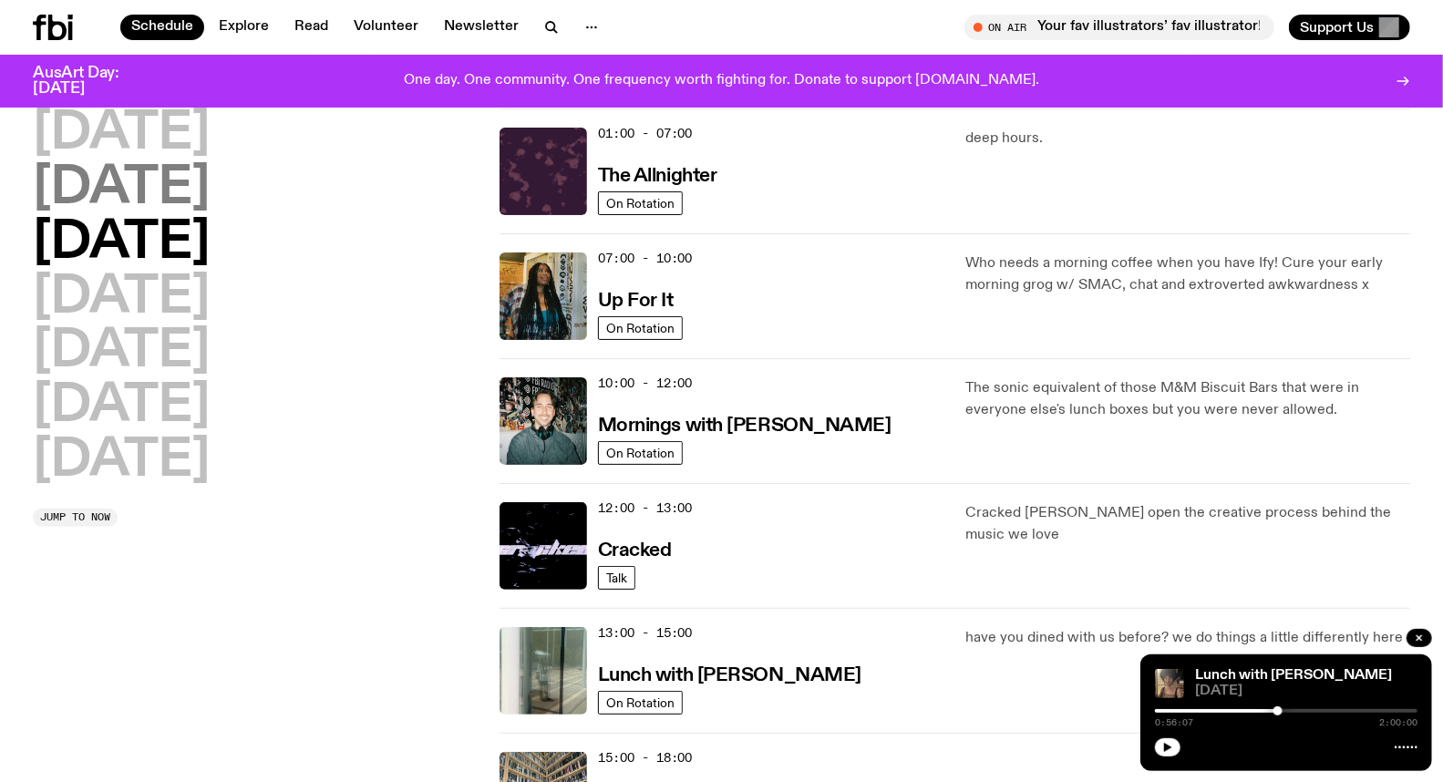
click at [166, 182] on h2 "[DATE]" at bounding box center [121, 188] width 177 height 51
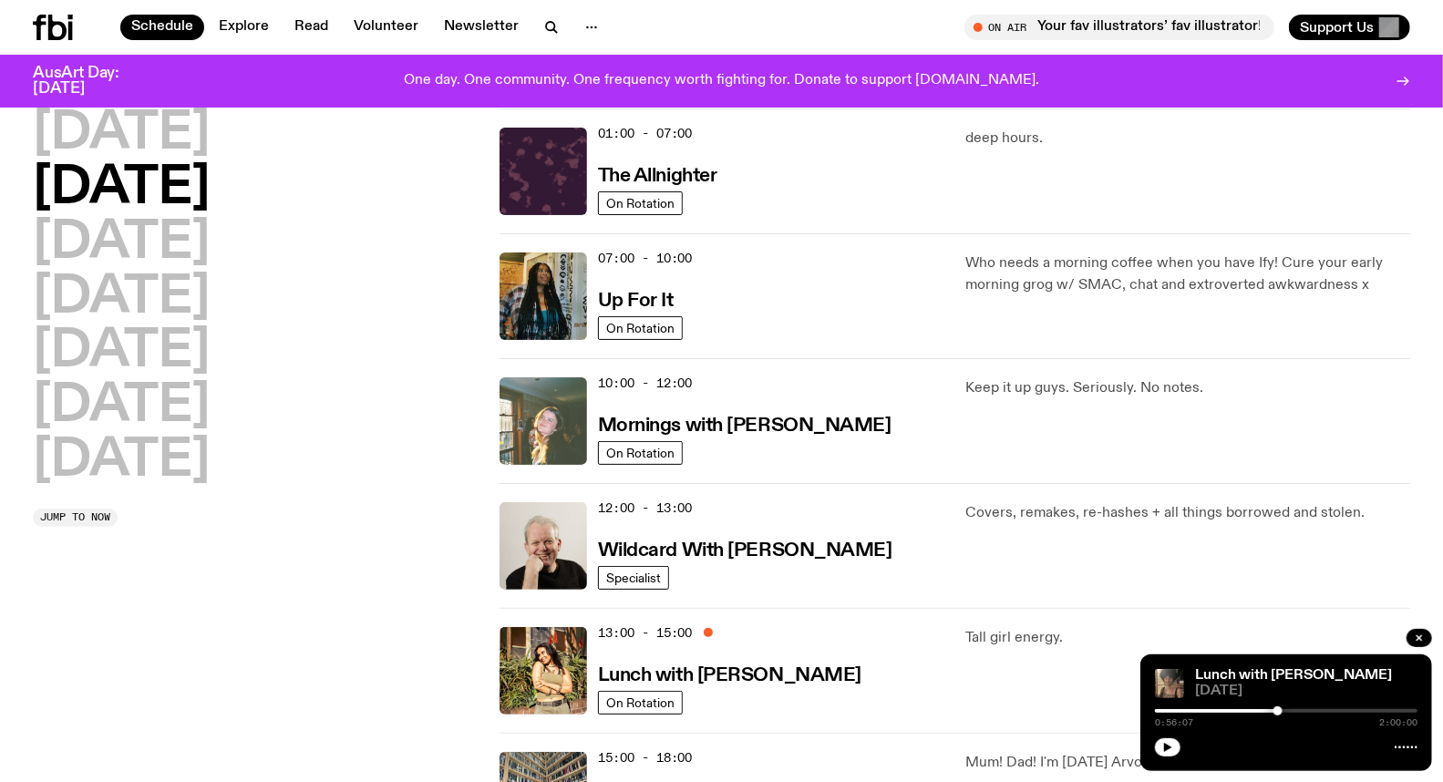
click at [545, 385] on img at bounding box center [542, 420] width 87 height 87
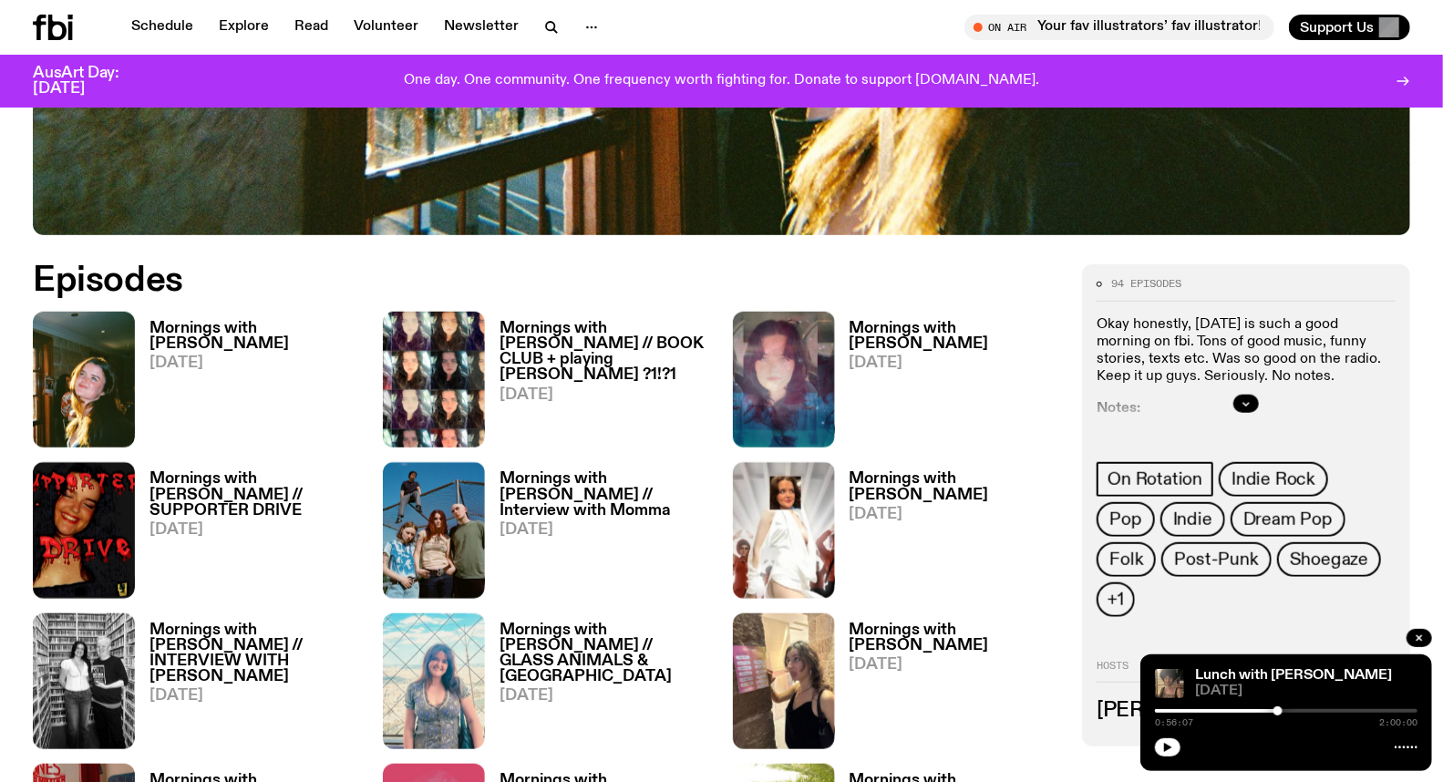
scroll to position [898, 0]
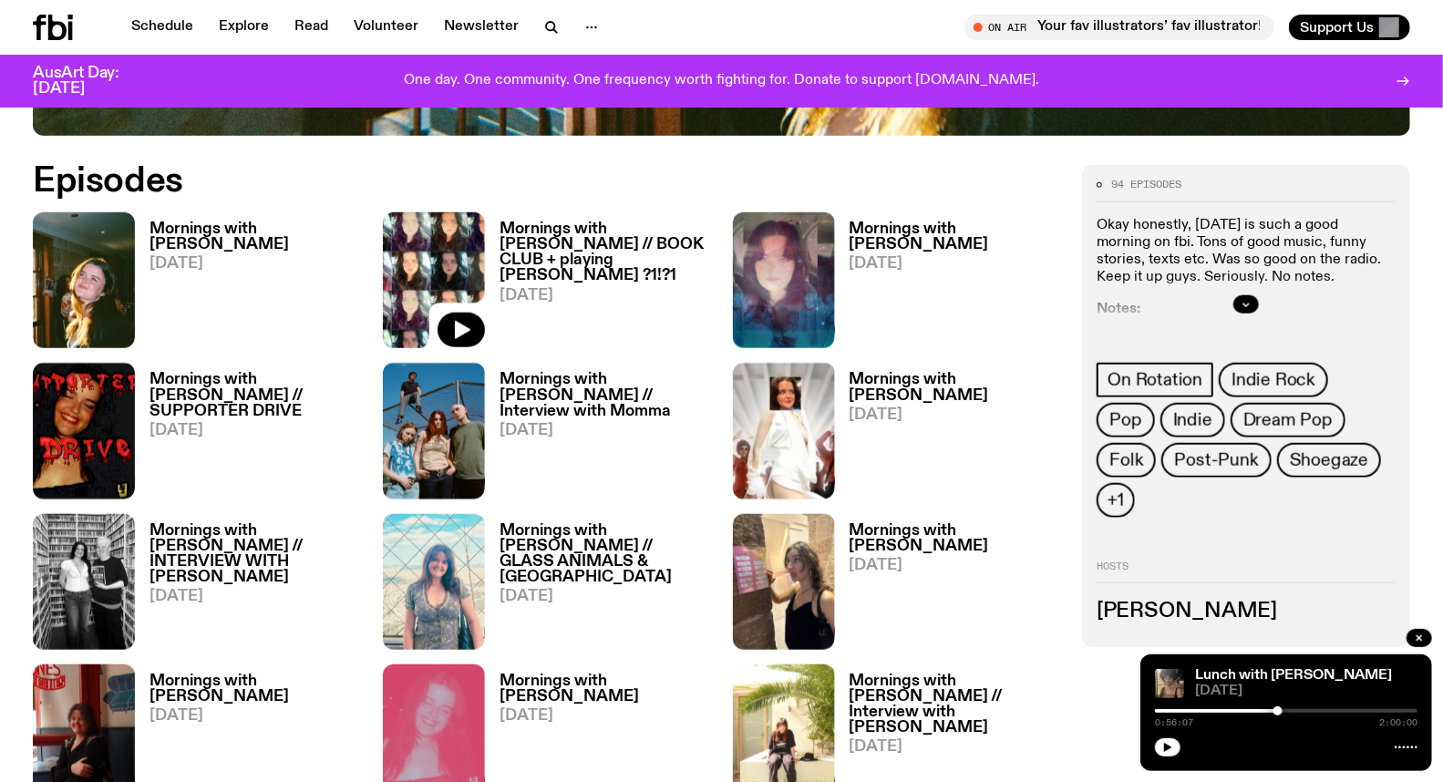
click at [441, 243] on img at bounding box center [434, 280] width 102 height 136
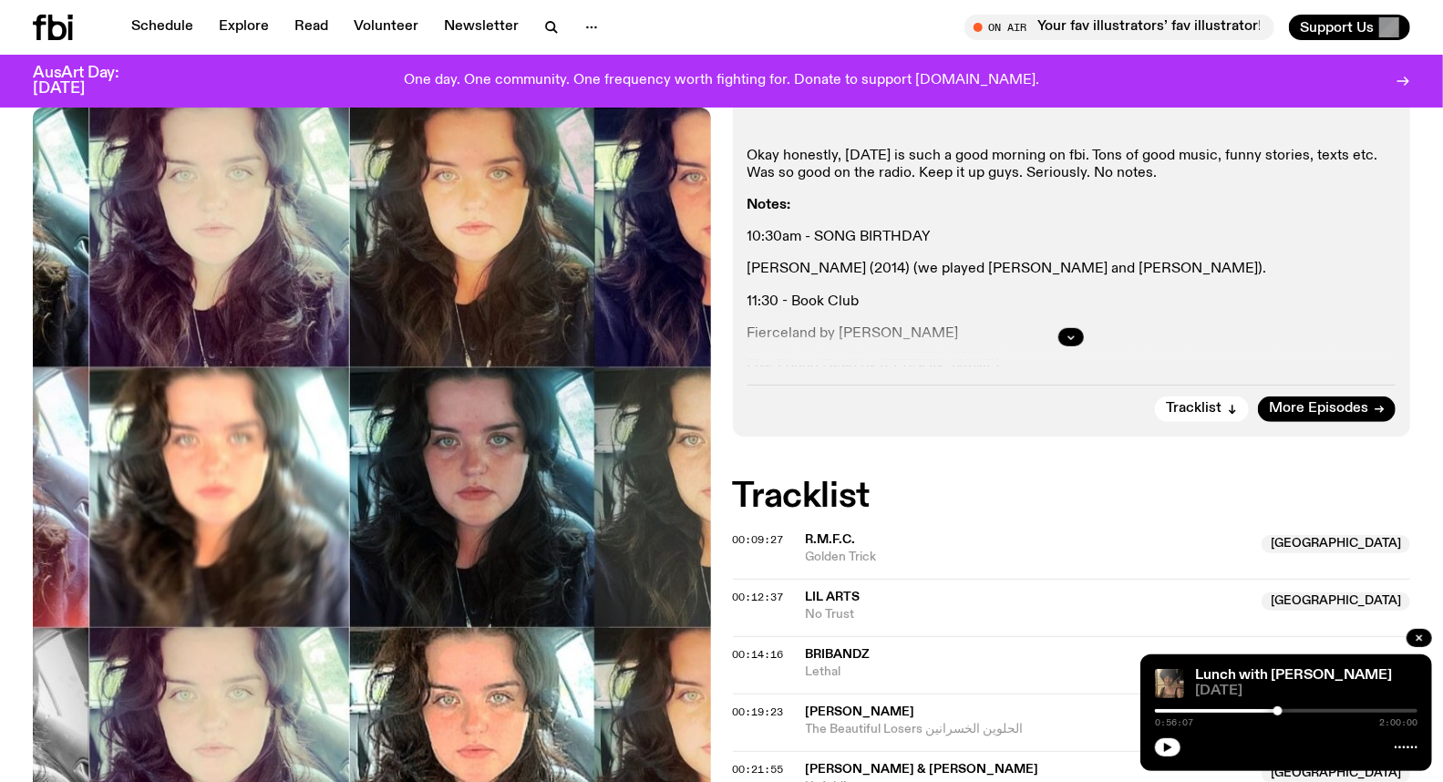
scroll to position [702, 0]
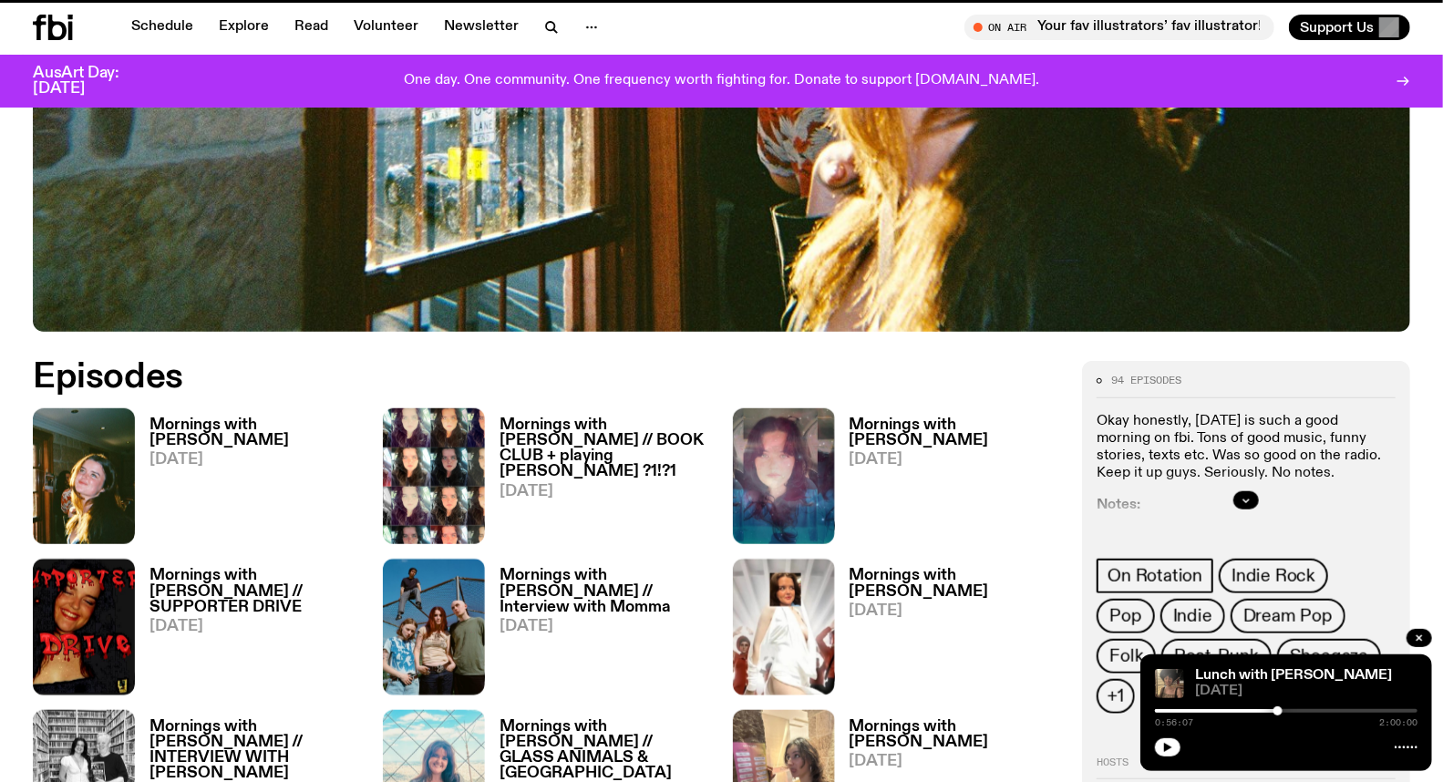
scroll to position [898, 0]
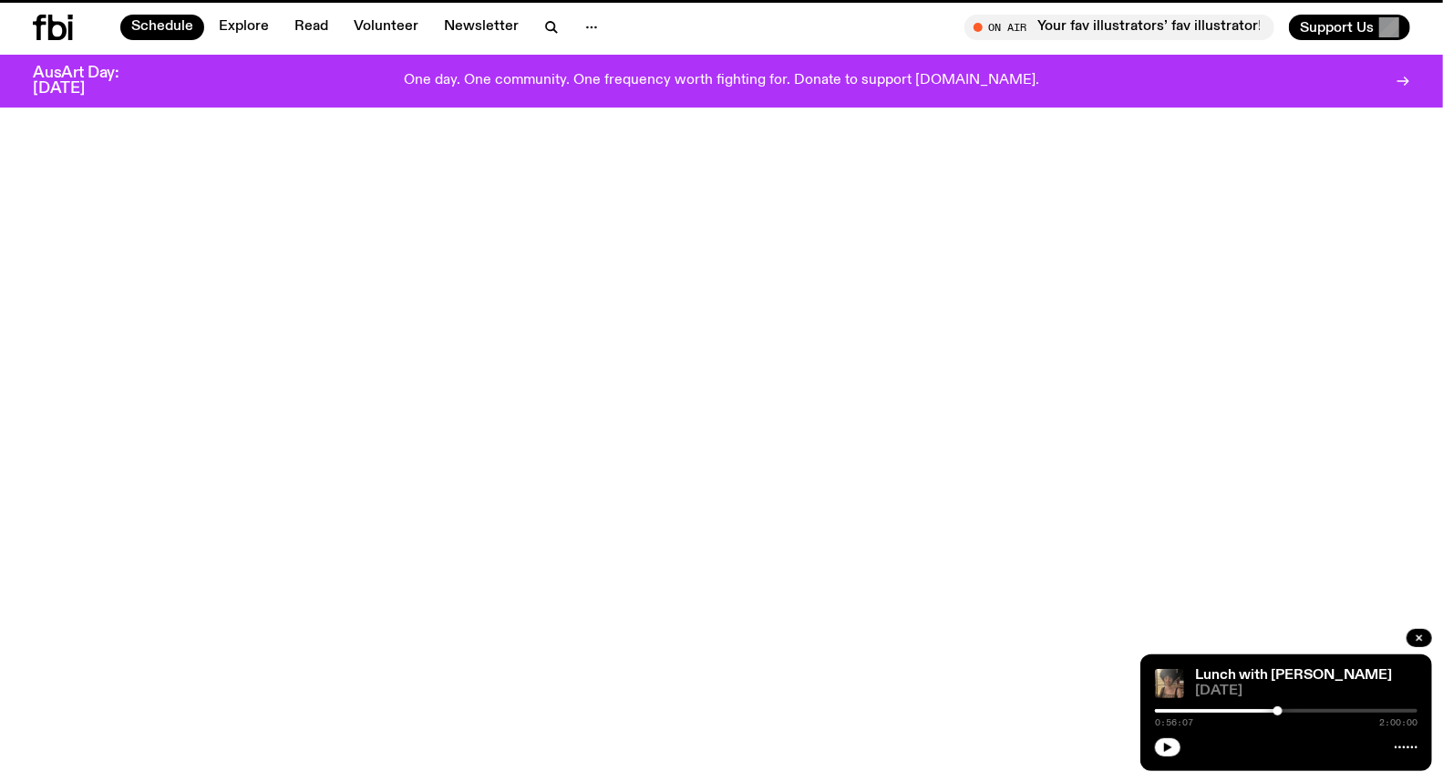
scroll to position [50, 0]
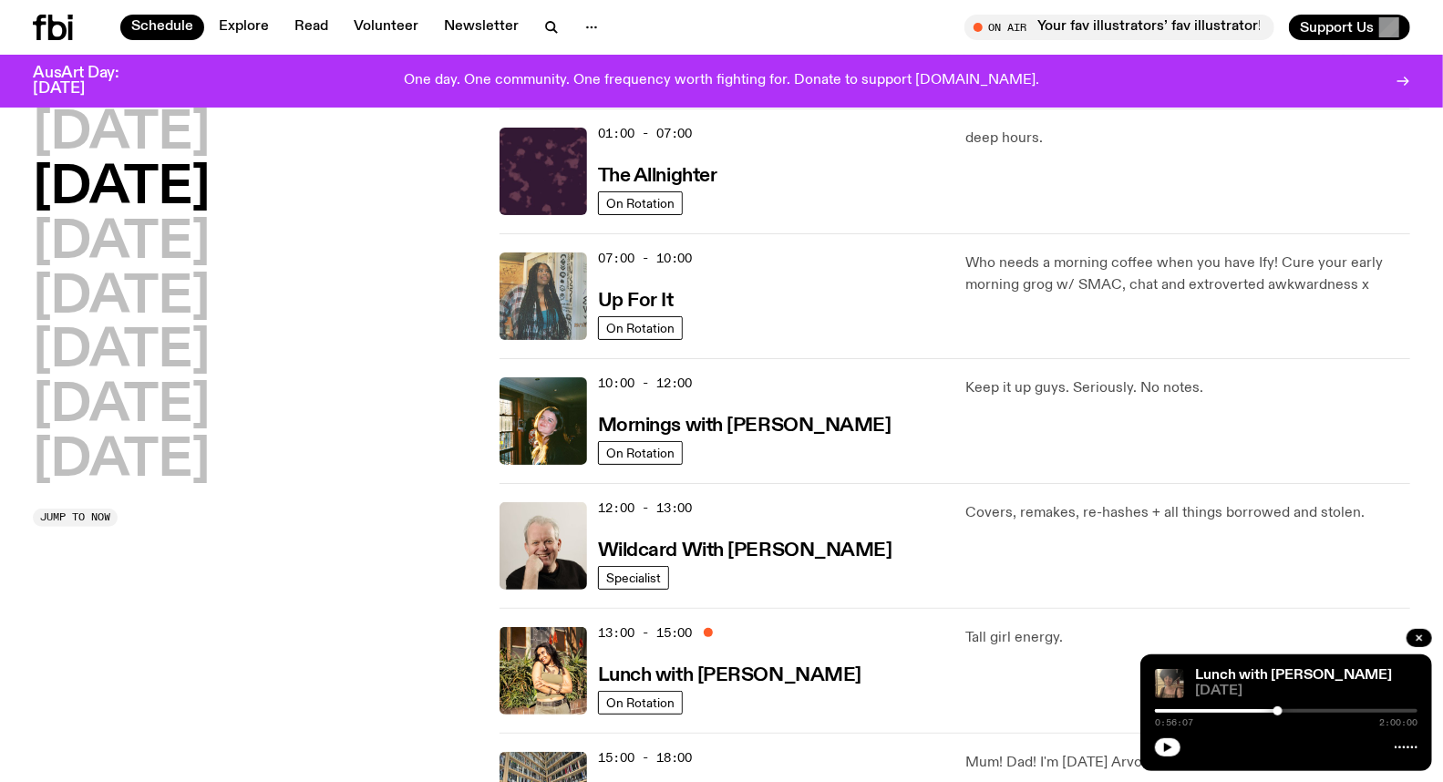
click at [551, 262] on img at bounding box center [542, 295] width 87 height 87
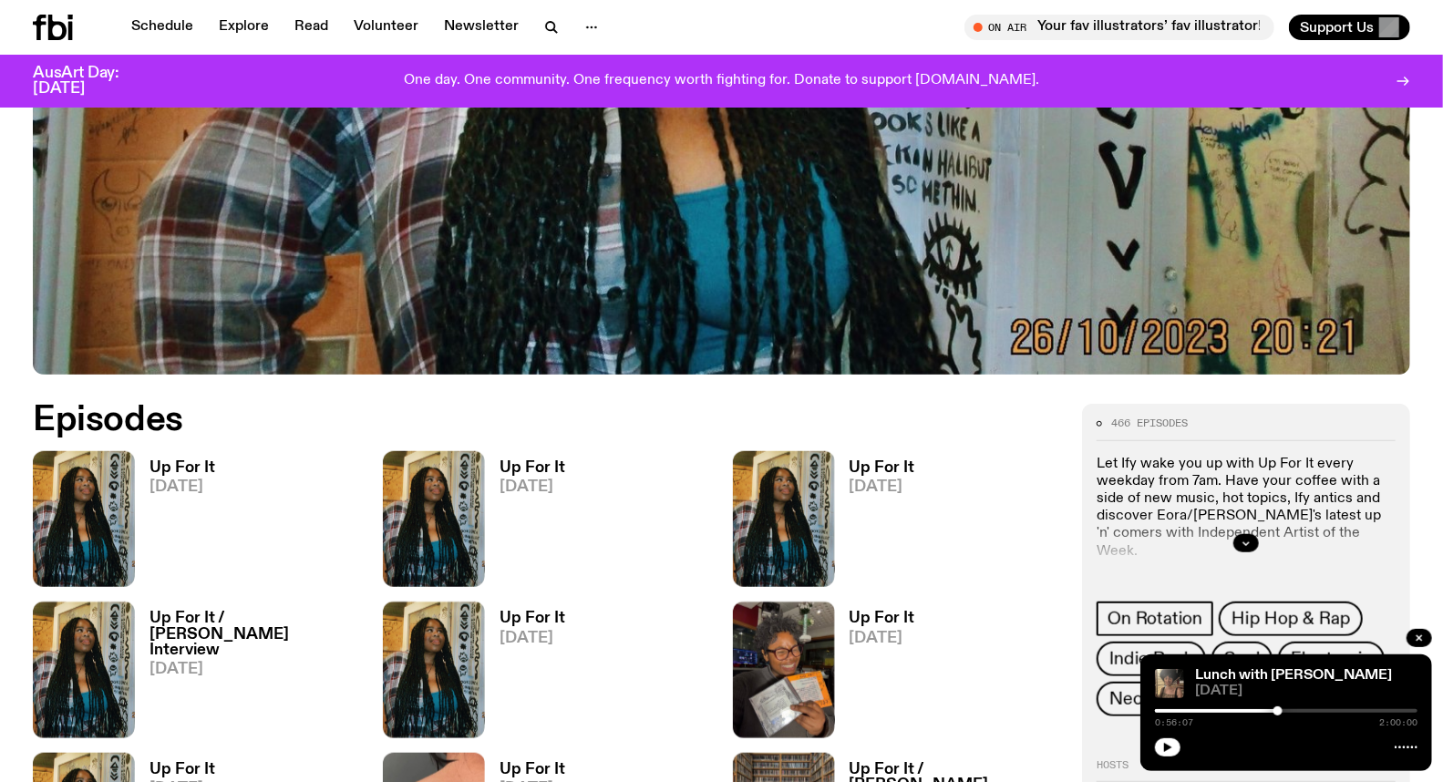
scroll to position [809, 0]
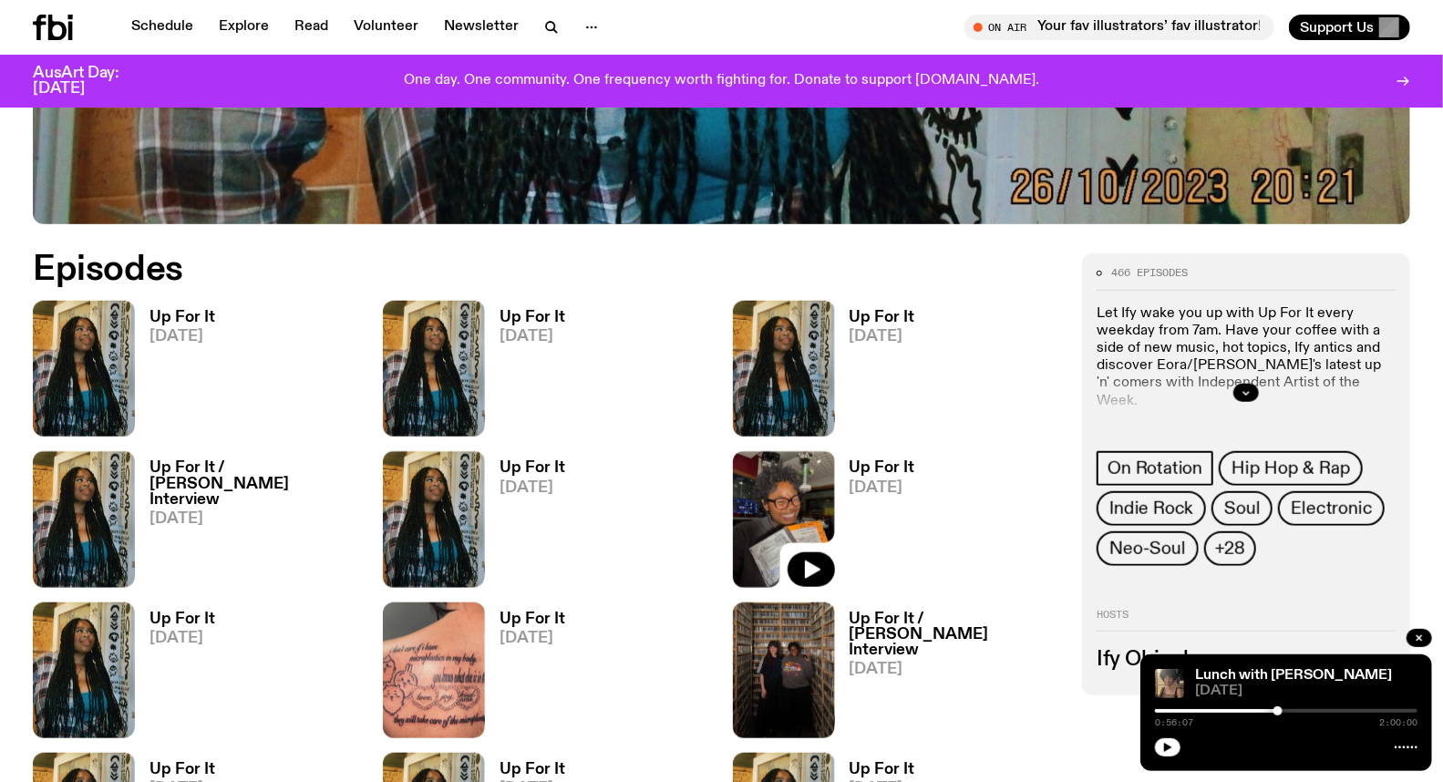
click at [796, 481] on img at bounding box center [784, 519] width 102 height 136
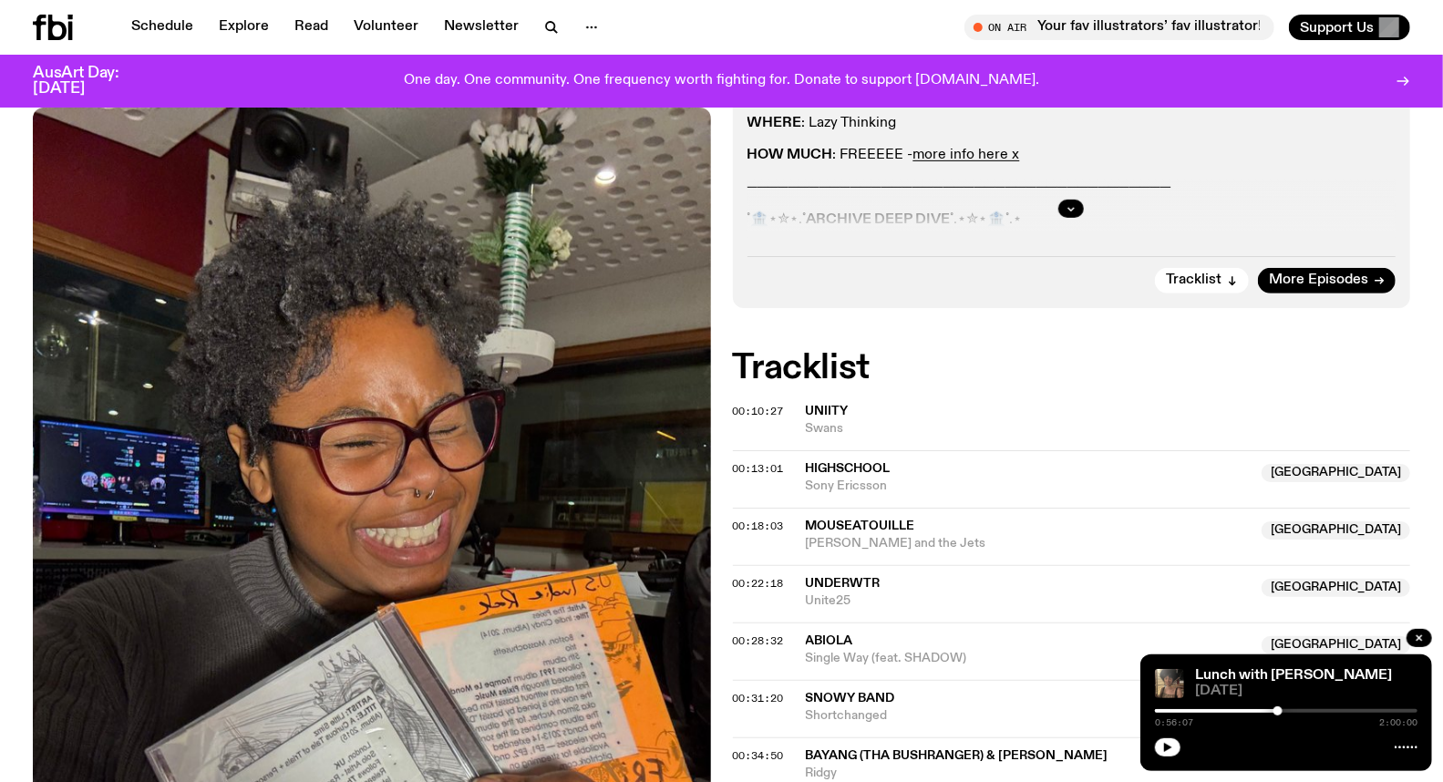
scroll to position [401, 0]
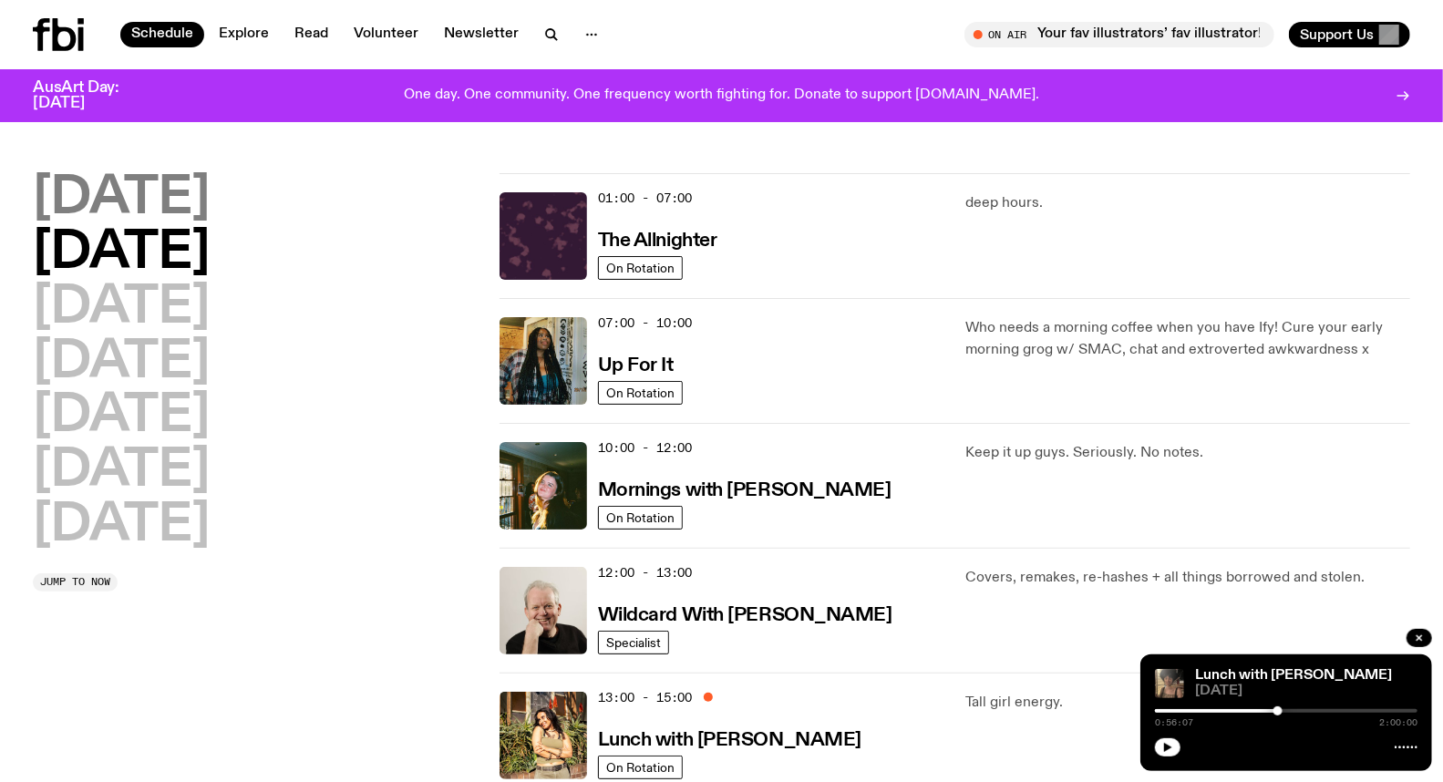
click at [184, 194] on h2 "[DATE]" at bounding box center [121, 198] width 177 height 51
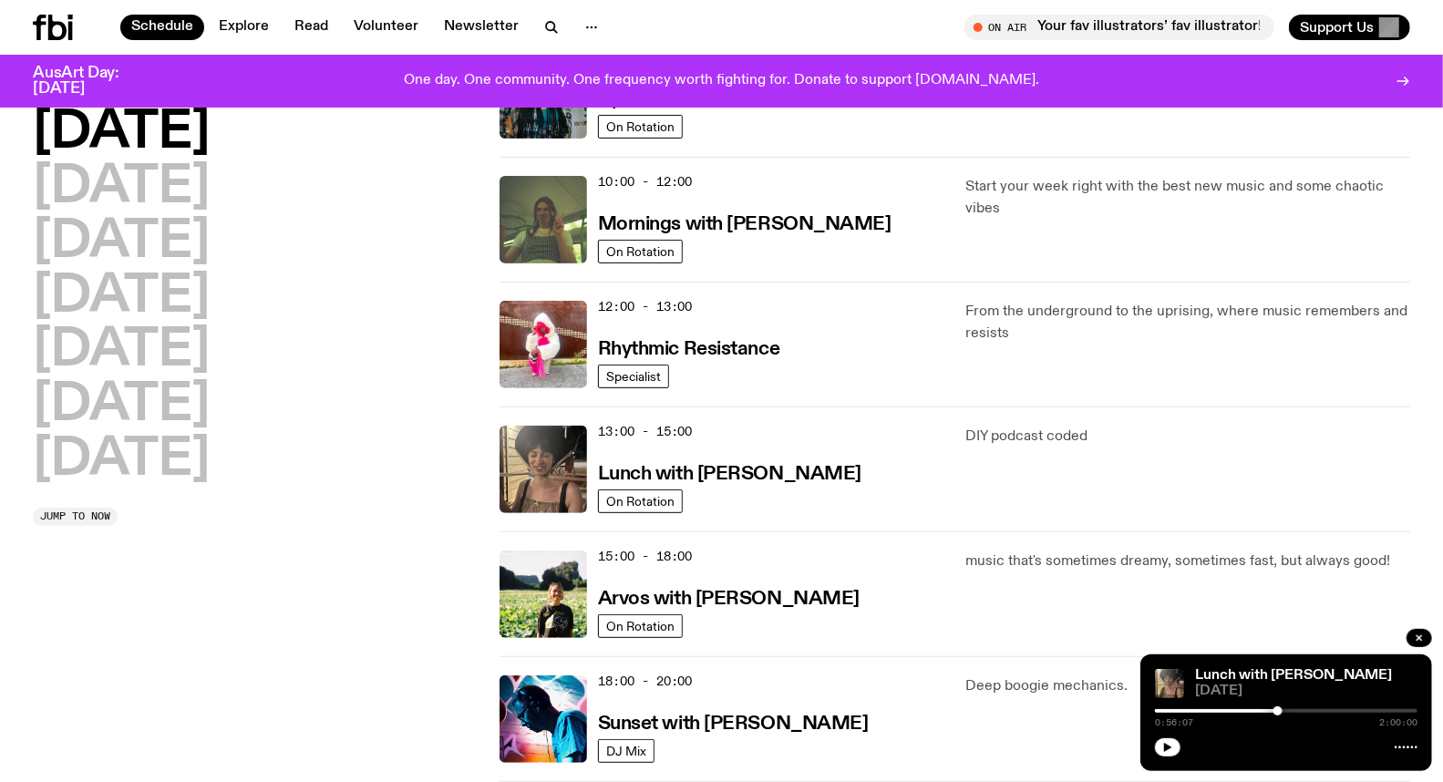
scroll to position [252, 0]
click at [556, 449] on img at bounding box center [542, 468] width 87 height 87
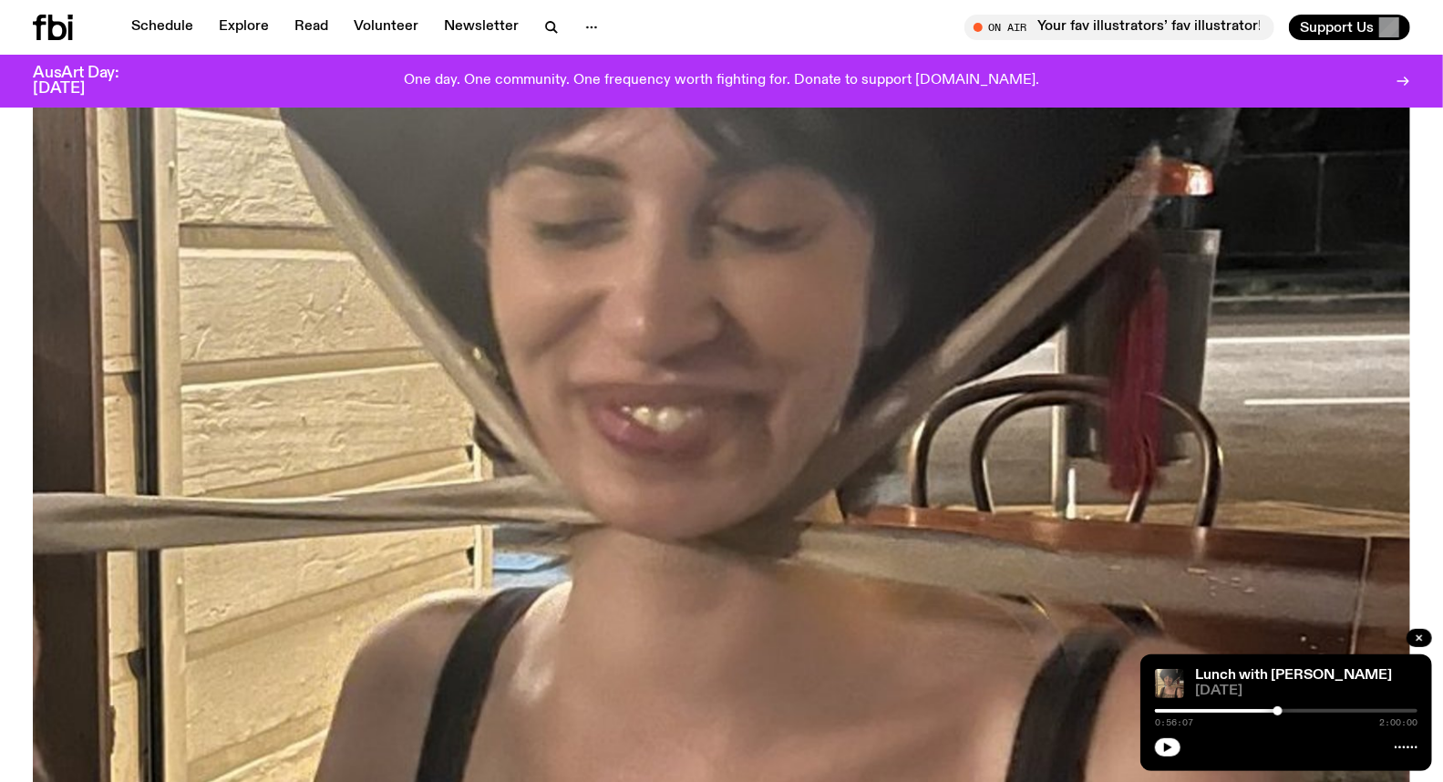
scroll to position [797, 0]
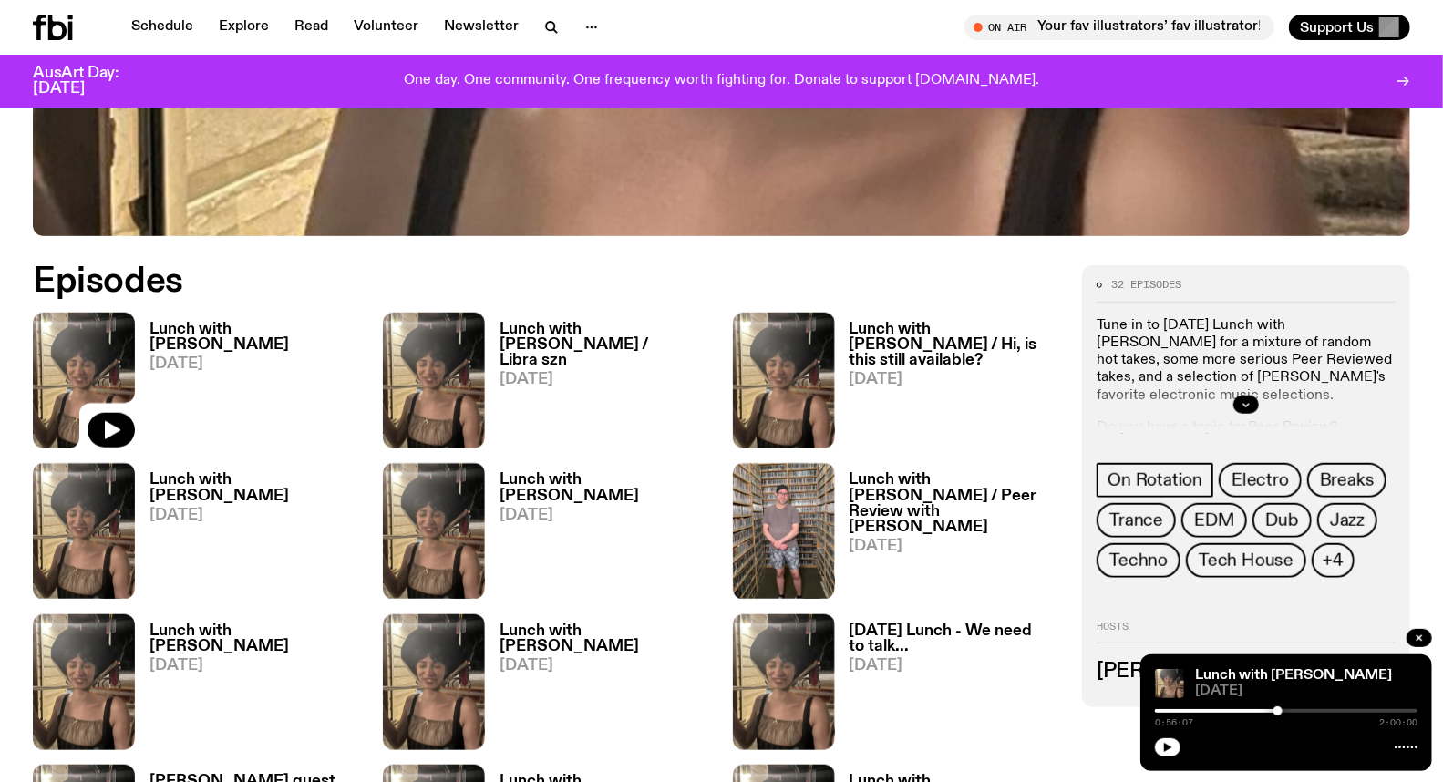
click at [478, 357] on img at bounding box center [434, 381] width 102 height 136
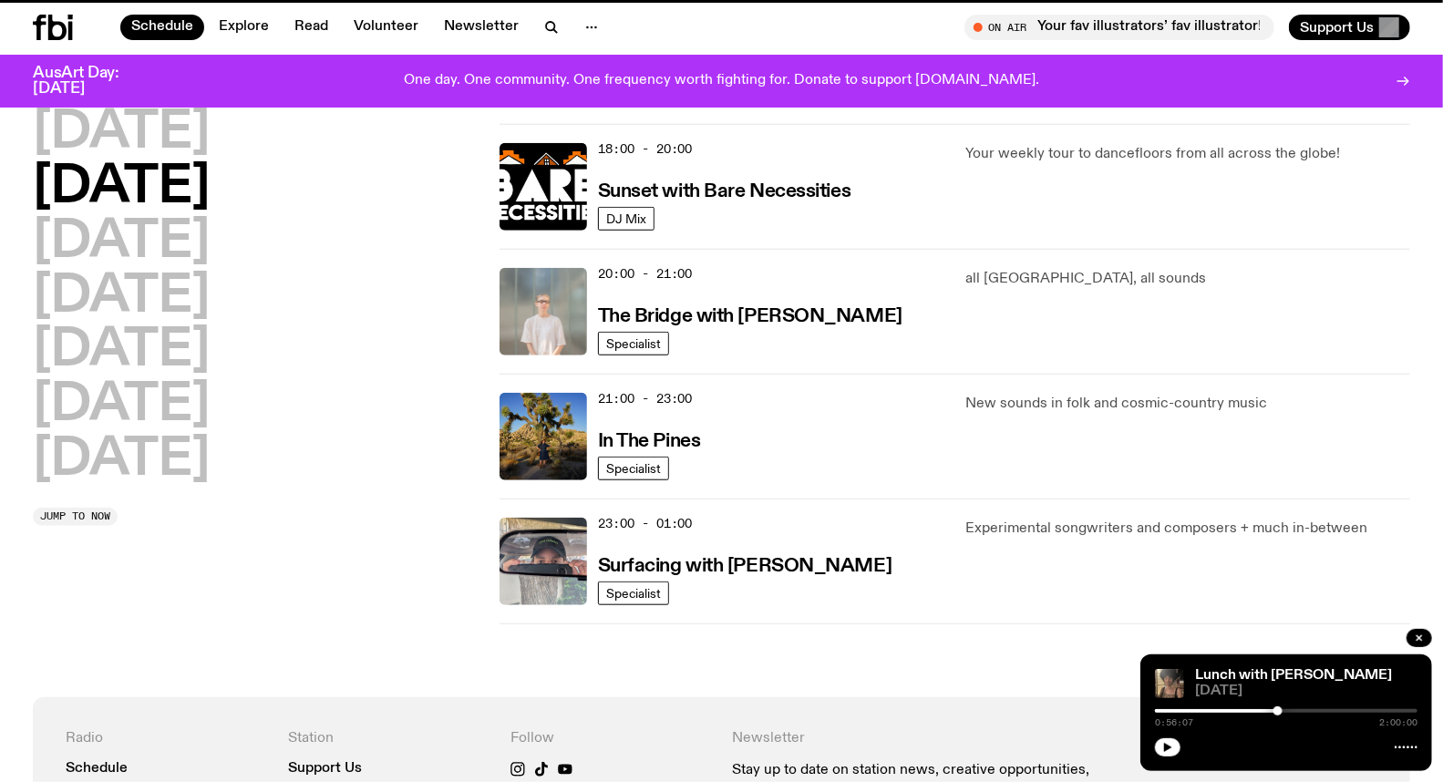
scroll to position [252, 0]
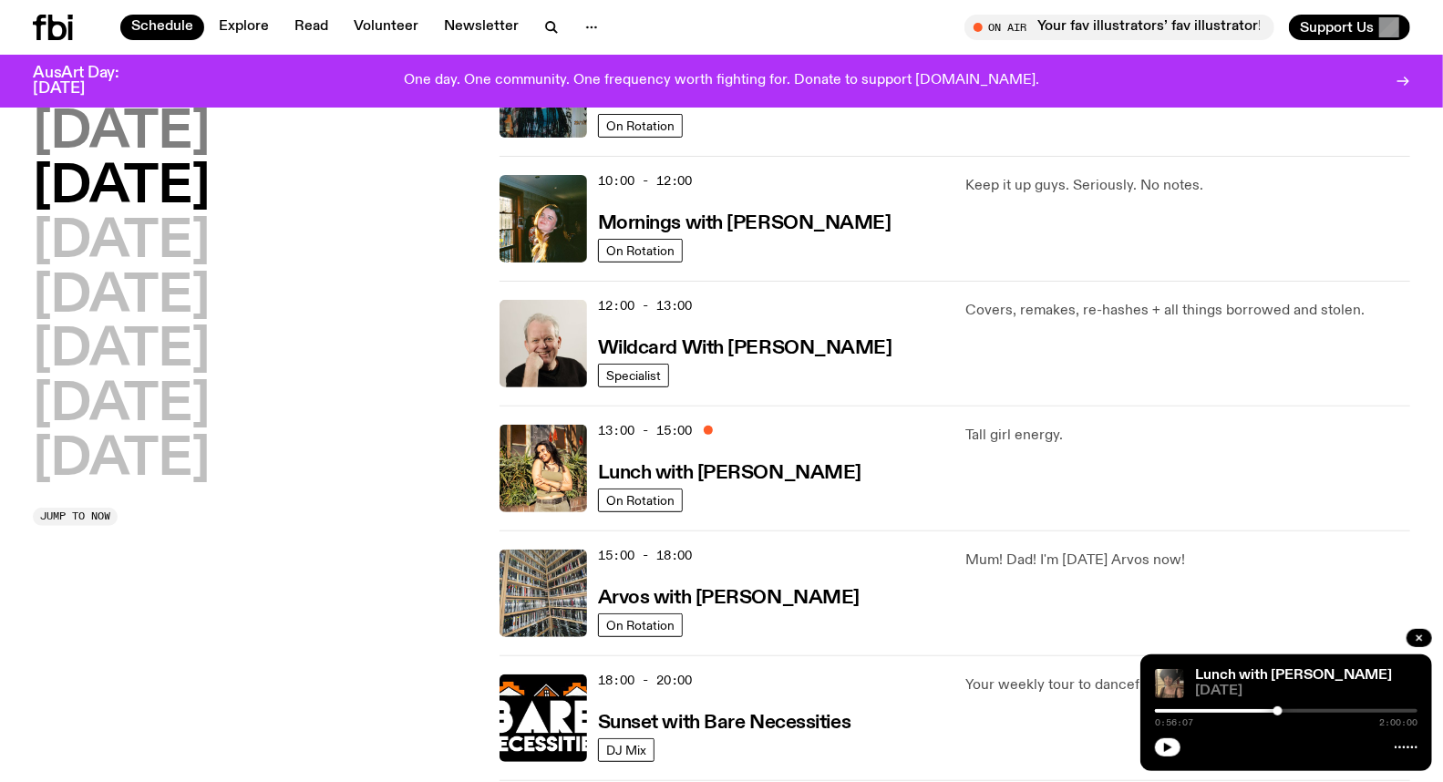
click at [147, 120] on h2 "[DATE]" at bounding box center [121, 133] width 177 height 51
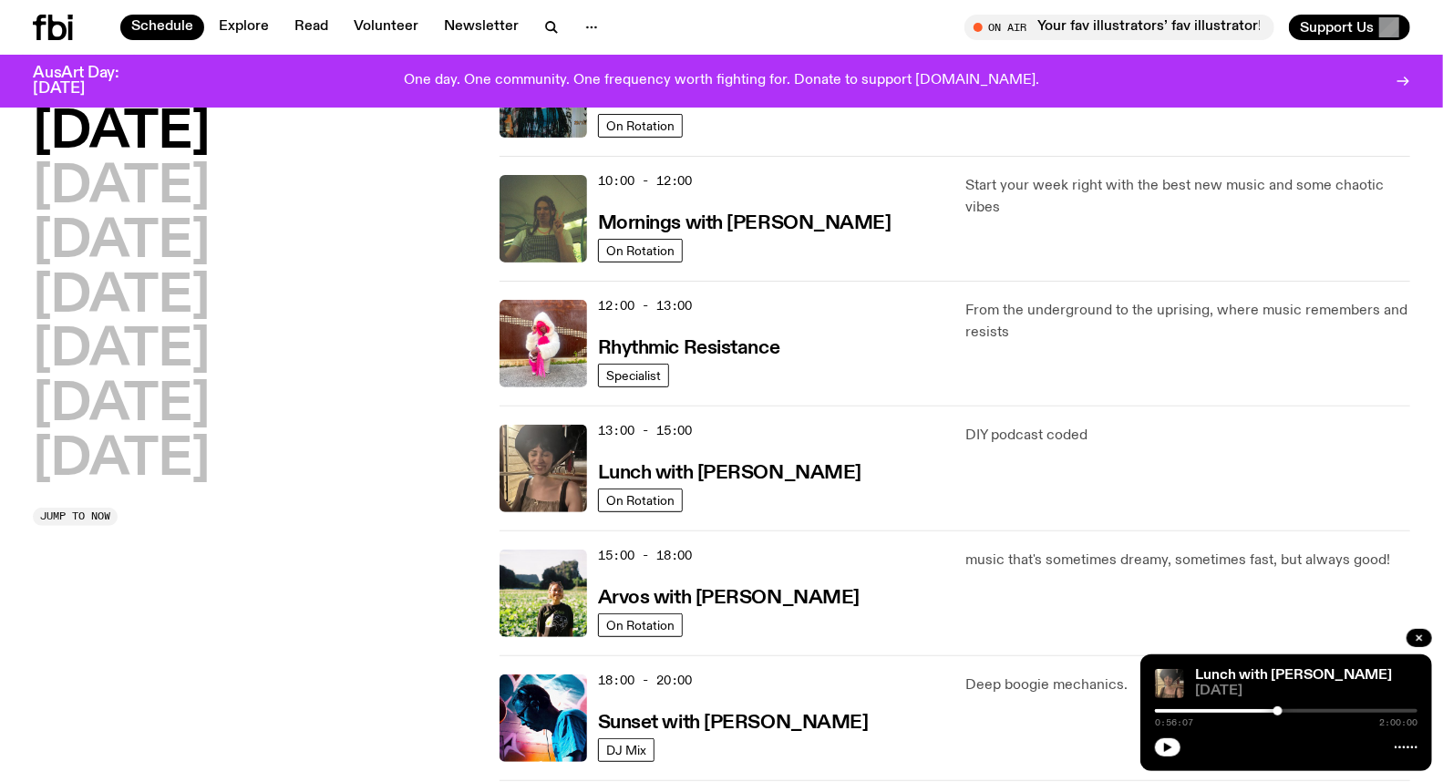
scroll to position [50, 0]
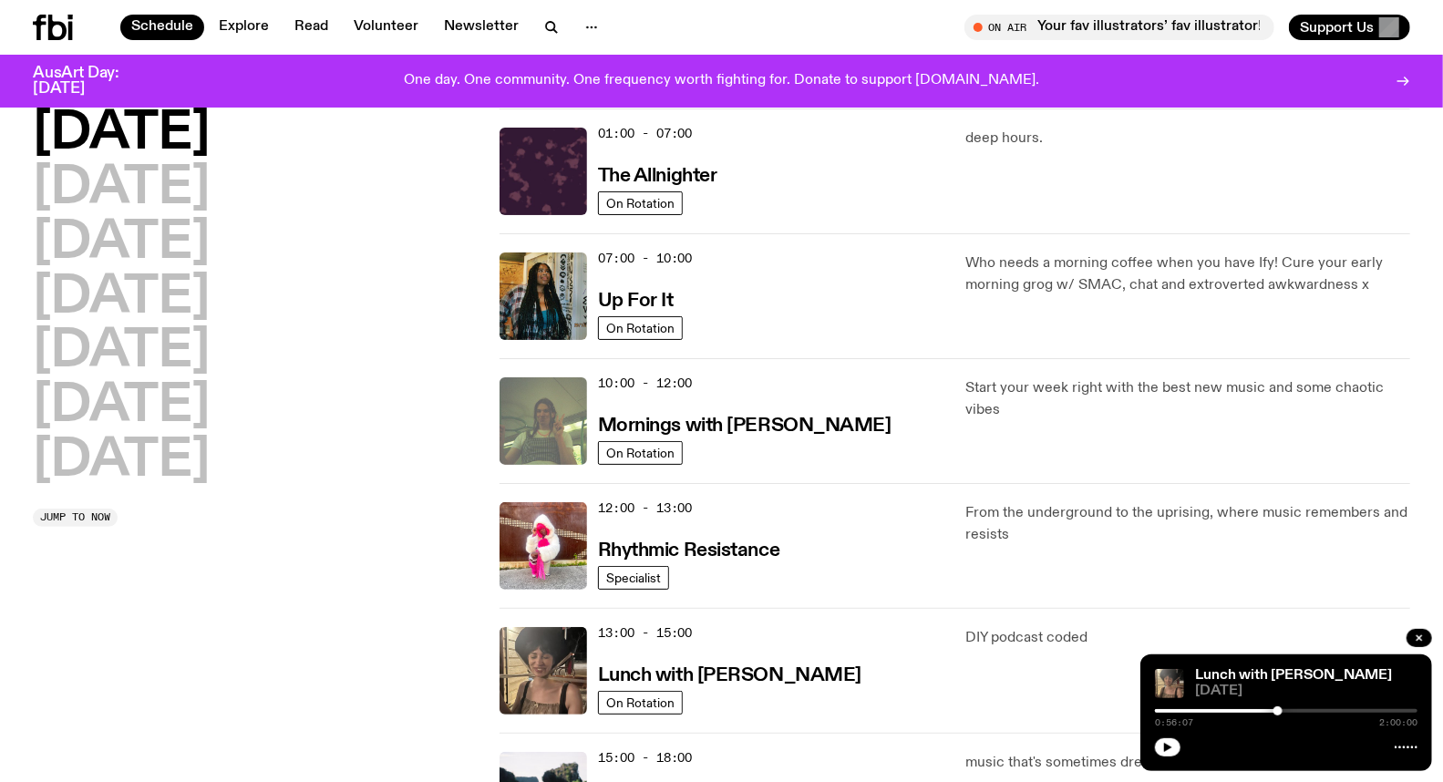
click at [581, 396] on img at bounding box center [542, 420] width 87 height 87
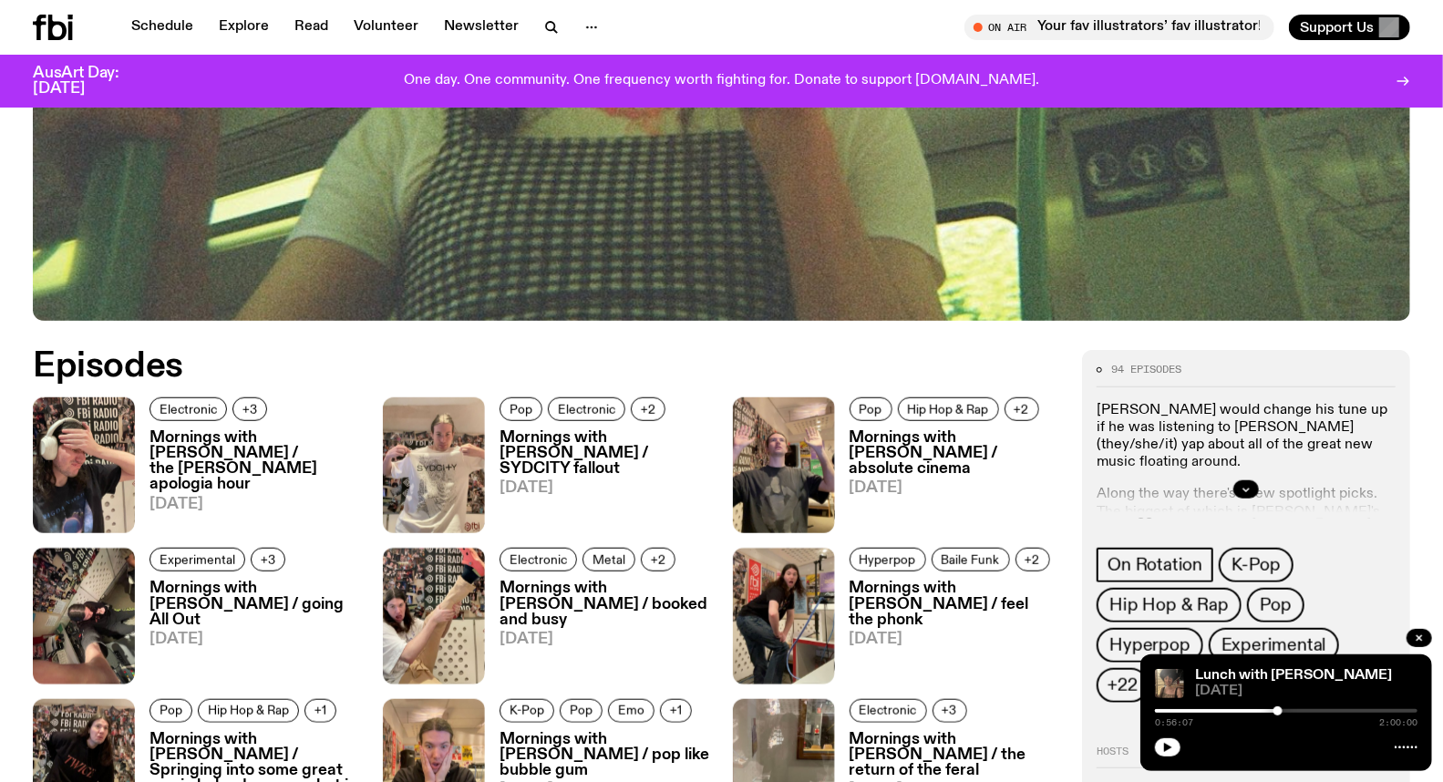
scroll to position [899, 0]
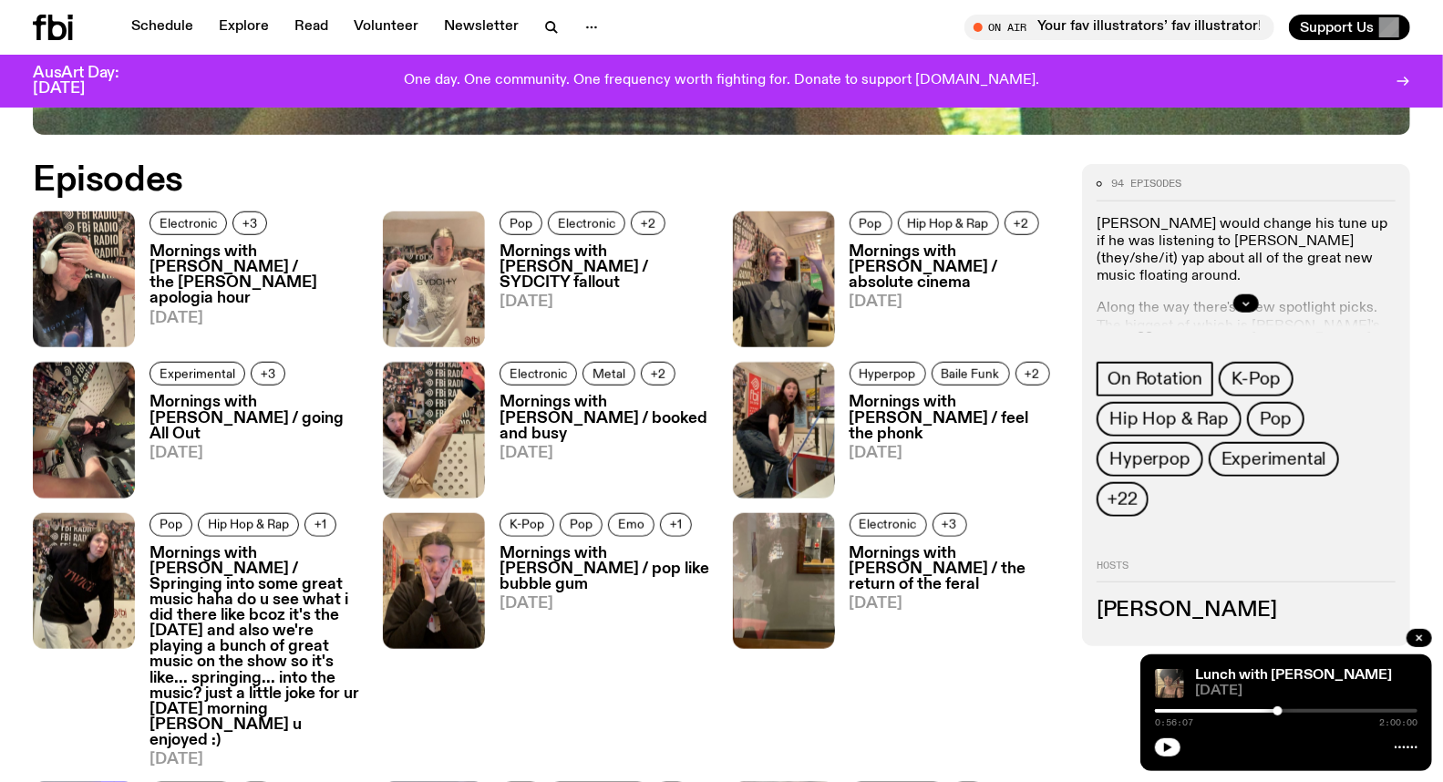
click at [476, 232] on img at bounding box center [434, 279] width 102 height 136
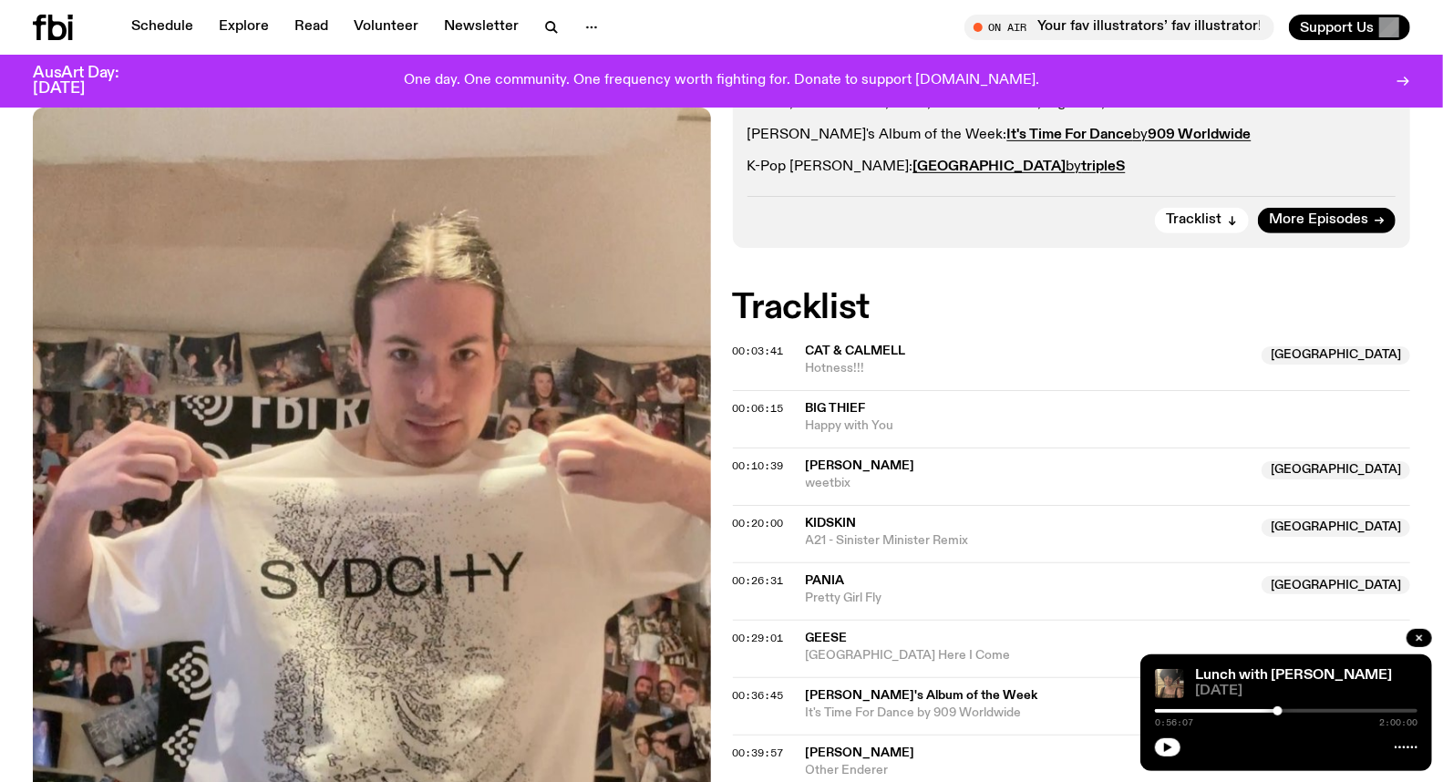
scroll to position [496, 0]
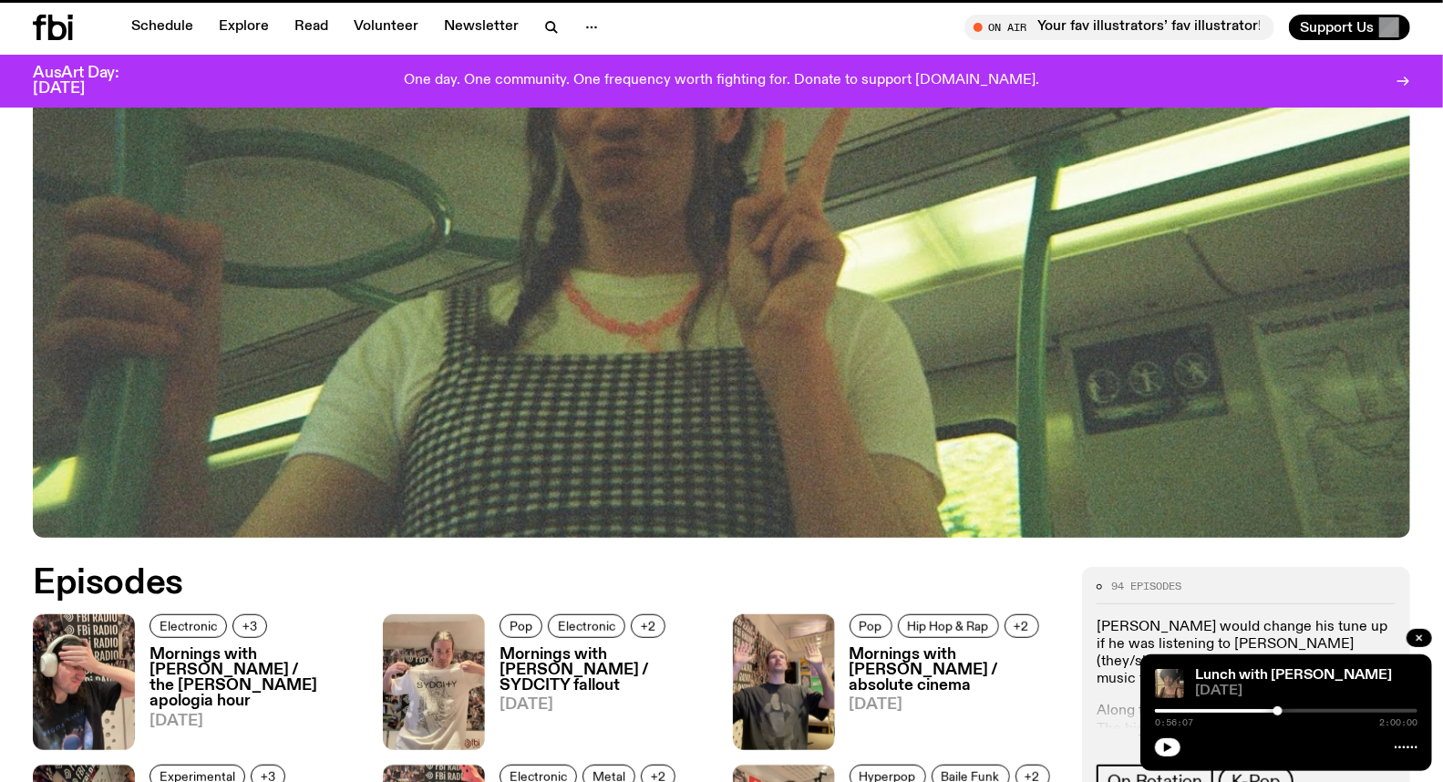
scroll to position [899, 0]
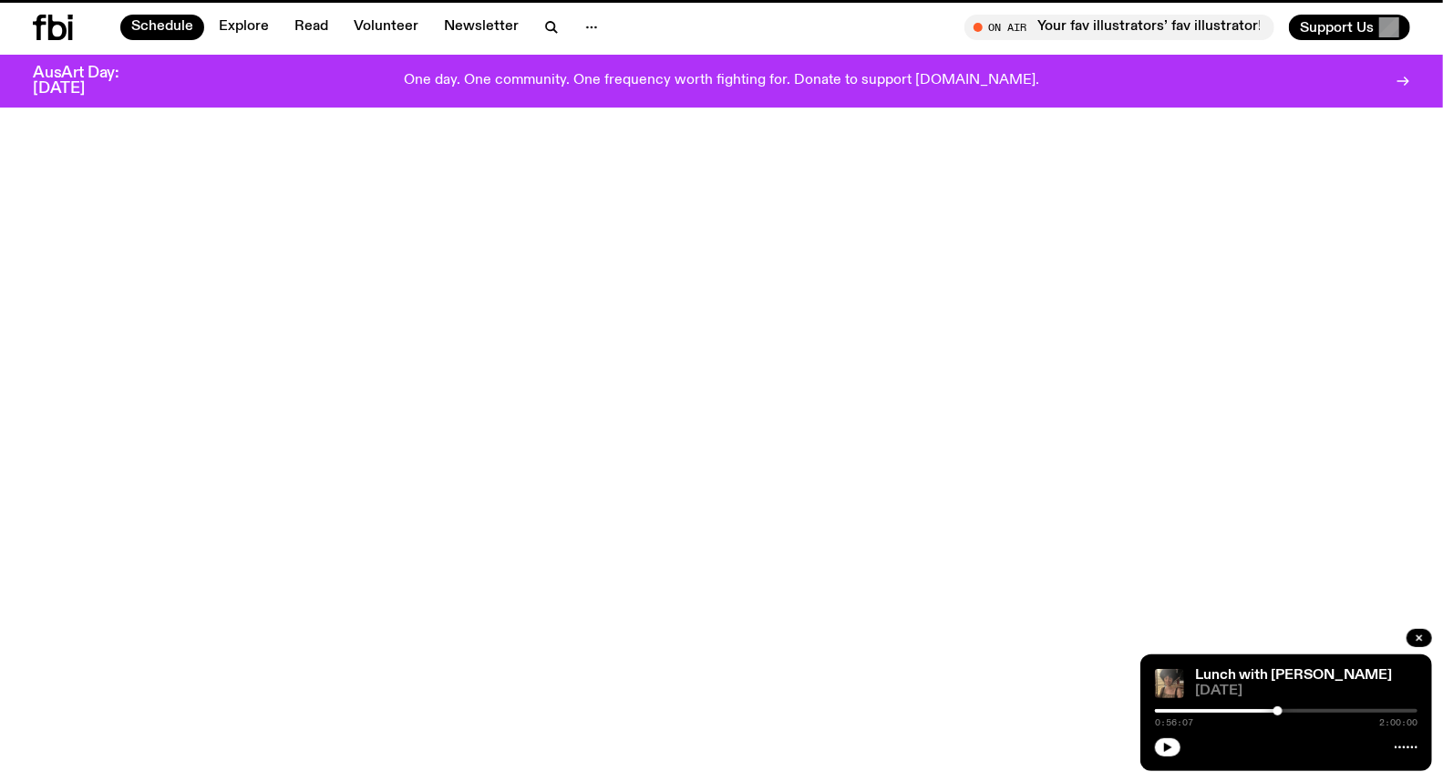
scroll to position [50, 0]
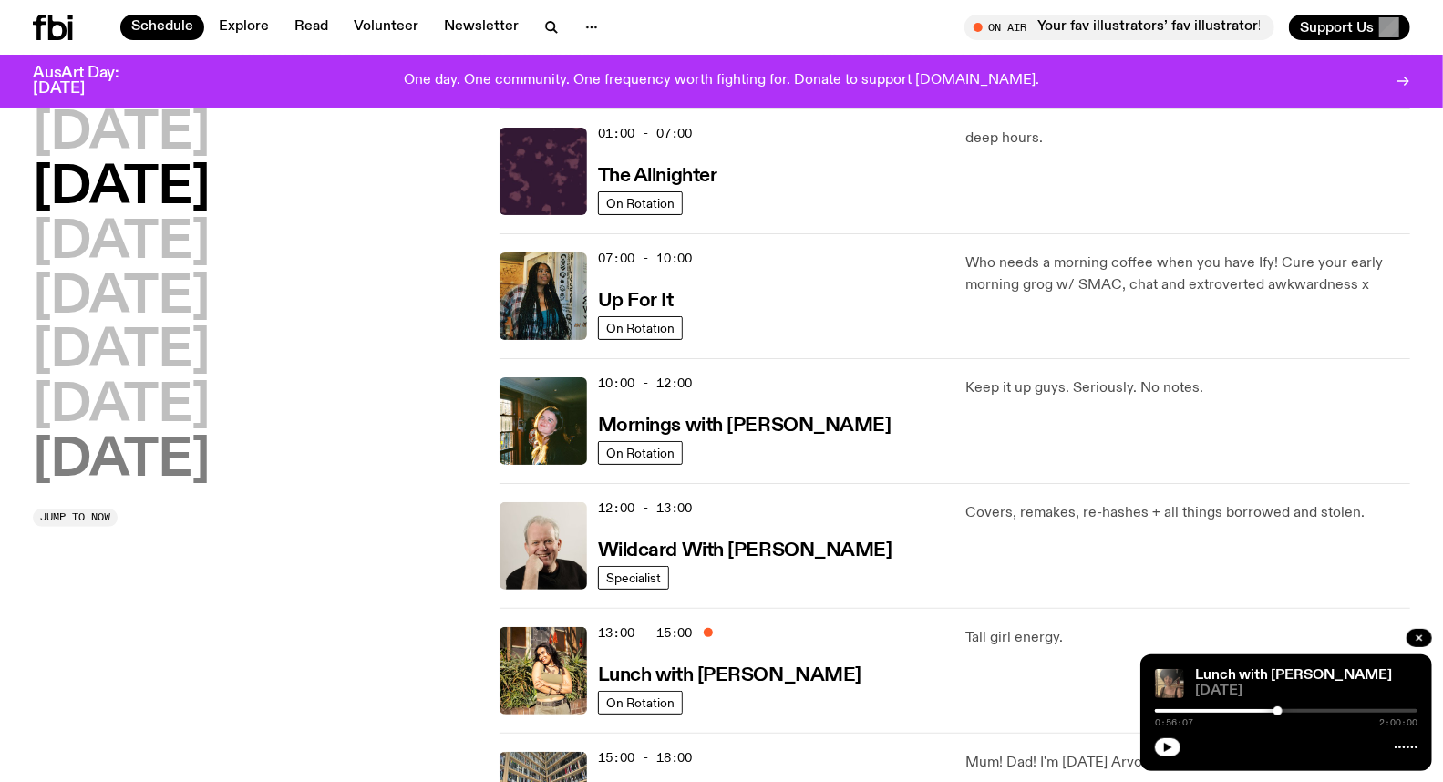
click at [116, 459] on h2 "[DATE]" at bounding box center [121, 461] width 177 height 51
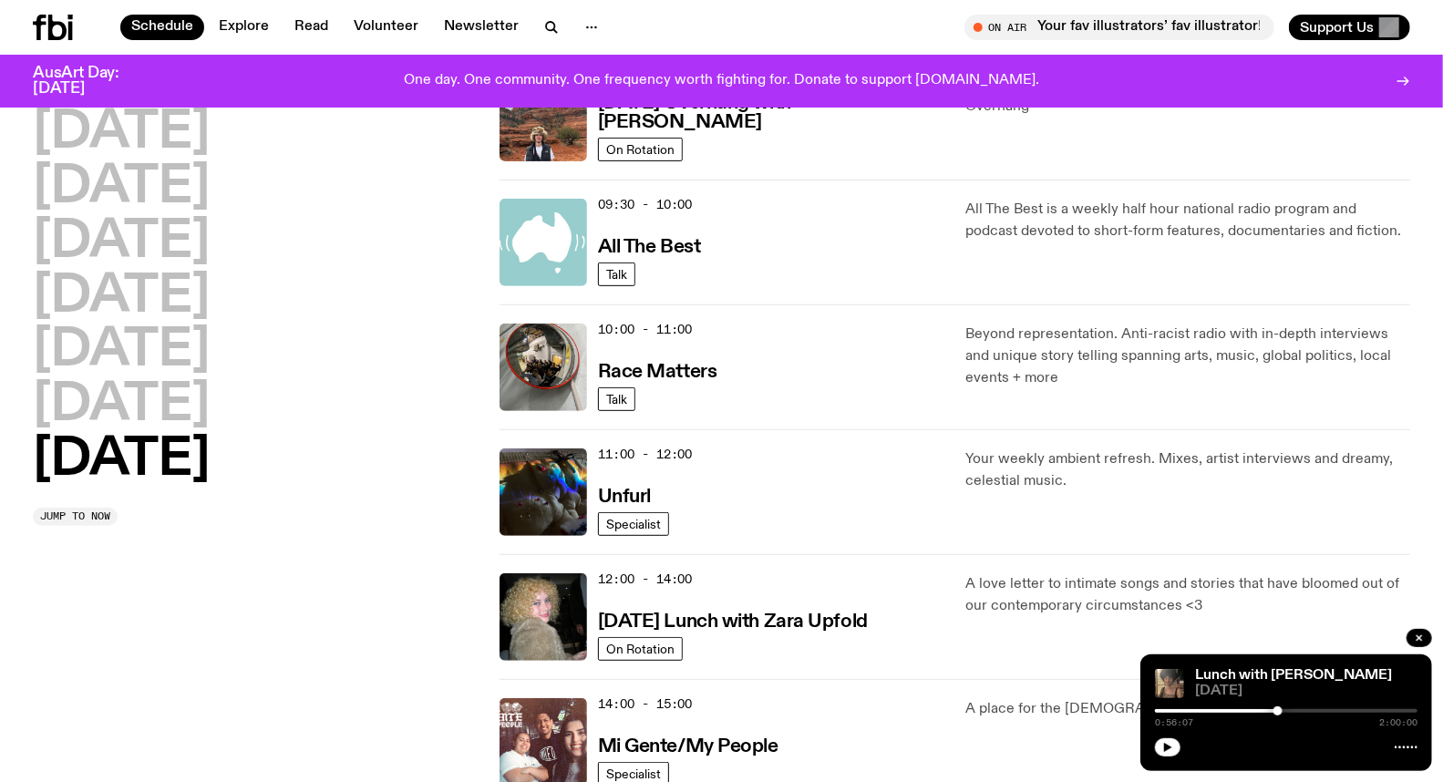
scroll to position [0, 0]
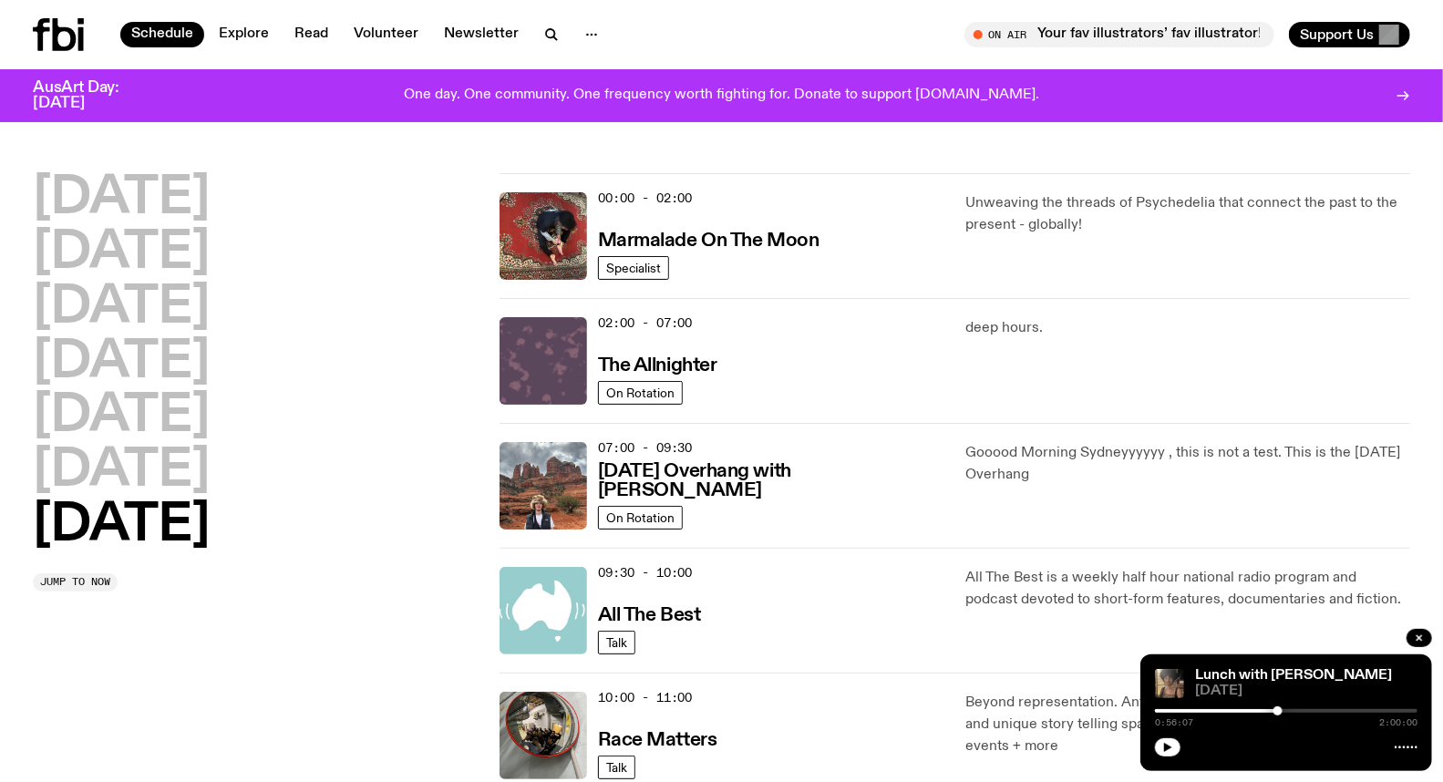
click at [539, 328] on img at bounding box center [542, 360] width 87 height 87
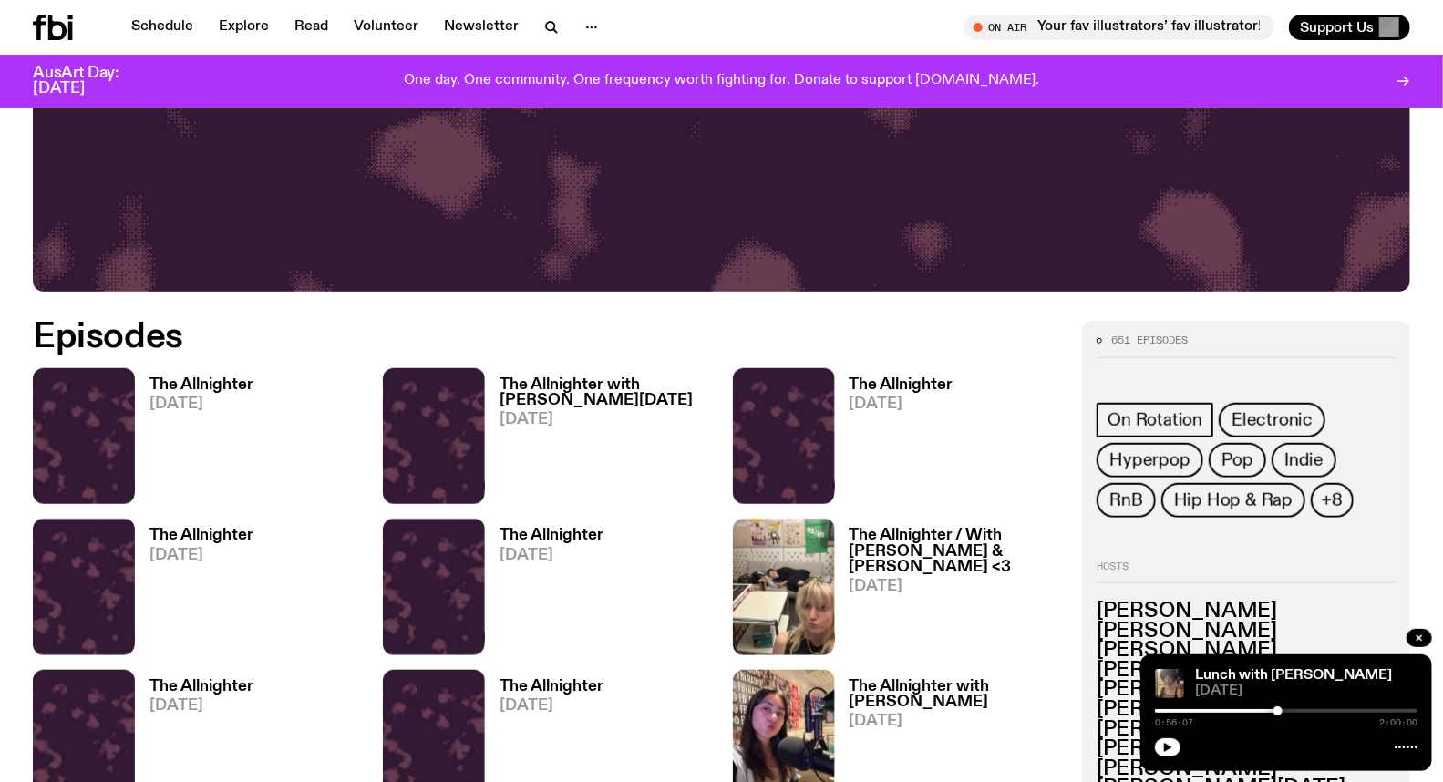
scroll to position [897, 0]
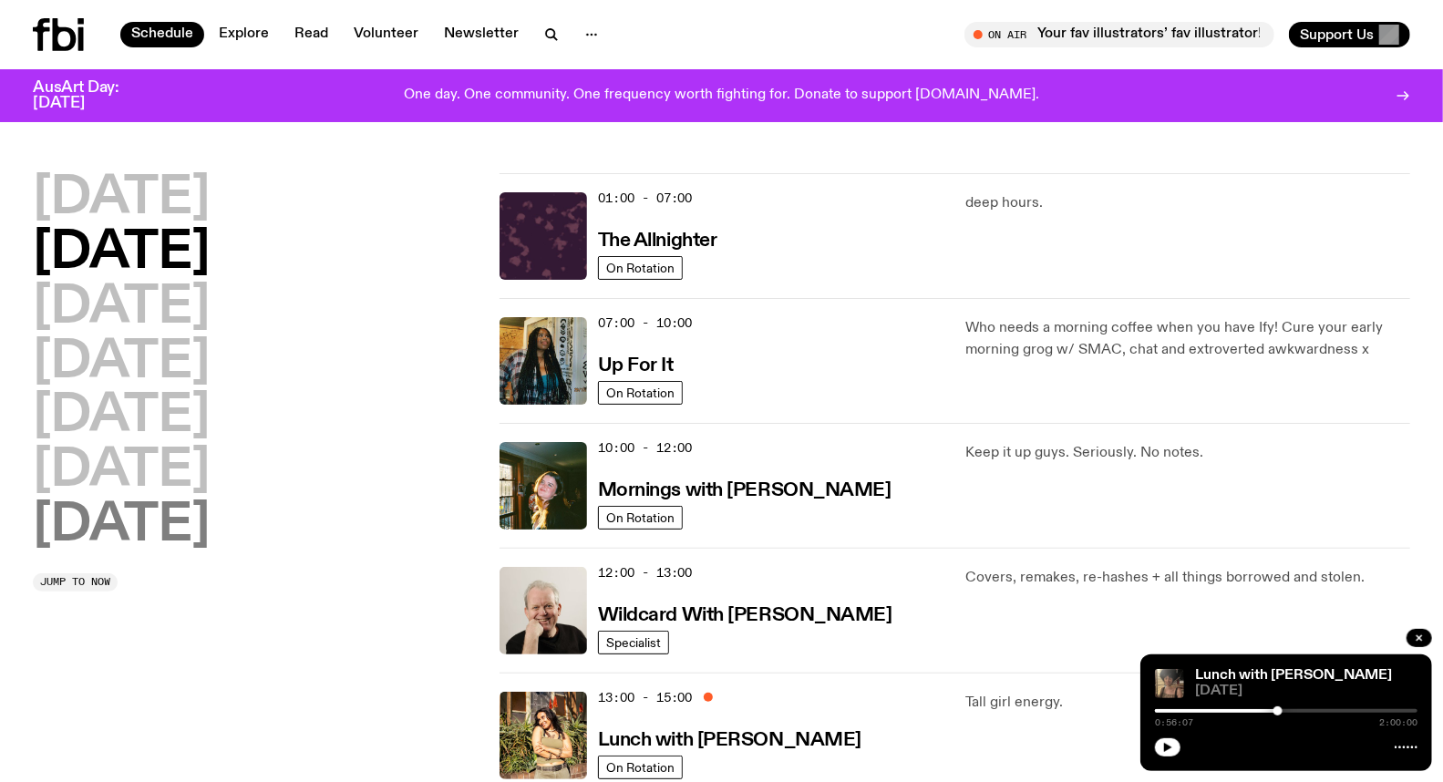
click at [149, 504] on h2 "[DATE]" at bounding box center [121, 525] width 177 height 51
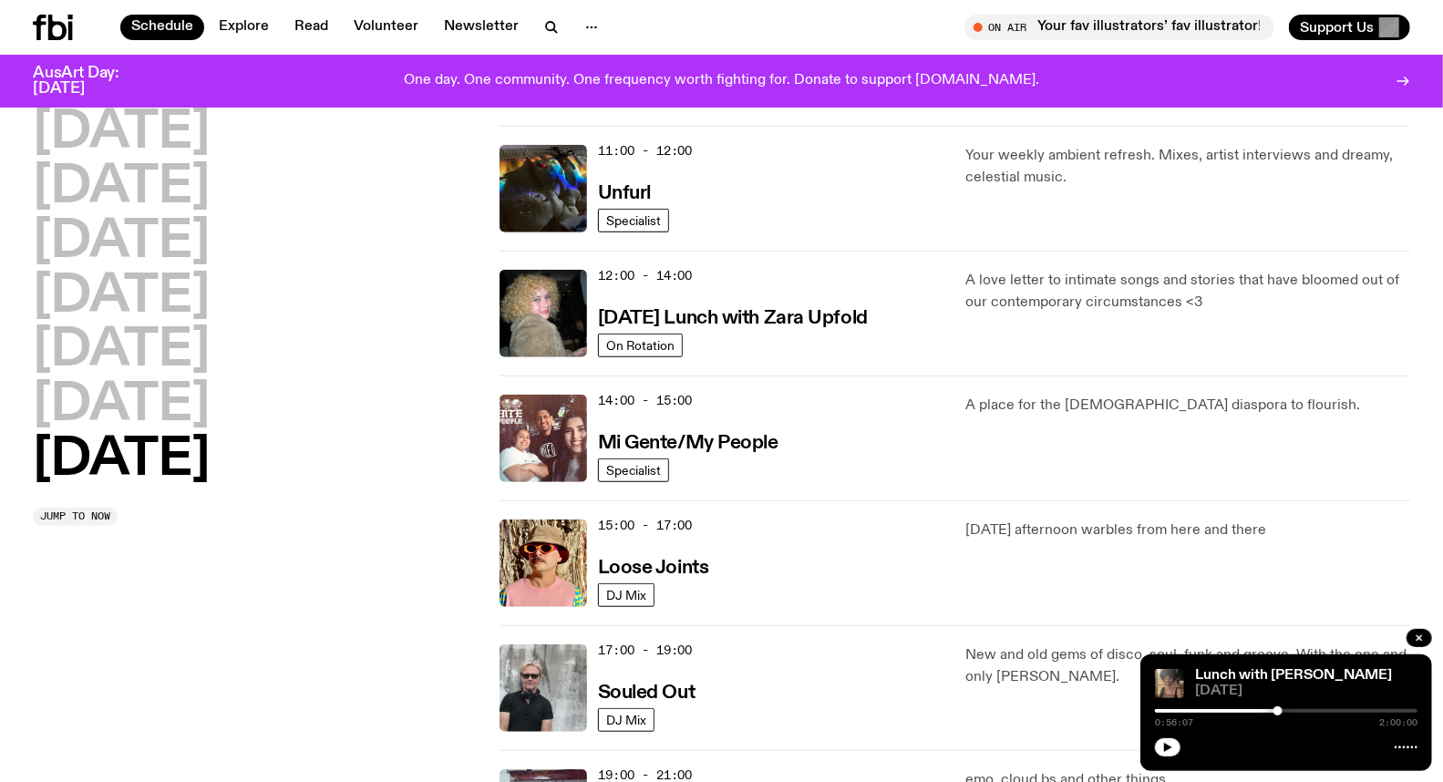
scroll to position [658, 0]
click at [583, 312] on img at bounding box center [542, 312] width 87 height 87
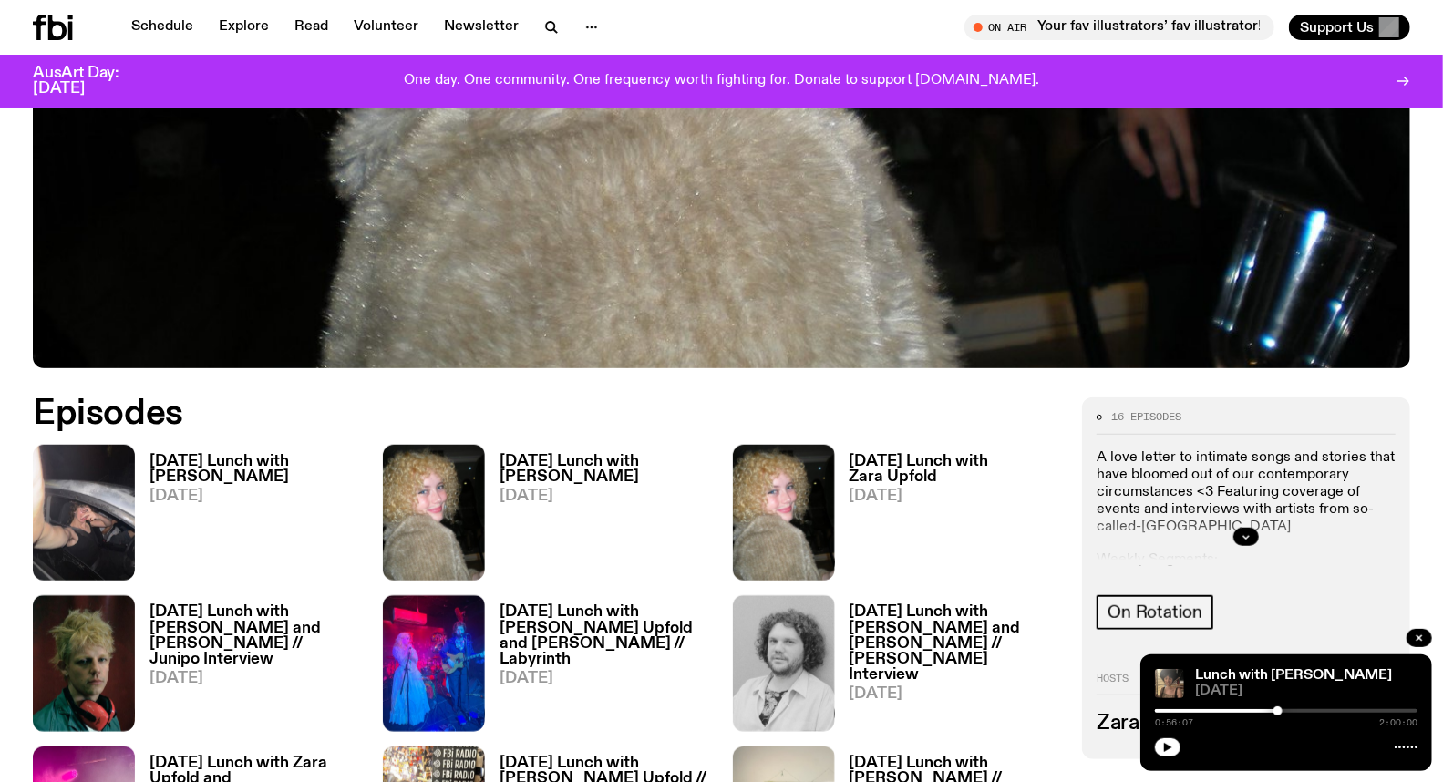
scroll to position [698, 0]
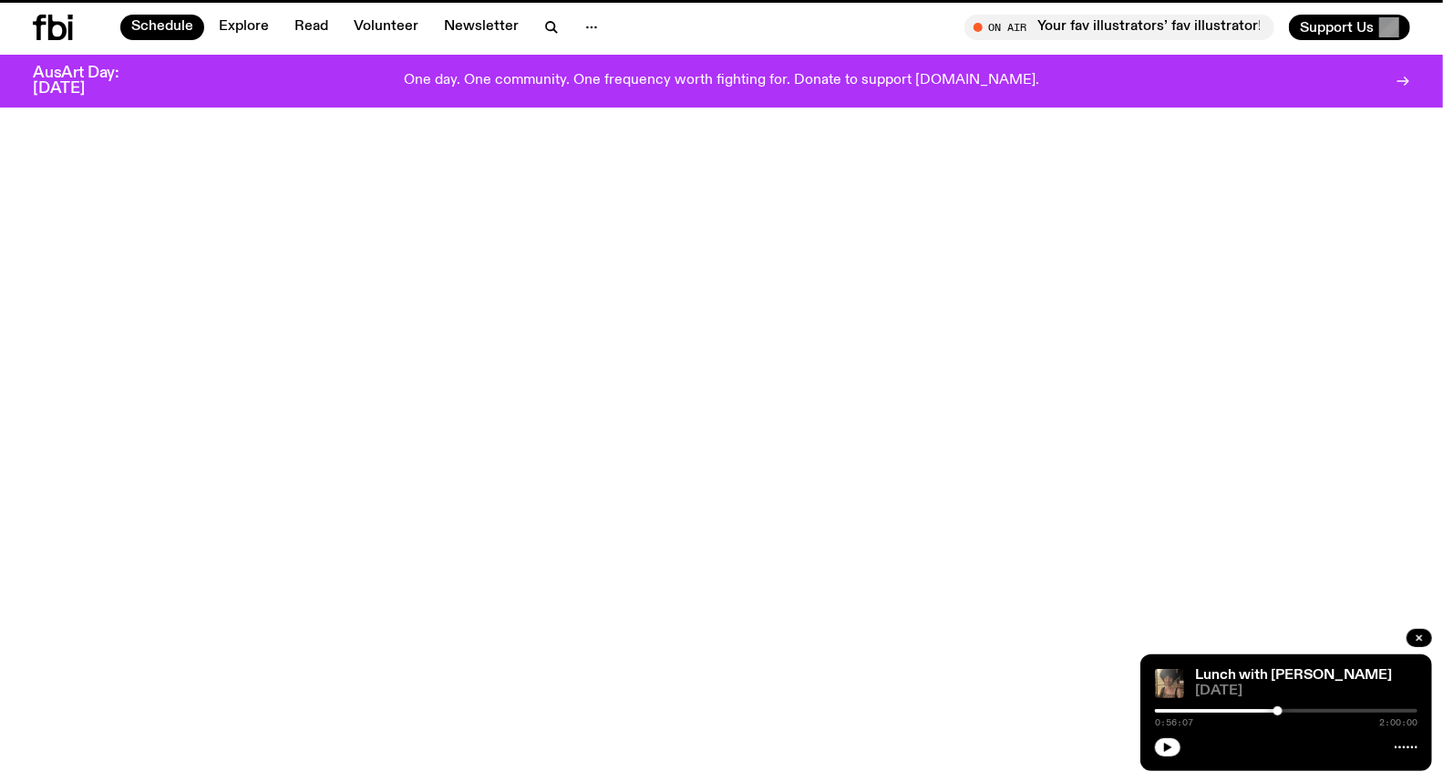
scroll to position [658, 0]
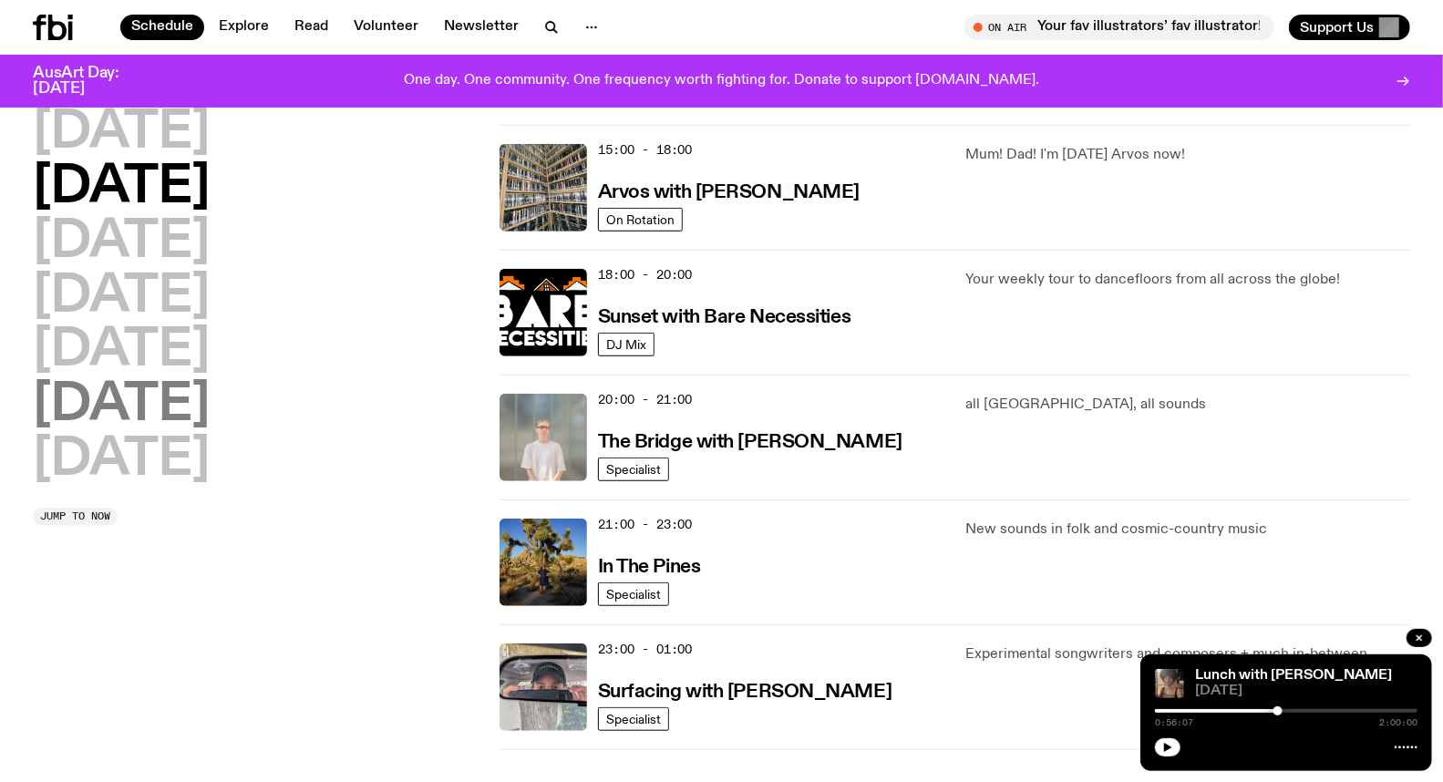
click at [210, 387] on h2 "[DATE]" at bounding box center [121, 405] width 177 height 51
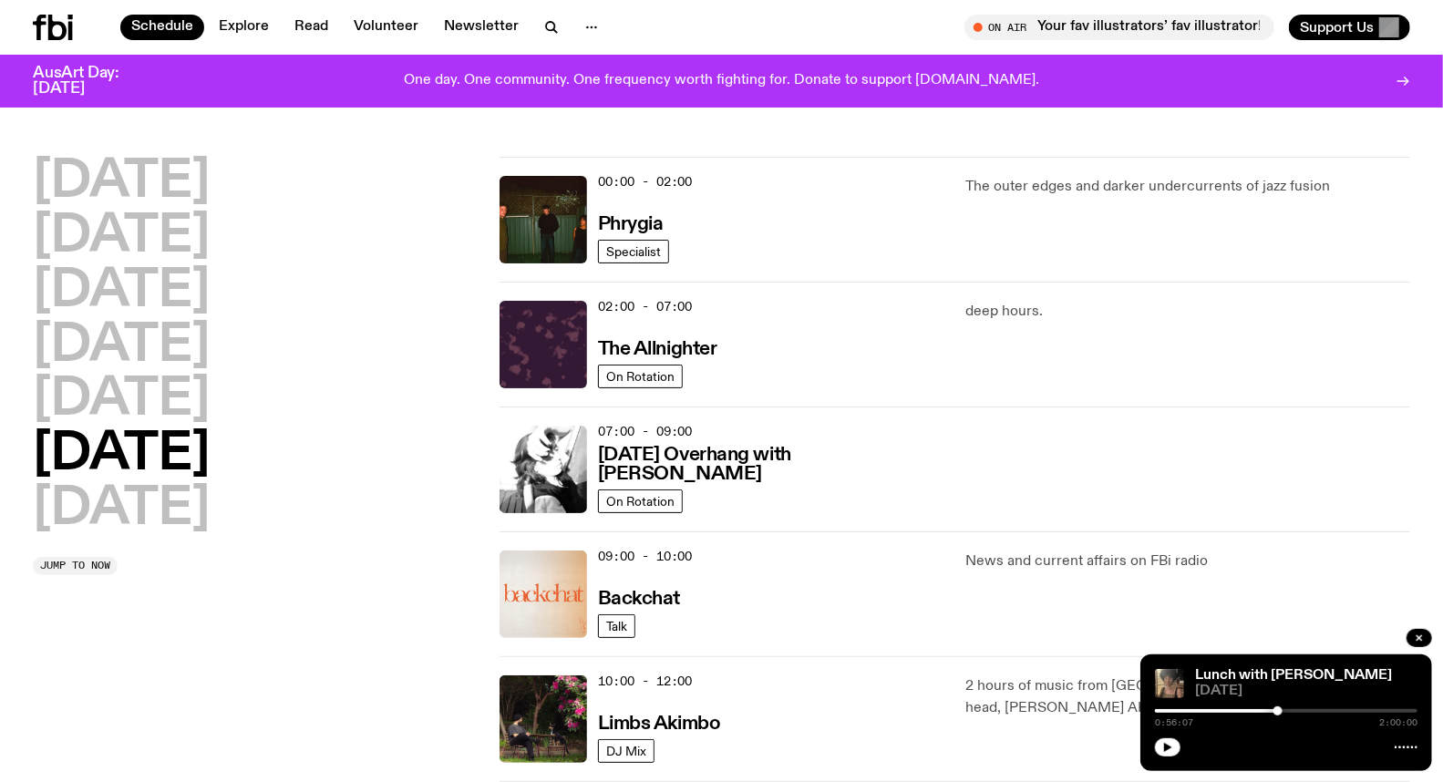
scroll to position [0, 0]
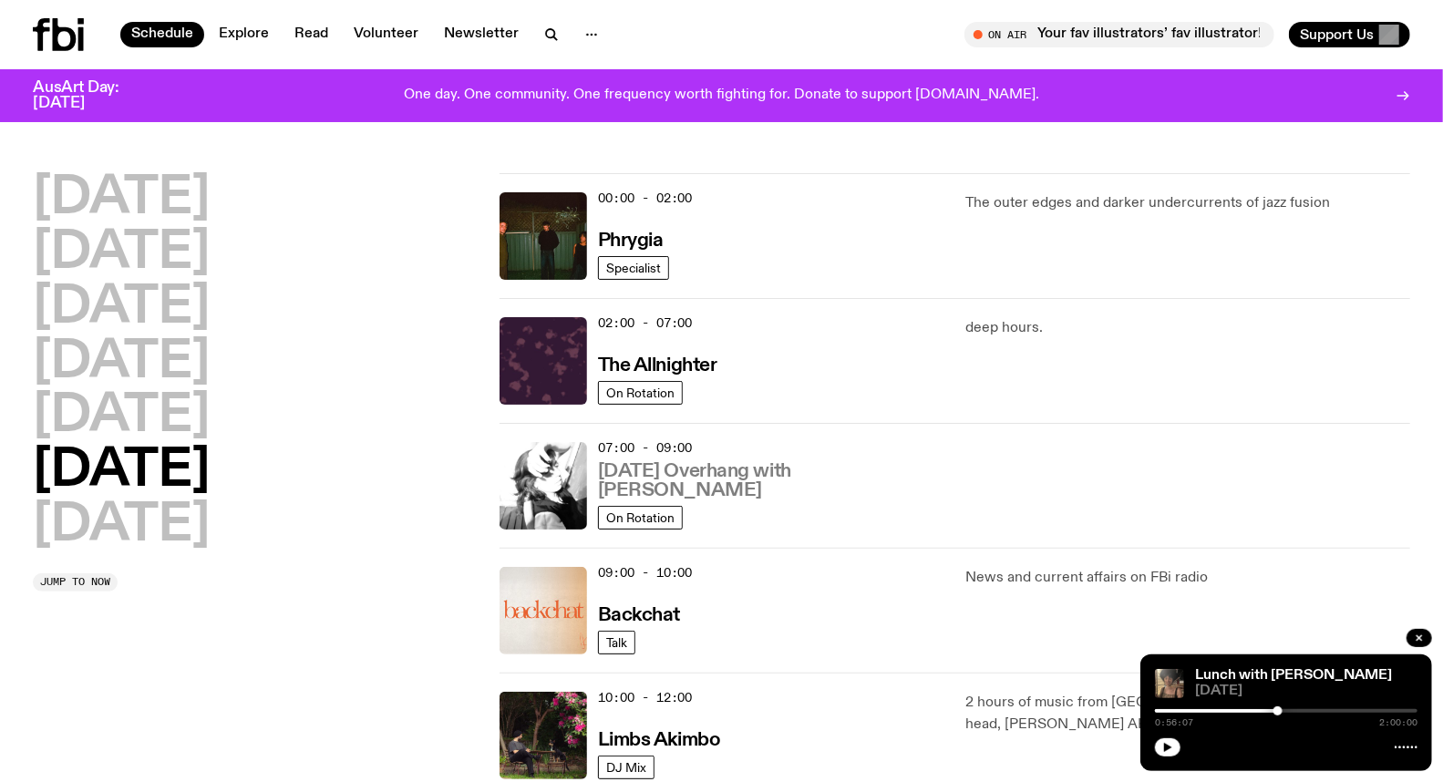
click at [706, 466] on h3 "[DATE] Overhang with [PERSON_NAME]" at bounding box center [771, 481] width 346 height 38
